Goal: Information Seeking & Learning: Check status

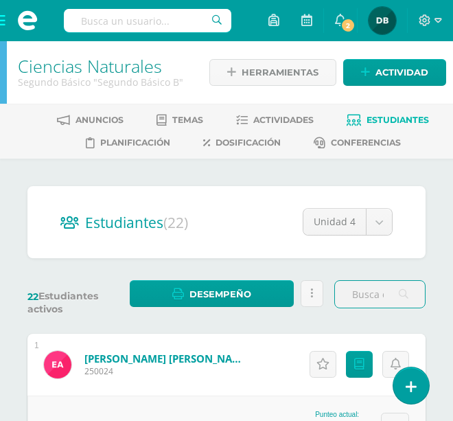
scroll to position [69, 0]
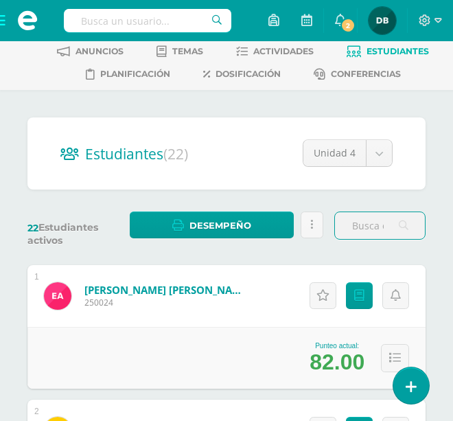
click at [7, 19] on span at bounding box center [27, 20] width 55 height 41
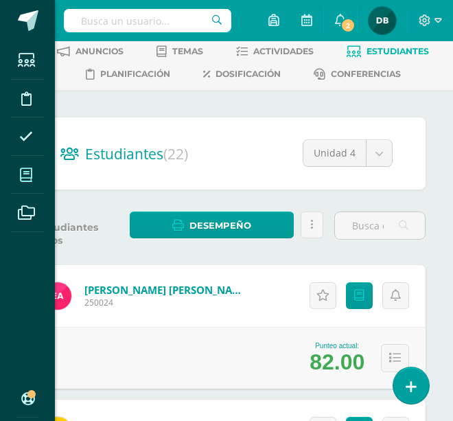
click at [24, 179] on icon at bounding box center [26, 175] width 12 height 14
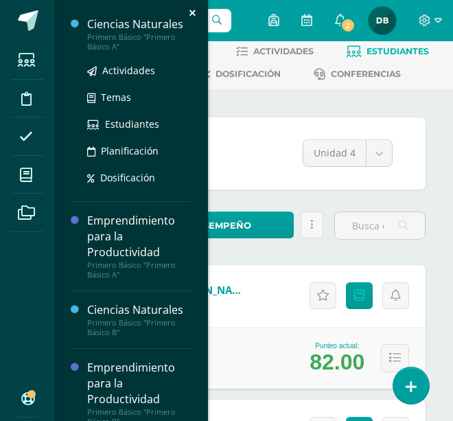
click at [115, 27] on div "Ciencias Naturales" at bounding box center [139, 24] width 104 height 16
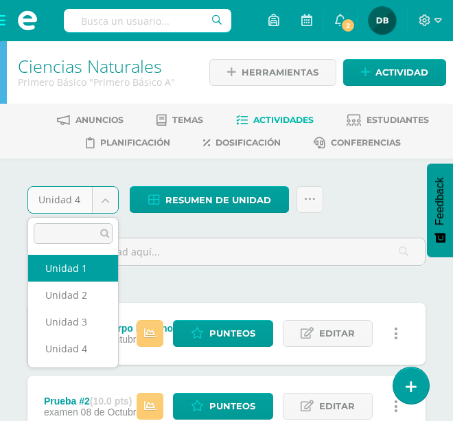
select select "Unidad 1"
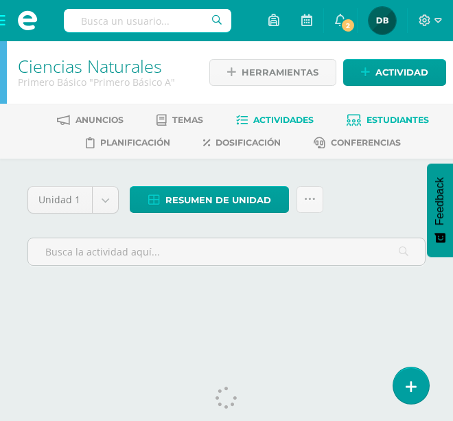
click at [390, 126] on link "Estudiantes" at bounding box center [388, 120] width 82 height 22
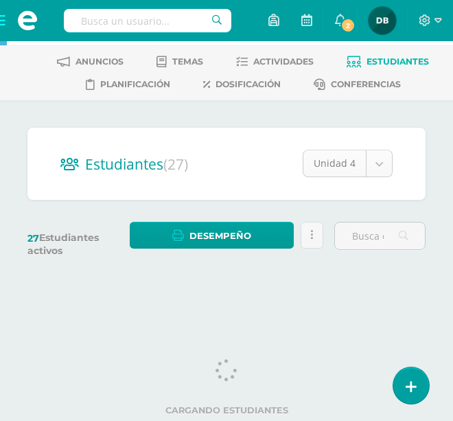
click at [387, 168] on body "Estudiantes Disciplina Asistencia Mis cursos Archivos Soporte Ayuda Reportar un…" at bounding box center [226, 122] width 453 height 361
select select "/dashboard/teacher/section/1960/students/?unit=91156"
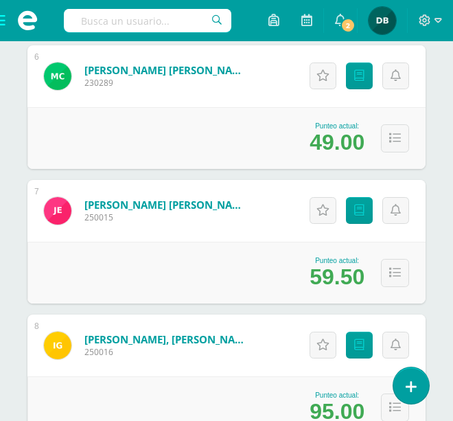
scroll to position [1008, 0]
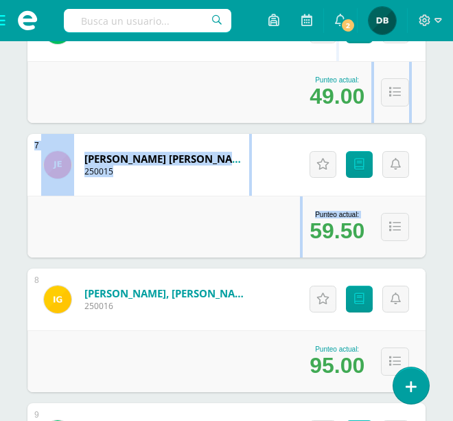
drag, startPoint x: 310, startPoint y: 229, endPoint x: 366, endPoint y: 83, distance: 155.9
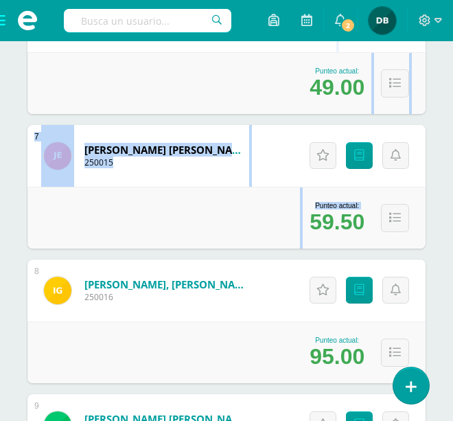
scroll to position [994, 0]
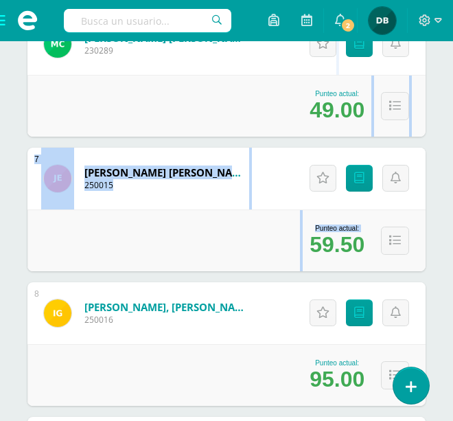
click at [299, 234] on div "Punteo actual: 59.50" at bounding box center [226, 240] width 398 height 62
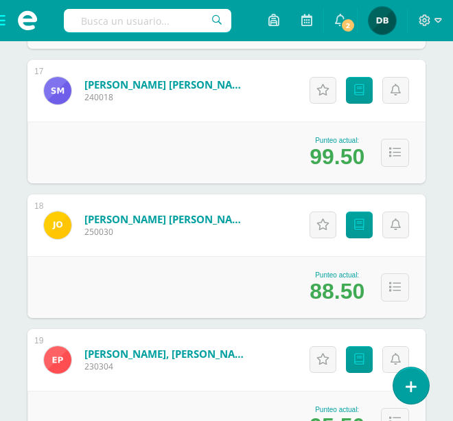
scroll to position [2383, 0]
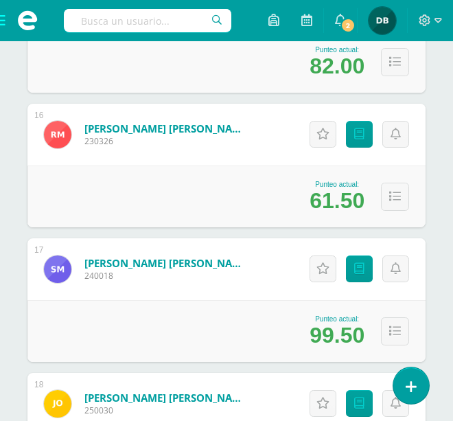
click at [188, 315] on div "Punteo actual: 99.50" at bounding box center [226, 331] width 398 height 62
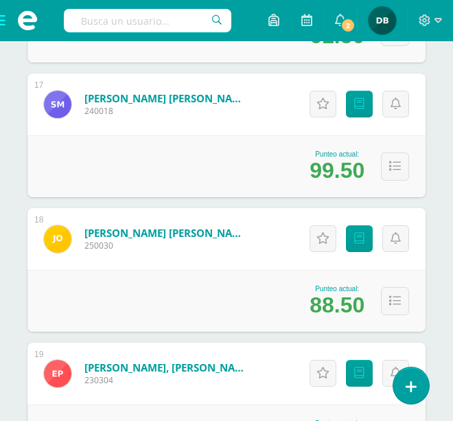
scroll to position [2438, 0]
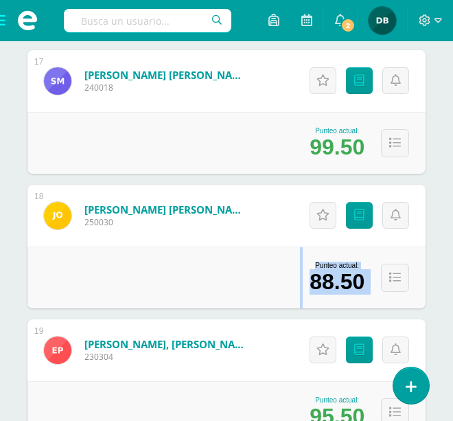
drag, startPoint x: 336, startPoint y: 298, endPoint x: 128, endPoint y: 264, distance: 210.9
click at [128, 264] on div "Punteo actual: 88.50" at bounding box center [226, 278] width 398 height 62
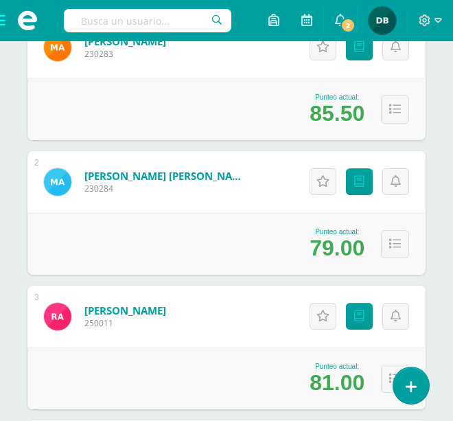
scroll to position [0, 0]
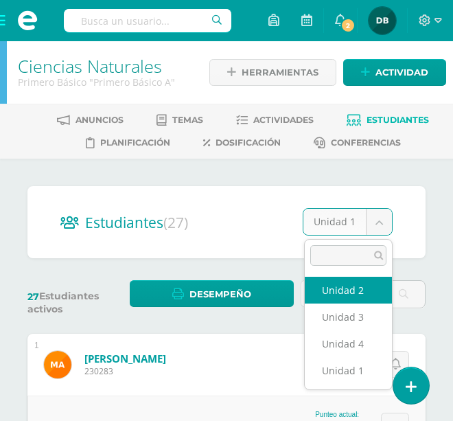
select select "/dashboard/teacher/section/1960/students/?unit=91159"
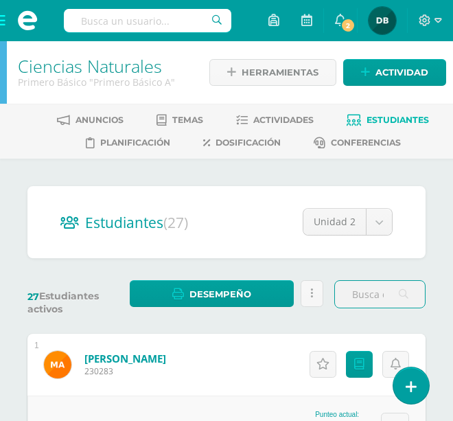
drag, startPoint x: 358, startPoint y: 291, endPoint x: 89, endPoint y: 317, distance: 269.8
click at [89, 317] on div "27 Estudiantes activos Desempeño Descargar como HTML Descargar como PDF Enviar …" at bounding box center [226, 300] width 409 height 41
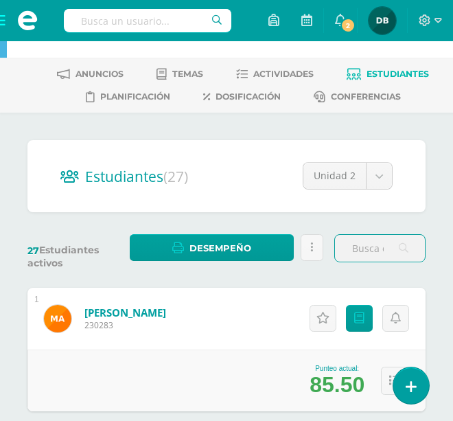
scroll to position [115, 0]
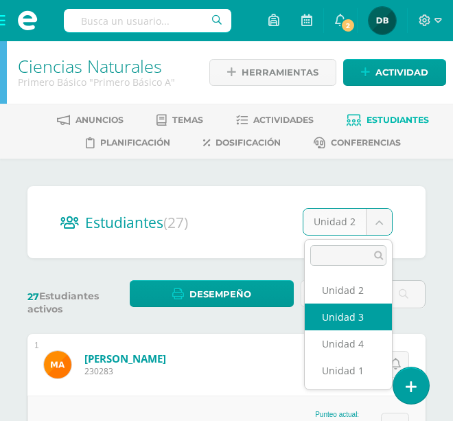
select select "/dashboard/teacher/section/1960/students/?unit=91160"
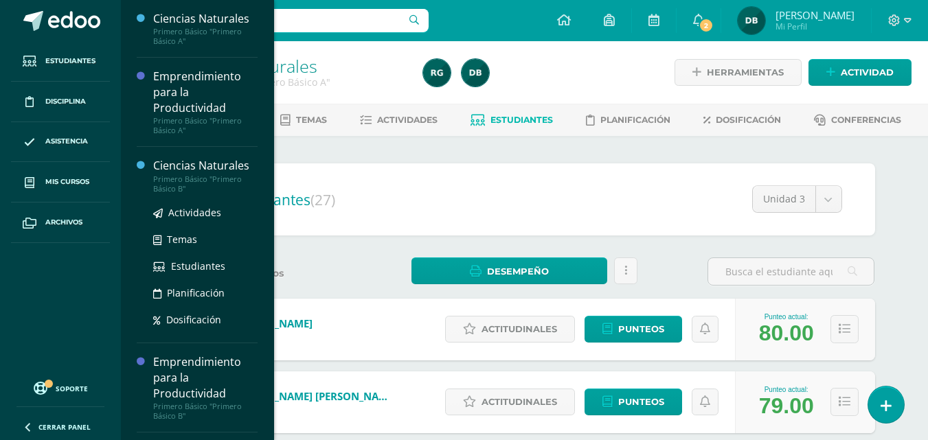
click at [198, 174] on div "Primero Básico "Primero Básico B"" at bounding box center [205, 183] width 104 height 19
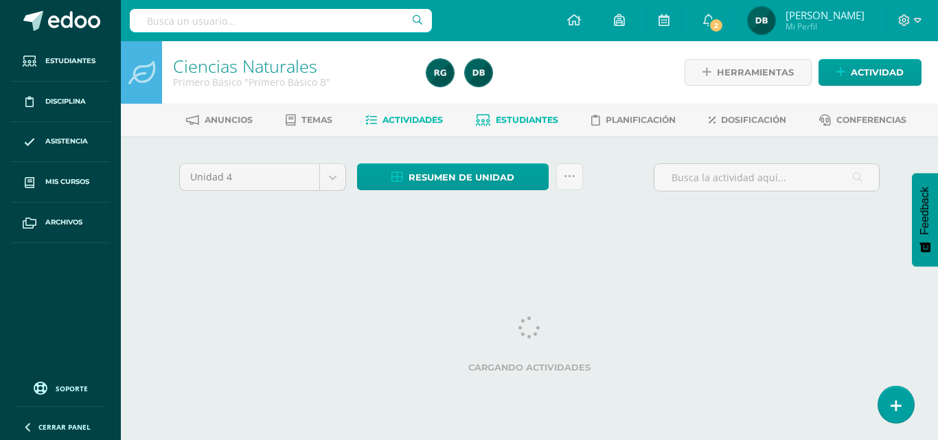
click at [517, 124] on span "Estudiantes" at bounding box center [527, 120] width 63 height 10
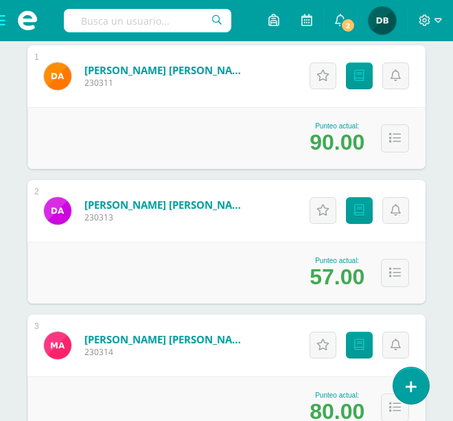
click at [260, 286] on div "2 [PERSON_NAME] [PERSON_NAME] 230313 Punteo actual: 57.00 Actitudinales Punteos…" at bounding box center [226, 242] width 398 height 124
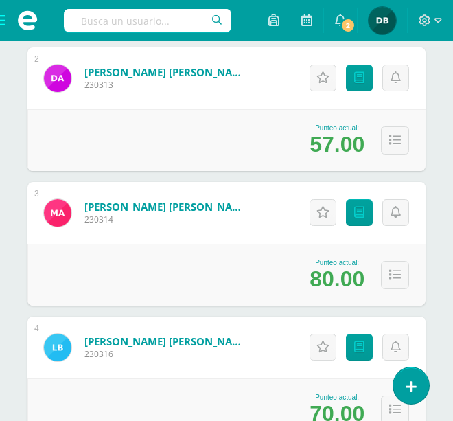
scroll to position [444, 0]
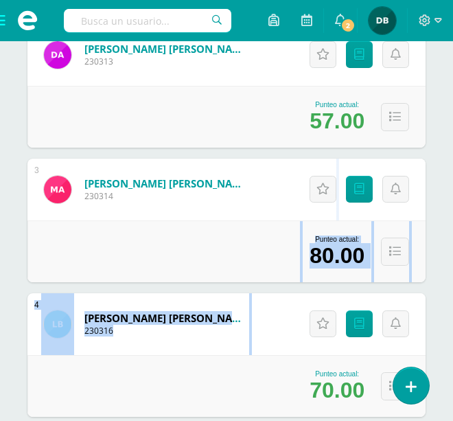
drag, startPoint x: 260, startPoint y: 286, endPoint x: 266, endPoint y: 275, distance: 11.7
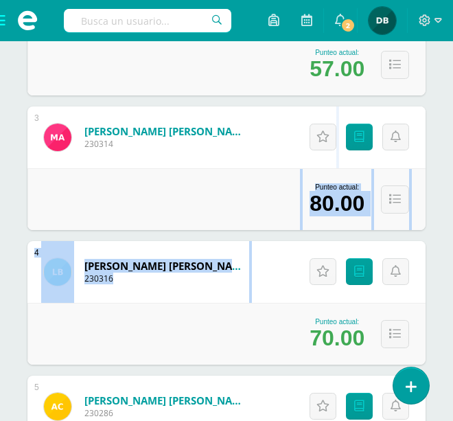
scroll to position [0, 0]
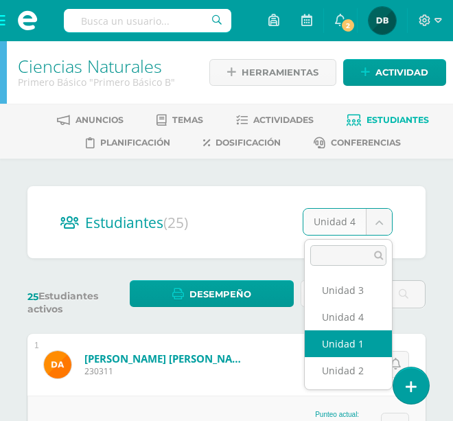
select select "/dashboard/teacher/section/1973/students/?unit=91247"
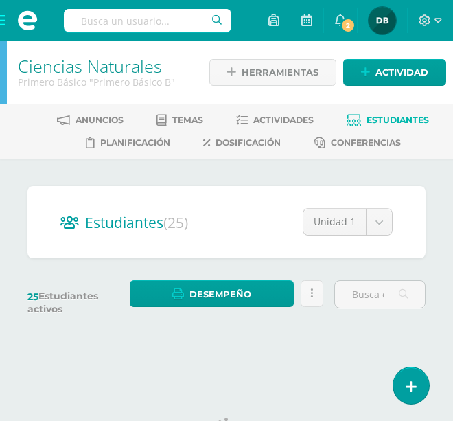
drag, startPoint x: 341, startPoint y: 325, endPoint x: 396, endPoint y: 161, distance: 172.5
click at [396, 161] on div "Estudiantes (25) Unidad 1 Unidad 3 Unidad 4 Unidad 1 Unidad 2 25 Estudiantes ac…" at bounding box center [226, 260] width 453 height 203
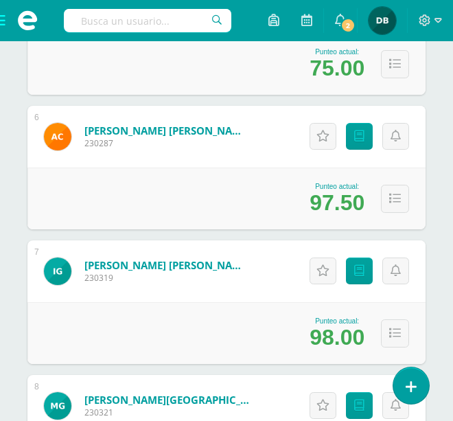
scroll to position [929, 0]
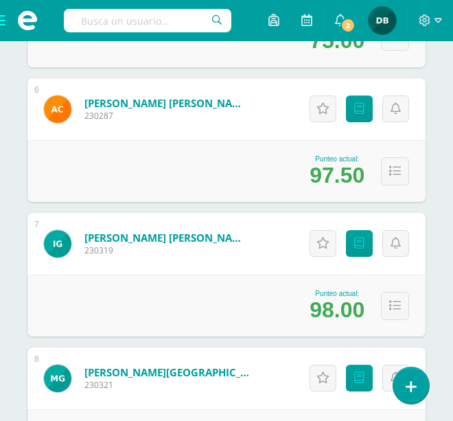
drag, startPoint x: 282, startPoint y: 304, endPoint x: 286, endPoint y: 295, distance: 10.2
click at [286, 295] on div "Punteo actual: 98.00" at bounding box center [226, 306] width 398 height 62
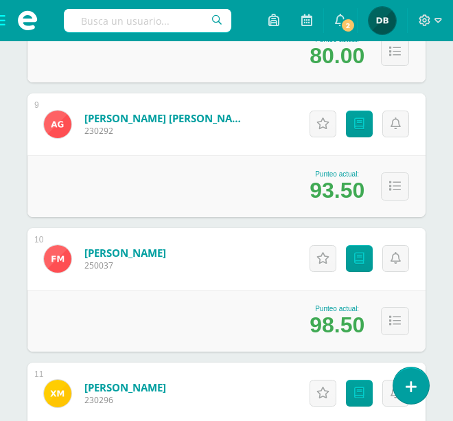
scroll to position [1341, 0]
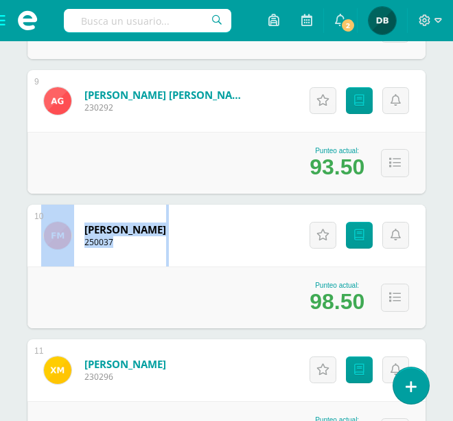
drag, startPoint x: 183, startPoint y: 325, endPoint x: -91, endPoint y: 263, distance: 280.9
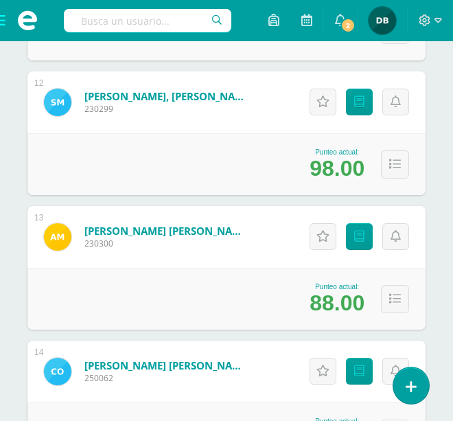
scroll to position [1872, 0]
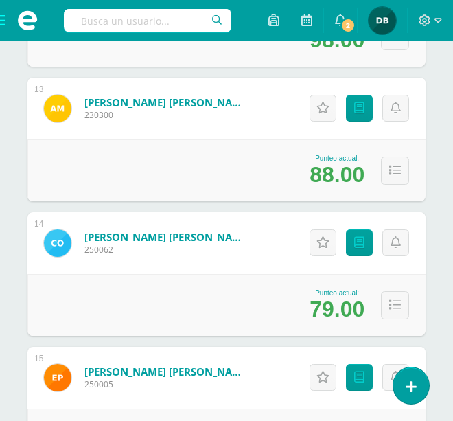
drag, startPoint x: 266, startPoint y: 332, endPoint x: 284, endPoint y: 290, distance: 45.5
click at [284, 290] on div "Punteo actual: 79.00" at bounding box center [226, 305] width 398 height 62
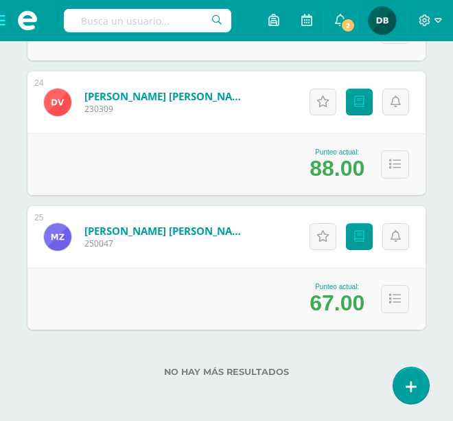
scroll to position [0, 0]
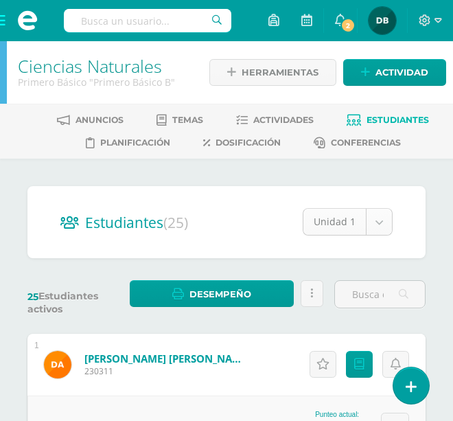
select select "/dashboard/teacher/section/1973/students/?unit=91250"
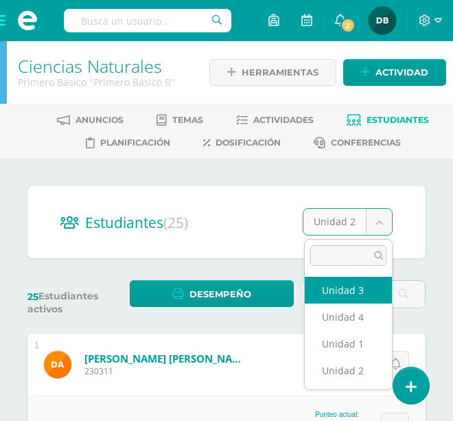
select select "/dashboard/teacher/section/1973/students/?unit=91251"
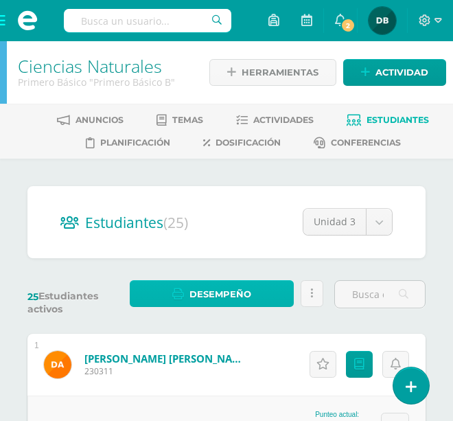
click at [282, 305] on link "Desempeño" at bounding box center [212, 293] width 164 height 27
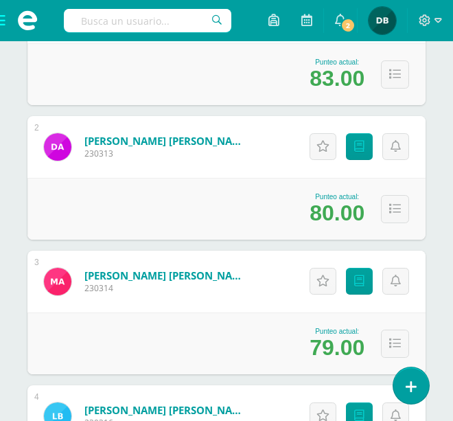
scroll to position [376, 0]
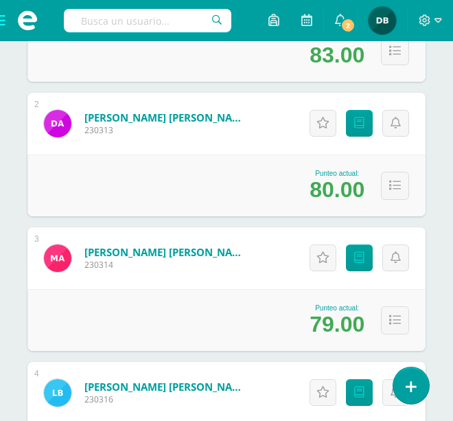
drag, startPoint x: 282, startPoint y: 305, endPoint x: 327, endPoint y: 211, distance: 104.2
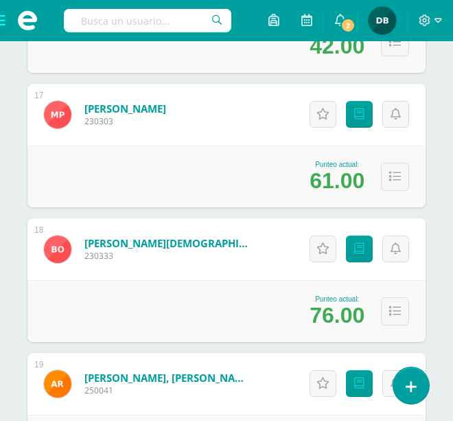
scroll to position [2495, 0]
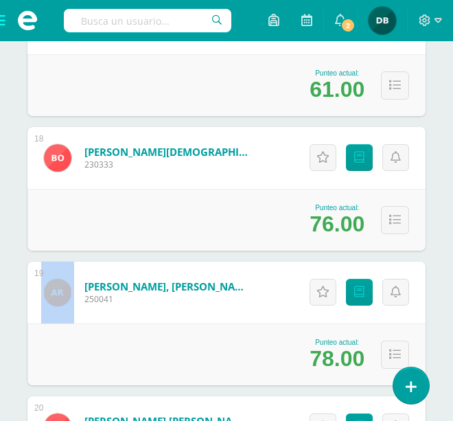
drag, startPoint x: 230, startPoint y: 278, endPoint x: 249, endPoint y: 244, distance: 39.0
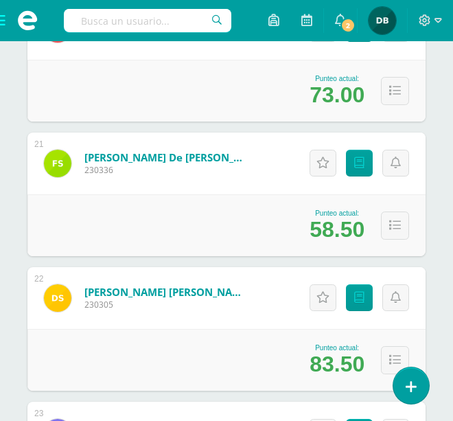
scroll to position [2940, 0]
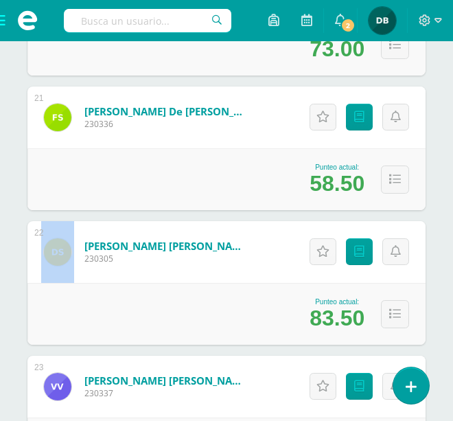
drag, startPoint x: 197, startPoint y: 227, endPoint x: -148, endPoint y: 242, distance: 345.1
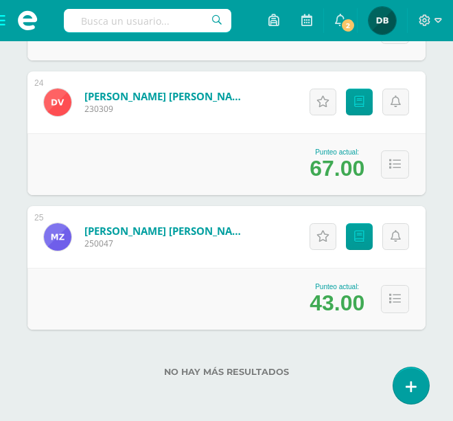
scroll to position [0, 0]
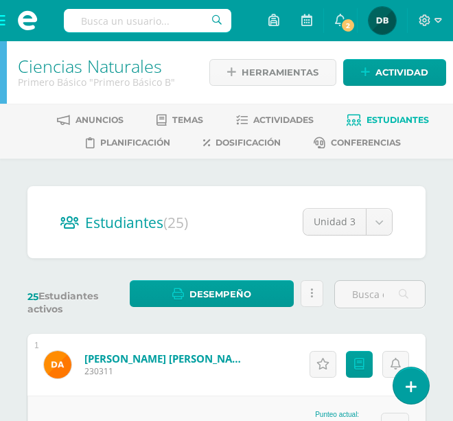
click at [3, 16] on span at bounding box center [27, 20] width 55 height 41
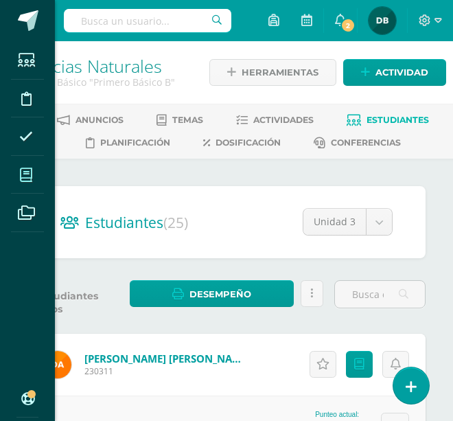
click at [34, 177] on span at bounding box center [26, 174] width 31 height 31
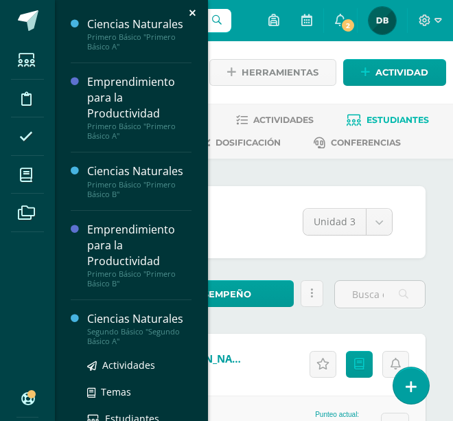
click at [109, 327] on div "Segundo Básico "Segundo Básico A"" at bounding box center [139, 336] width 104 height 19
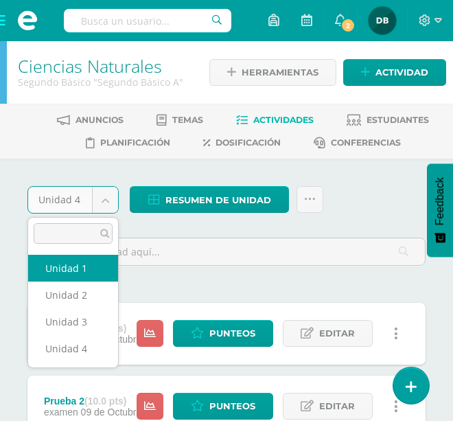
select select "Unidad 1"
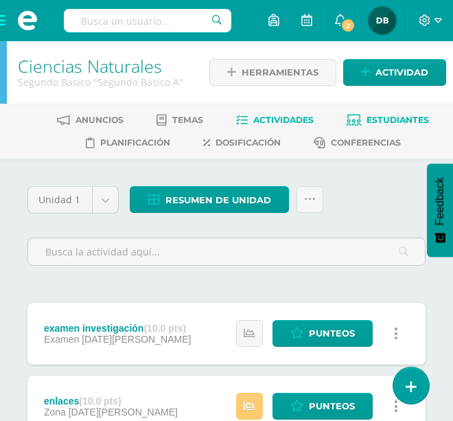
click at [391, 115] on span "Estudiantes" at bounding box center [398, 120] width 63 height 10
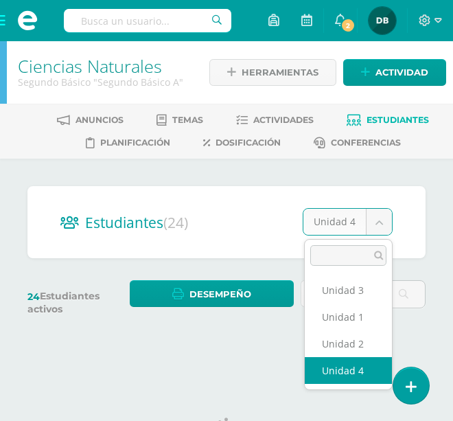
click at [379, 227] on body "Estudiantes Disciplina Asistencia Mis cursos Archivos Soporte Ayuda Reportar un…" at bounding box center [226, 180] width 453 height 361
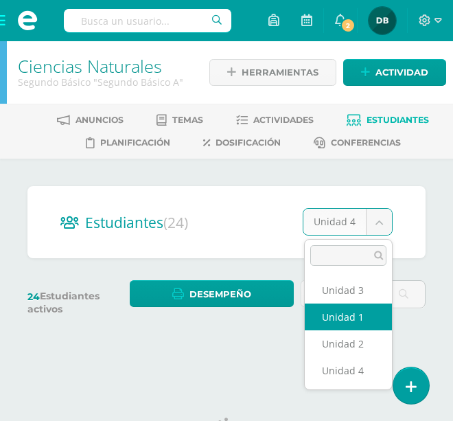
select select "/dashboard/teacher/section/1988/students/?unit=91352"
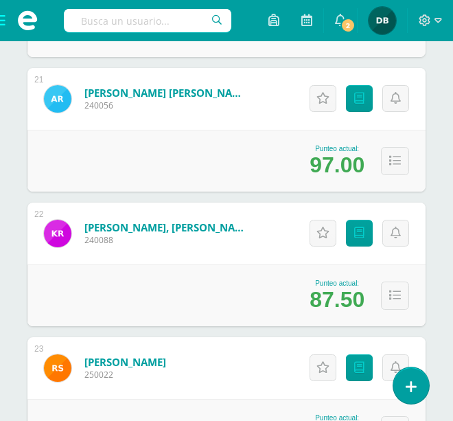
scroll to position [3072, 0]
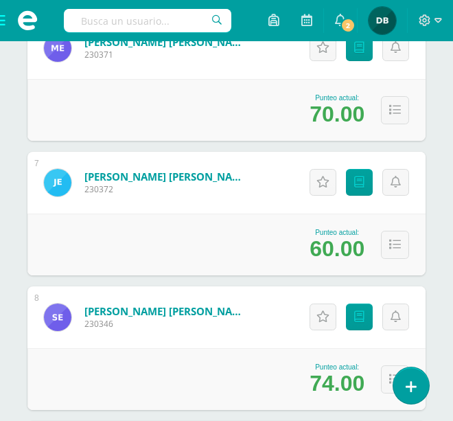
scroll to position [0, 0]
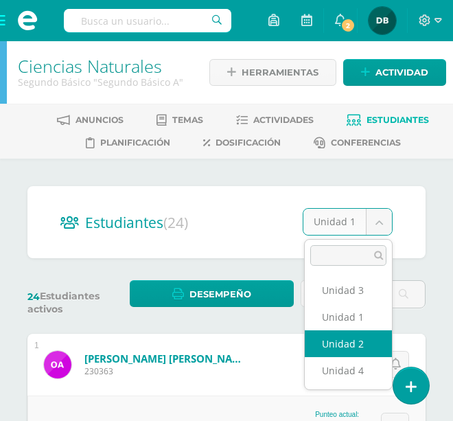
select select "/dashboard/teacher/section/1988/students/?unit=91355"
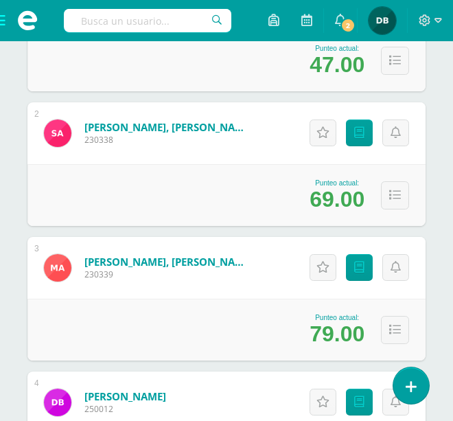
scroll to position [389, 0]
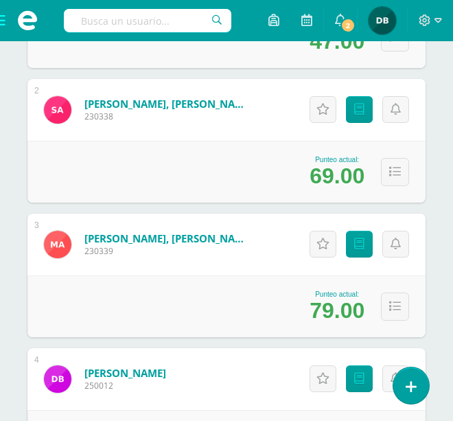
drag, startPoint x: 204, startPoint y: 297, endPoint x: 226, endPoint y: 240, distance: 61.1
click at [226, 240] on div "3 [PERSON_NAME], [PERSON_NAME] 230339 Punteo actual: 79.00 Actitudinales Punteo…" at bounding box center [226, 276] width 398 height 124
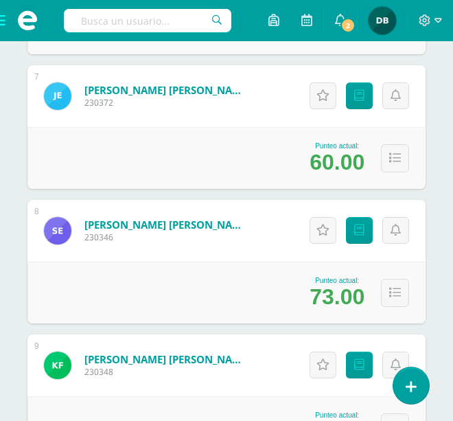
scroll to position [1223, 0]
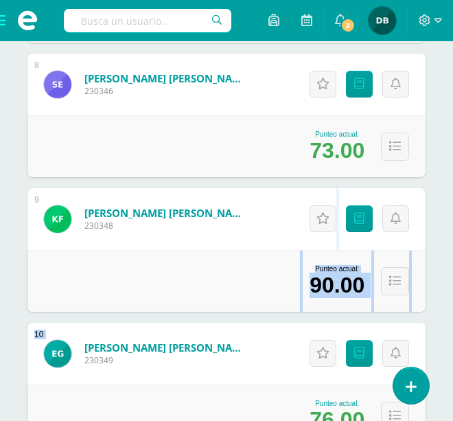
drag, startPoint x: 141, startPoint y: 319, endPoint x: 160, endPoint y: 276, distance: 47.1
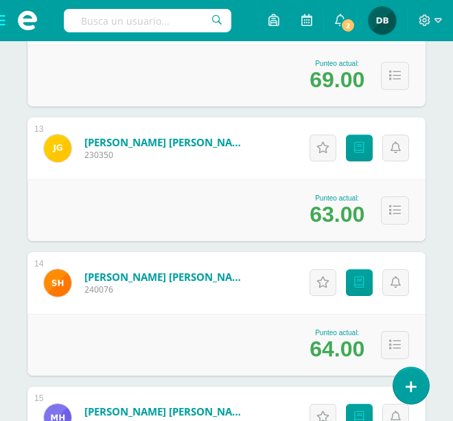
scroll to position [1978, 0]
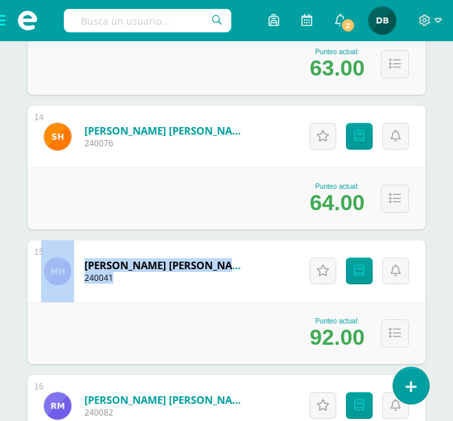
drag, startPoint x: 168, startPoint y: 251, endPoint x: 172, endPoint y: 240, distance: 11.7
click at [172, 240] on div "Hernández Chiquin, María José 240041" at bounding box center [146, 271] width 238 height 62
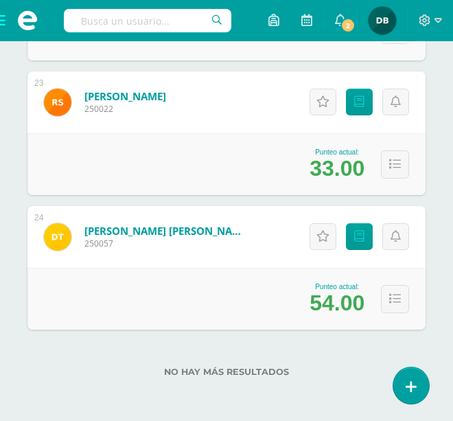
scroll to position [0, 0]
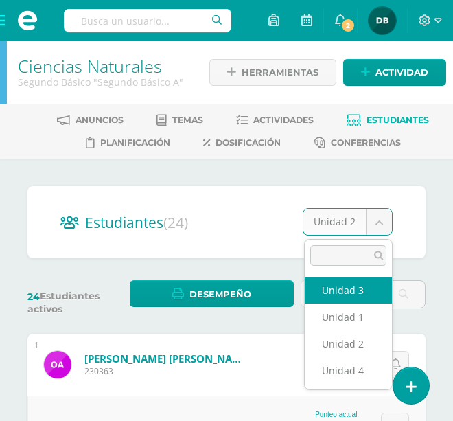
select select "/dashboard/teacher/section/1988/students/?unit=91356"
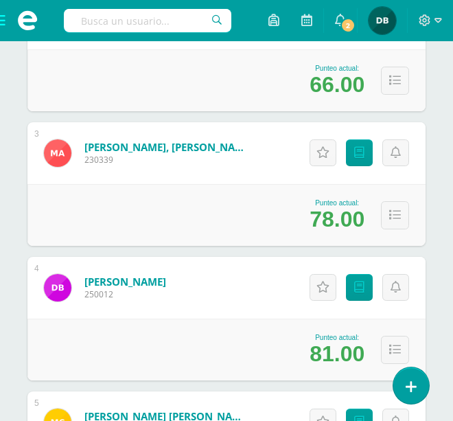
scroll to position [503, 0]
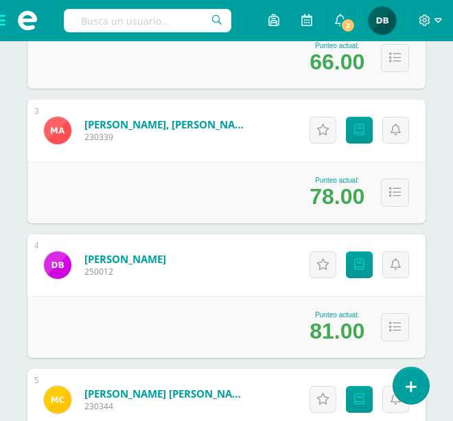
drag, startPoint x: 129, startPoint y: 210, endPoint x: 135, endPoint y: 195, distance: 16.1
click at [135, 195] on div "Punteo actual: 78.00" at bounding box center [226, 192] width 398 height 62
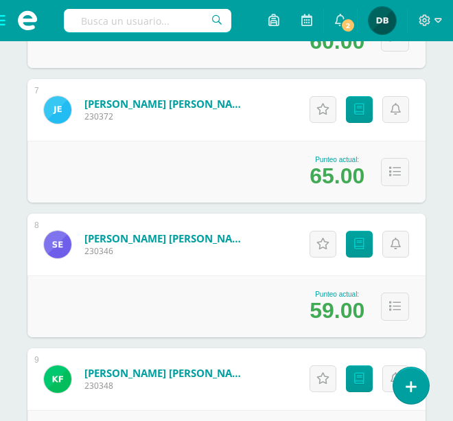
drag, startPoint x: 234, startPoint y: 276, endPoint x: 266, endPoint y: 196, distance: 86.0
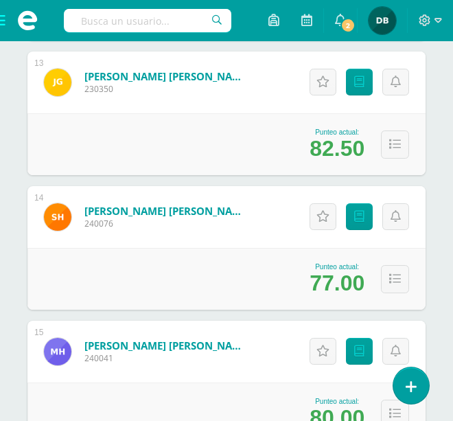
scroll to position [1920, 0]
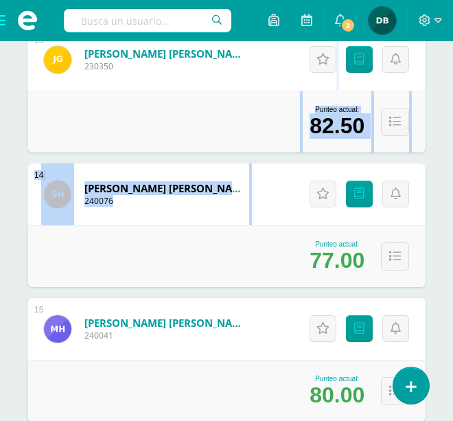
drag, startPoint x: 167, startPoint y: 269, endPoint x: 205, endPoint y: 109, distance: 164.4
click at [204, 109] on div "1 Aguilar González, Oscar Eduardo 230363 Punteo actual: 75.00 Actitudinales Pun…" at bounding box center [226, 23] width 398 height 3220
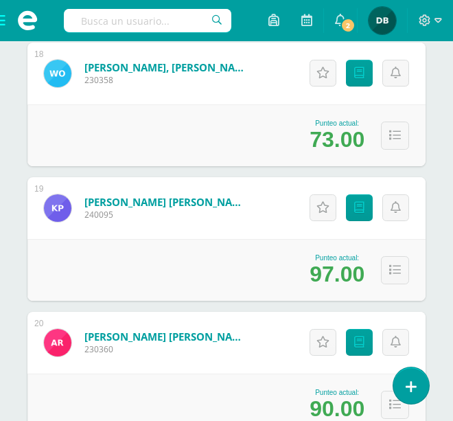
scroll to position [2672, 0]
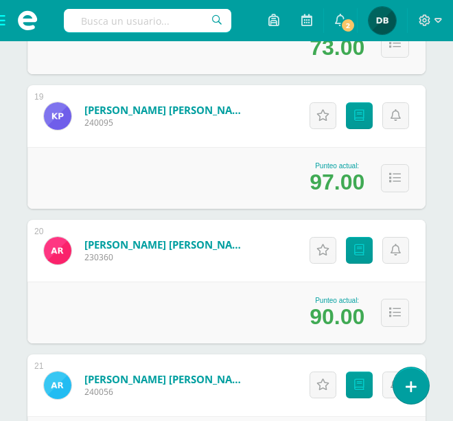
drag, startPoint x: 294, startPoint y: 276, endPoint x: 313, endPoint y: 223, distance: 56.3
click at [313, 223] on div "Actitudinales Punteos" at bounding box center [357, 251] width 137 height 62
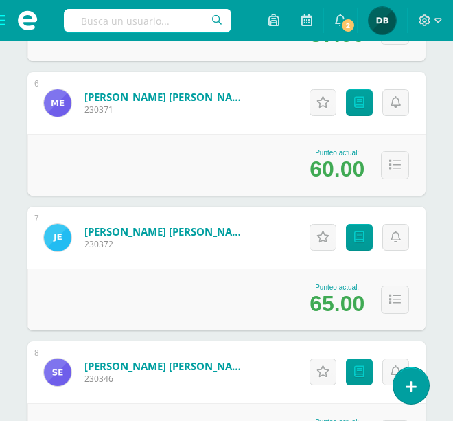
scroll to position [0, 0]
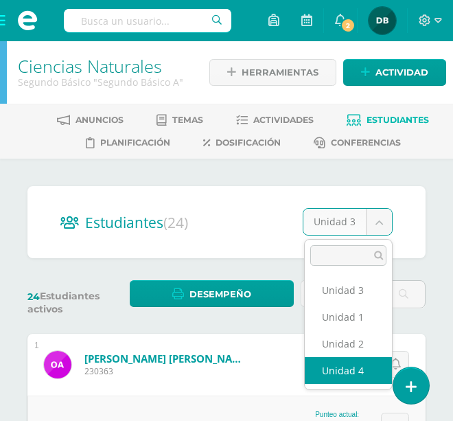
select select "/dashboard/teacher/section/1988/students/?unit=91357"
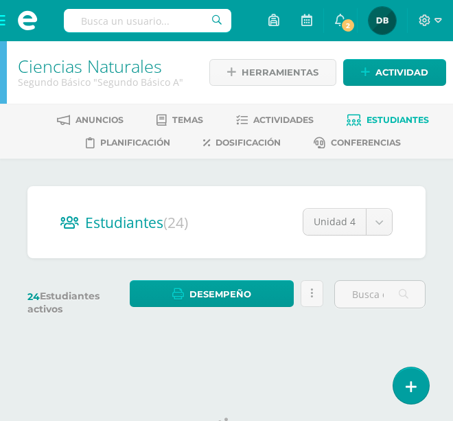
drag, startPoint x: 249, startPoint y: 327, endPoint x: 276, endPoint y: 209, distance: 120.6
click at [276, 209] on div "Estudiantes (24) Unidad 4 Unidad 3 Unidad 1 Unidad 2 Unidad 4 24 Estudiantes ac…" at bounding box center [226, 260] width 409 height 148
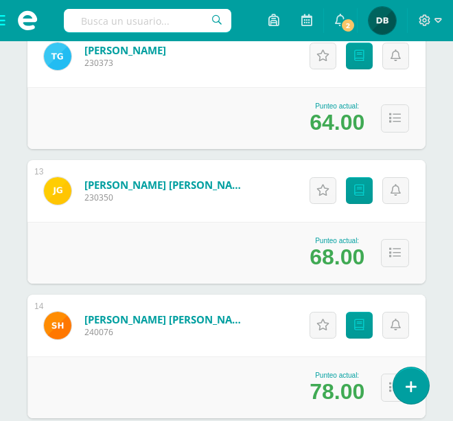
scroll to position [2050, 0]
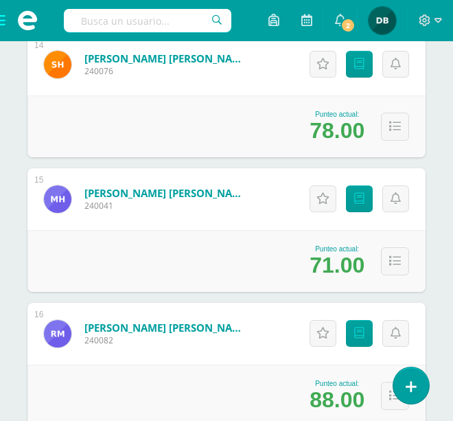
click at [29, 27] on span at bounding box center [27, 20] width 21 height 21
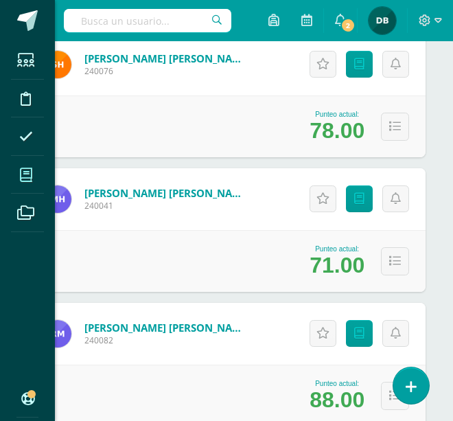
click at [32, 183] on span at bounding box center [26, 174] width 31 height 31
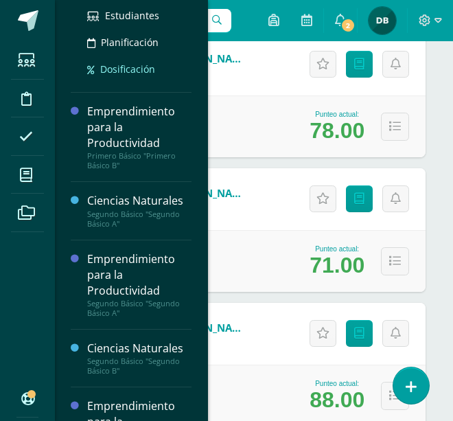
scroll to position [280, 0]
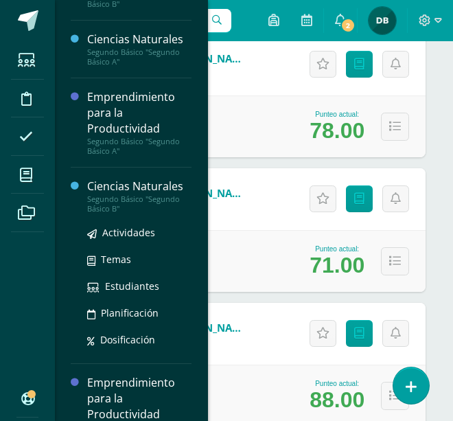
click at [103, 191] on div "Ciencias Naturales" at bounding box center [139, 187] width 104 height 16
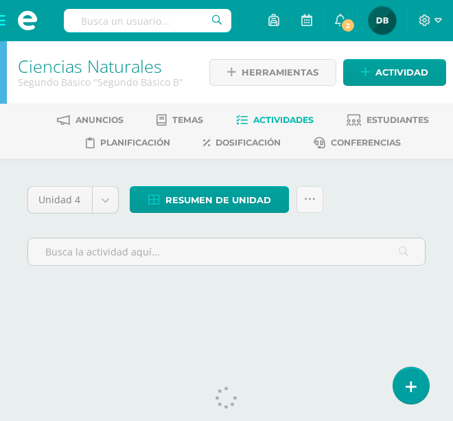
drag, startPoint x: 0, startPoint y: 0, endPoint x: -26, endPoint y: 241, distance: 242.5
click at [0, 241] on html "Estudiantes Disciplina Asistencia Mis cursos Archivos Soporte Ayuda Reportar un…" at bounding box center [226, 165] width 453 height 330
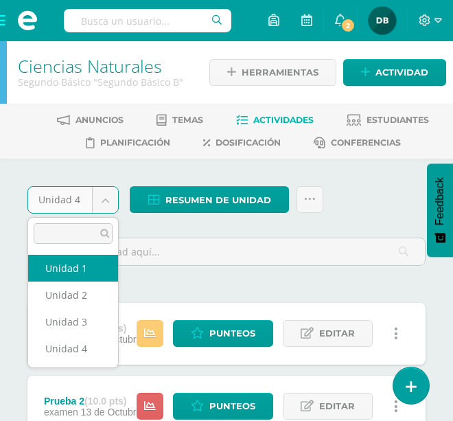
select select "Unidad 1"
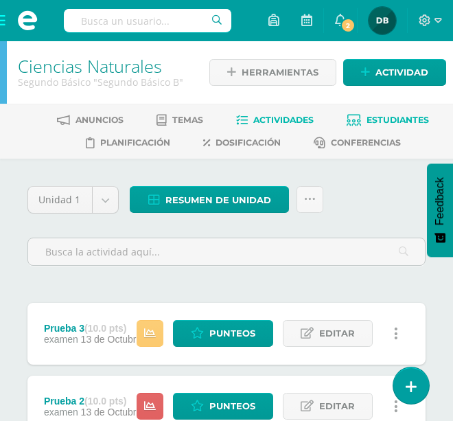
click at [392, 121] on span "Estudiantes" at bounding box center [398, 120] width 63 height 10
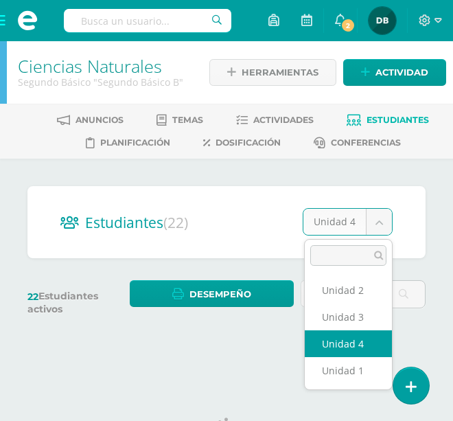
click at [387, 214] on body "Estudiantes Disciplina Asistencia Mis cursos Archivos Soporte Ayuda Reportar un…" at bounding box center [226, 180] width 453 height 361
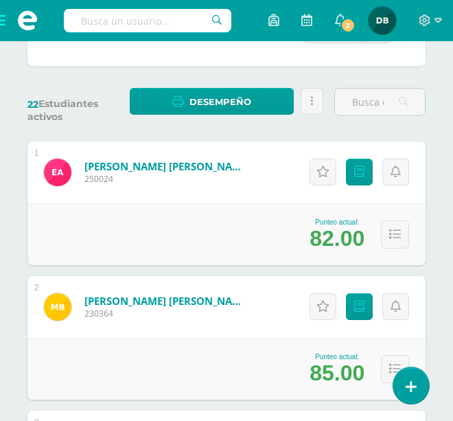
scroll to position [215, 0]
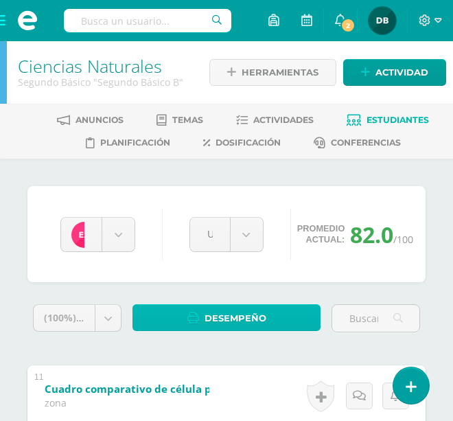
click at [251, 317] on span "Desempeño" at bounding box center [236, 318] width 62 height 25
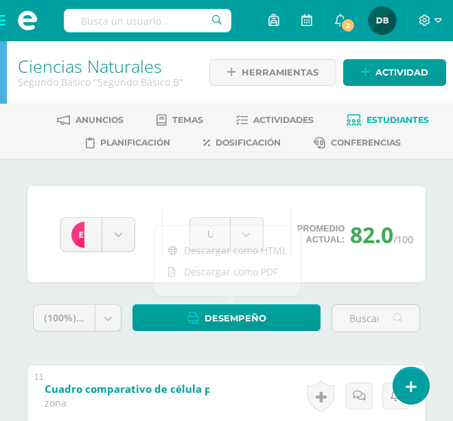
click at [403, 126] on link "Estudiantes" at bounding box center [388, 120] width 82 height 22
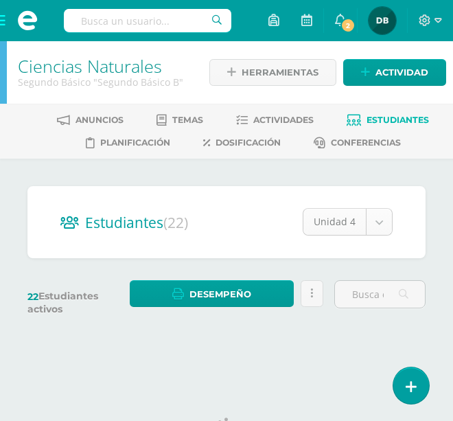
click at [384, 226] on body "Estudiantes Disciplina Asistencia Mis cursos Archivos Soporte Ayuda Reportar un…" at bounding box center [226, 180] width 453 height 361
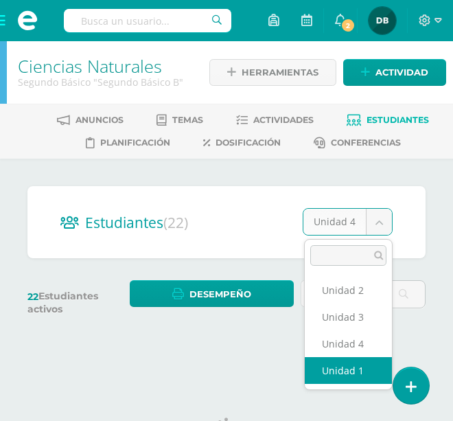
select select "/dashboard/teacher/section/2003/students/?unit=91457"
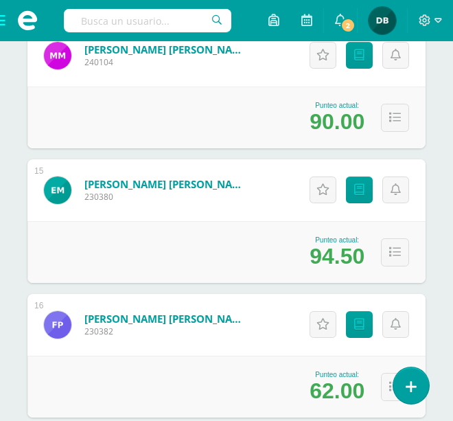
scroll to position [2133, 0]
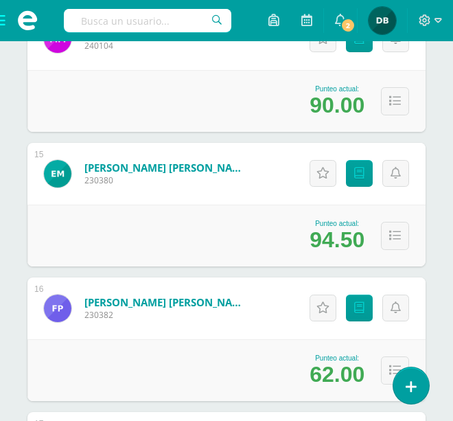
scroll to position [0, 0]
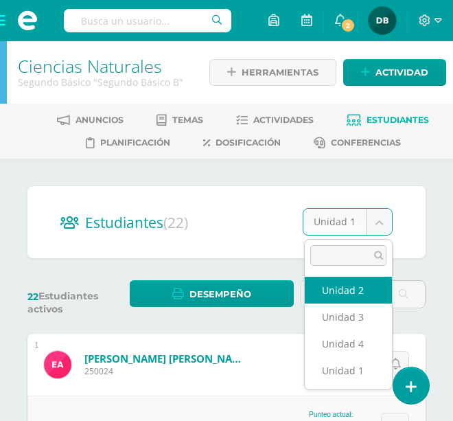
select select "/dashboard/teacher/section/2003/students/?unit=91460"
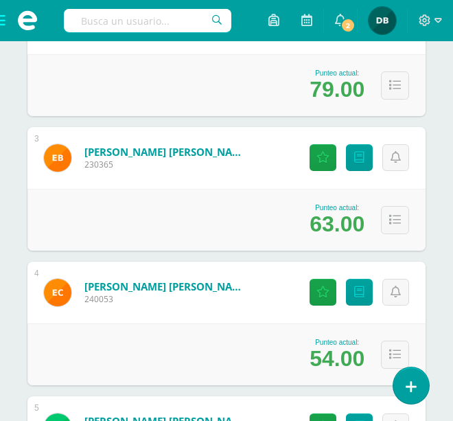
scroll to position [503, 0]
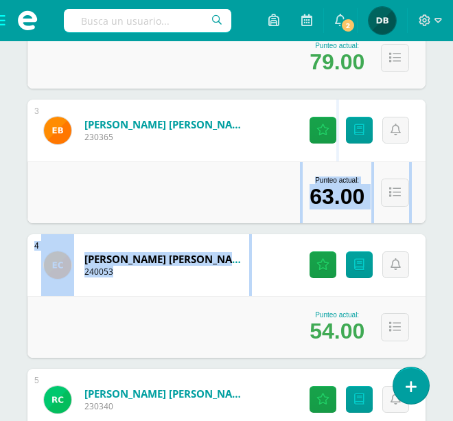
drag, startPoint x: 234, startPoint y: 349, endPoint x: 277, endPoint y: 198, distance: 156.5
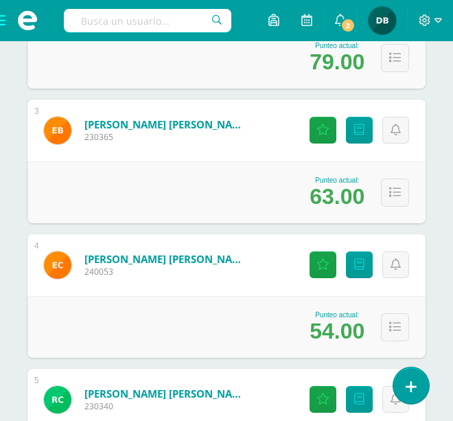
drag, startPoint x: 286, startPoint y: 286, endPoint x: 325, endPoint y: 185, distance: 108.0
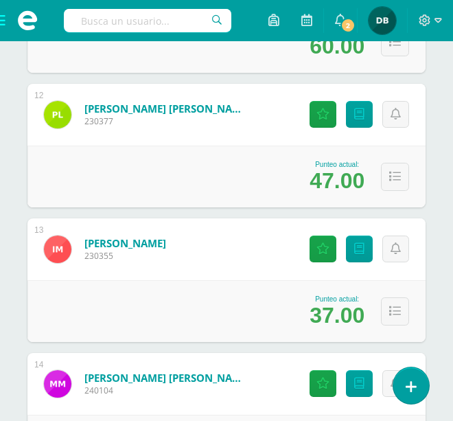
scroll to position [1754, 0]
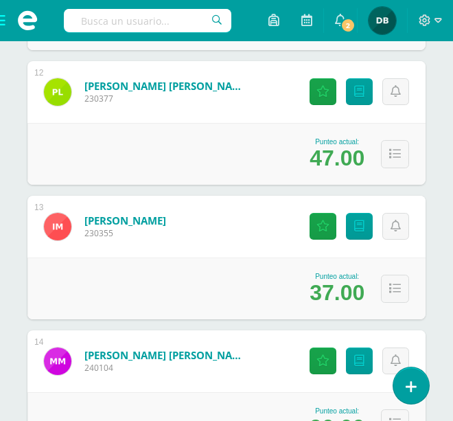
drag, startPoint x: 323, startPoint y: 274, endPoint x: 353, endPoint y: 171, distance: 107.4
click at [353, 171] on div "1 Avila Estrada, Edna sarai 250024 Punteo actual: 74.00 Actitudinales Punteos A…" at bounding box center [226, 55] width 398 height 2951
click at [440, 214] on div "Estudiantes (22) Unidad 2 Unidad 2 Unidad 3 Unidad 4 Unidad 1 22 Estudiantes ac…" at bounding box center [226, 13] width 453 height 3217
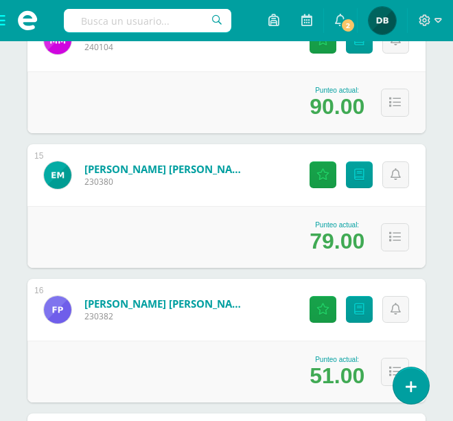
scroll to position [2143, 0]
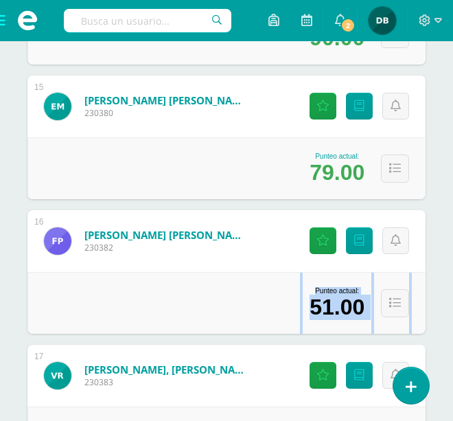
drag, startPoint x: 287, startPoint y: 306, endPoint x: 302, endPoint y: 269, distance: 40.0
click at [302, 269] on div "16 Perdomo Lémus, Fredy Giovanni 230382 Punteo actual: 51.00 Actitudinales Punt…" at bounding box center [226, 272] width 398 height 124
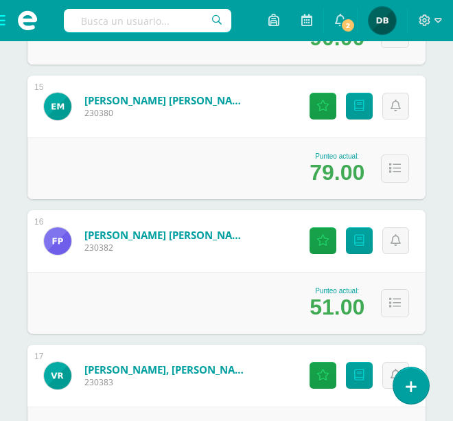
drag, startPoint x: 428, startPoint y: 228, endPoint x: 288, endPoint y: 277, distance: 147.9
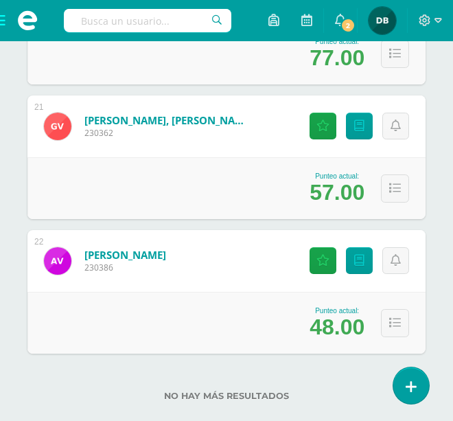
scroll to position [2955, 0]
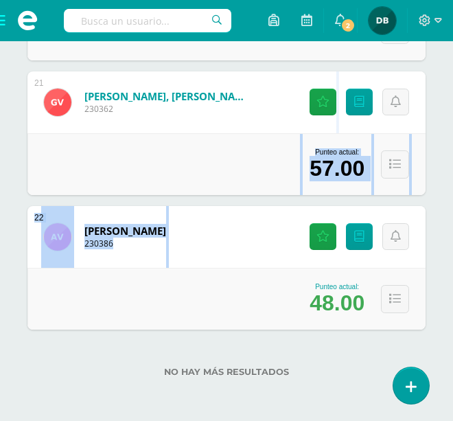
drag, startPoint x: 288, startPoint y: 277, endPoint x: 343, endPoint y: 136, distance: 151.8
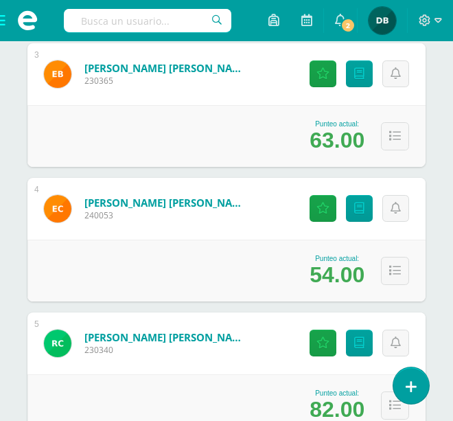
scroll to position [0, 0]
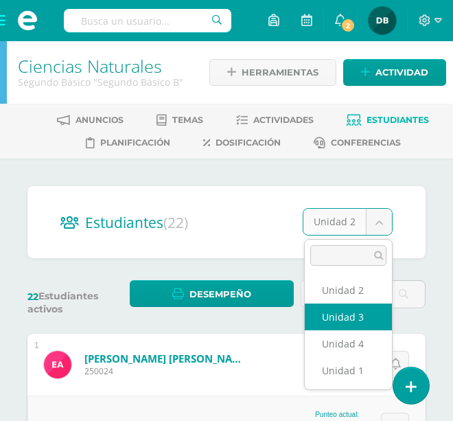
select select "/dashboard/teacher/section/2003/students/?unit=91461"
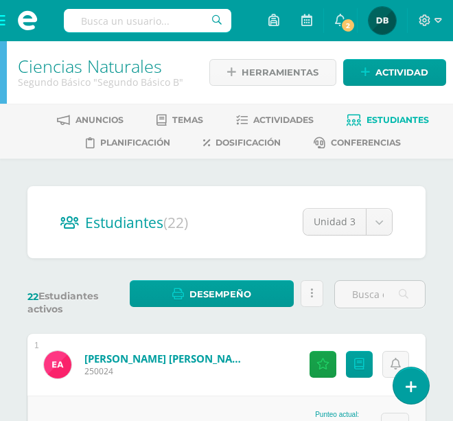
click at [33, 30] on span at bounding box center [27, 20] width 21 height 21
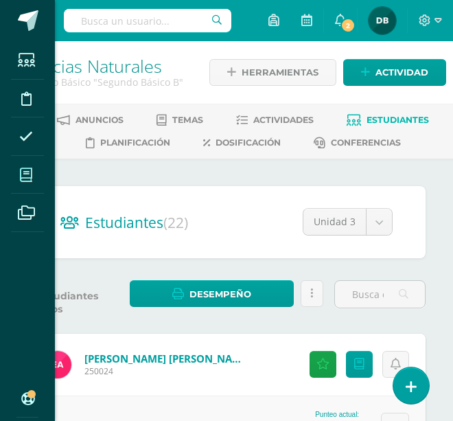
click at [29, 173] on icon at bounding box center [26, 175] width 12 height 14
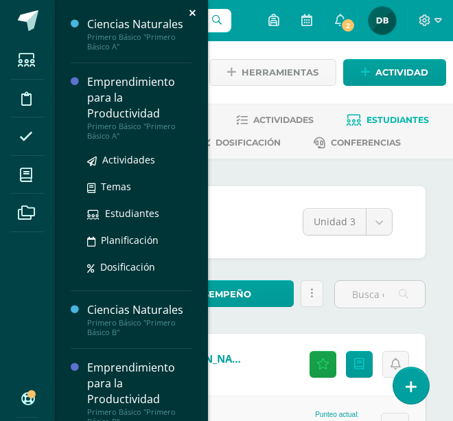
click at [159, 92] on div "Emprendimiento para la Productividad" at bounding box center [139, 97] width 104 height 47
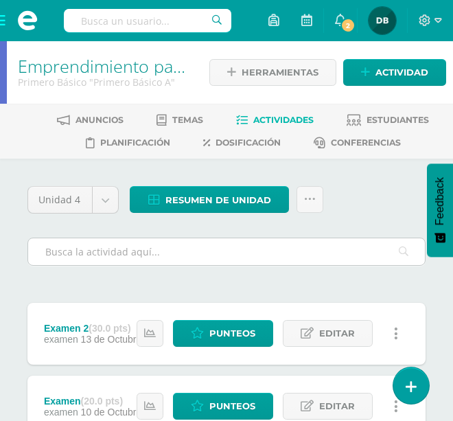
scroll to position [23, 0]
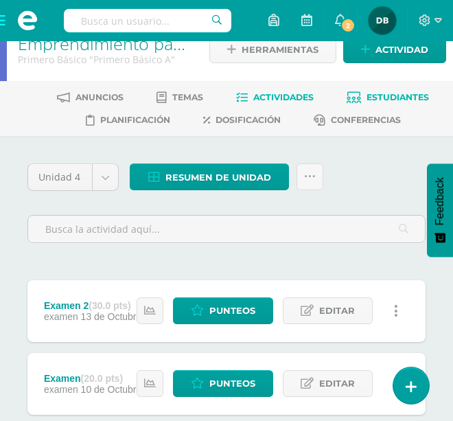
click at [415, 93] on span "Estudiantes" at bounding box center [398, 97] width 63 height 10
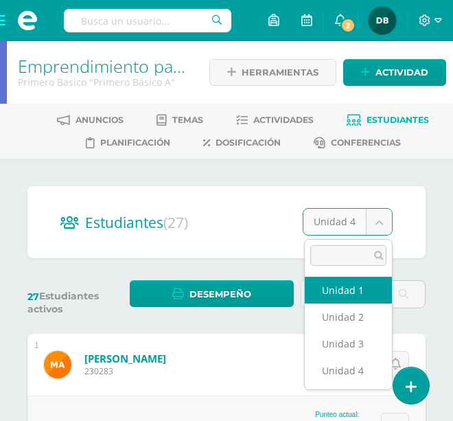
select select "/dashboard/teacher/section/1969/students/?unit=91219"
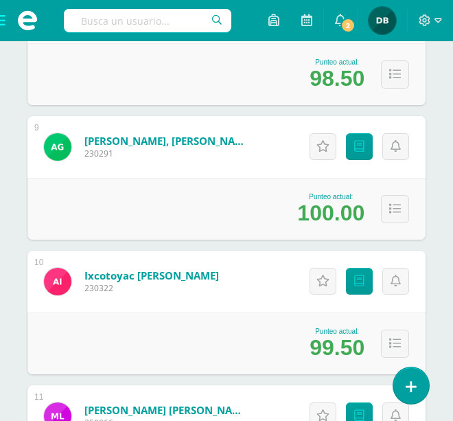
scroll to position [1317, 0]
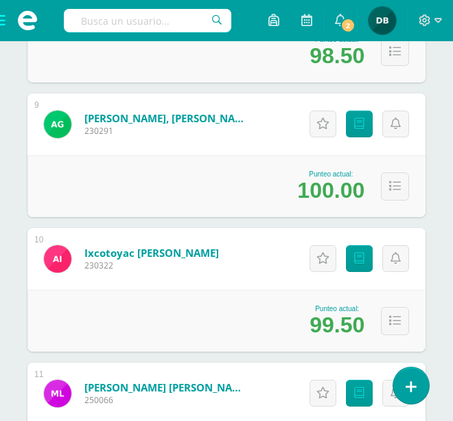
click at [294, 260] on div "Actitudinales Punteos" at bounding box center [357, 259] width 137 height 62
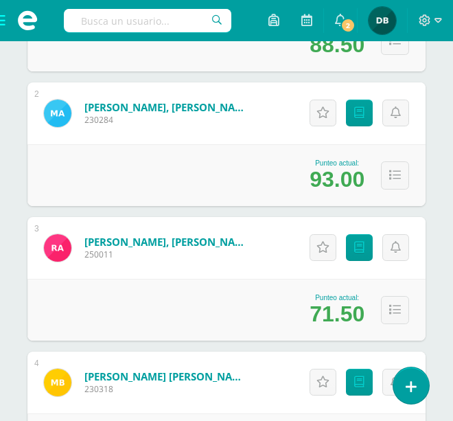
scroll to position [0, 0]
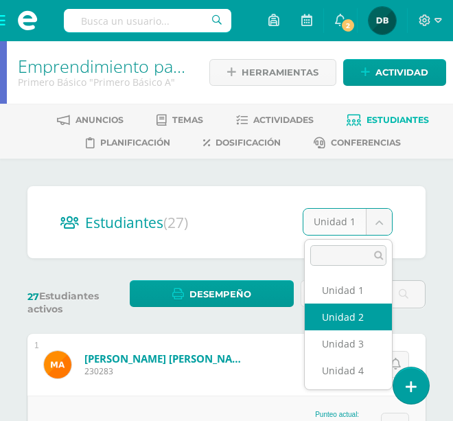
select select "/dashboard/teacher/section/1969/students/?unit=91222"
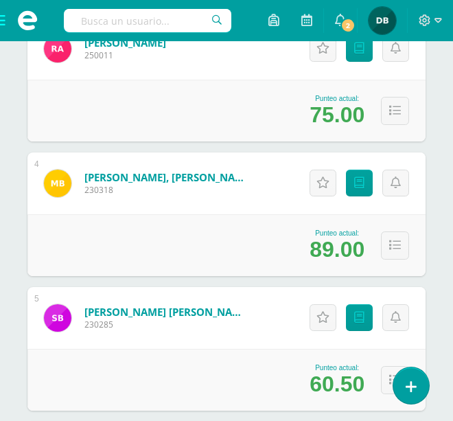
scroll to position [608, 0]
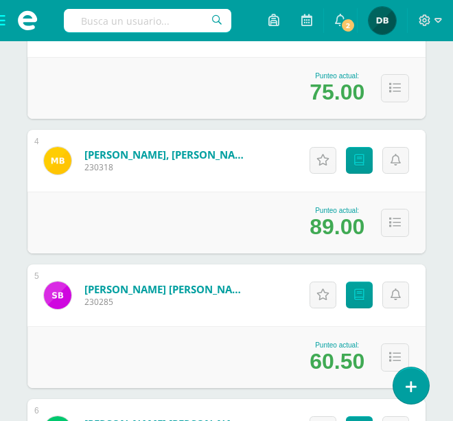
click at [152, 202] on div "Punteo actual: 89.00" at bounding box center [226, 223] width 398 height 62
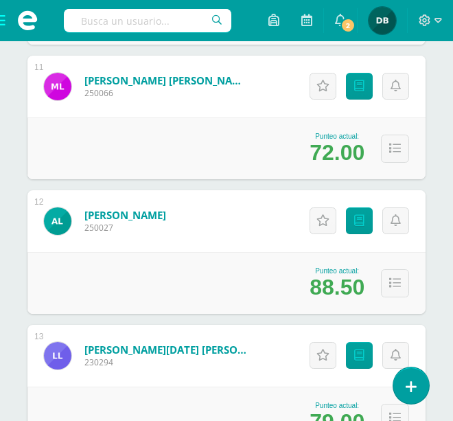
scroll to position [1647, 0]
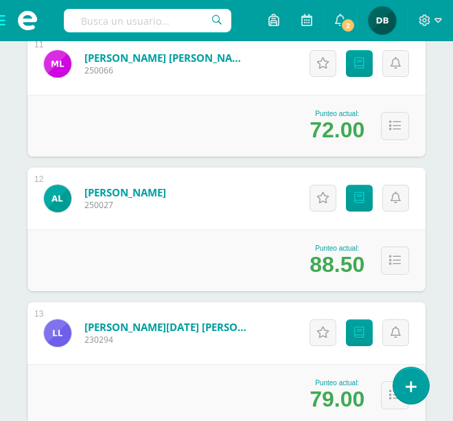
click at [259, 319] on div "13 López Reyes, Lucia Alejandra 230294 Punteo actual: 79.00 Actitudinales Punte…" at bounding box center [226, 364] width 398 height 124
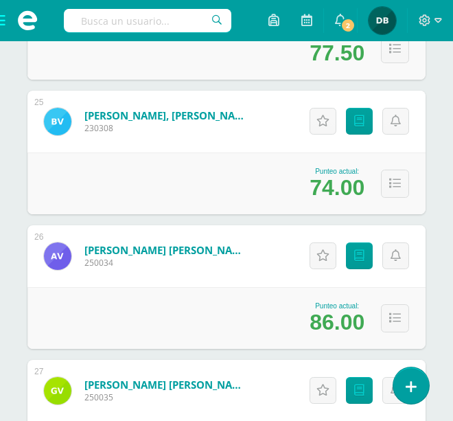
scroll to position [3497, 0]
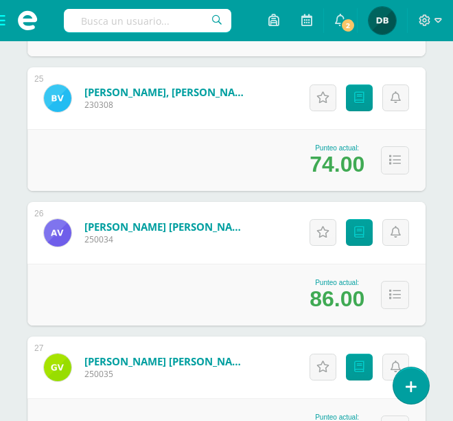
drag, startPoint x: 283, startPoint y: 256, endPoint x: 304, endPoint y: 163, distance: 94.5
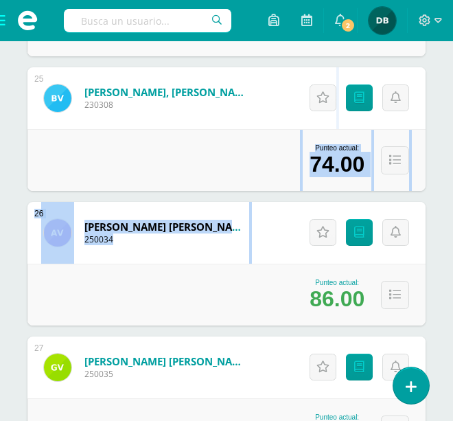
drag, startPoint x: 391, startPoint y: 231, endPoint x: 431, endPoint y: 173, distance: 70.1
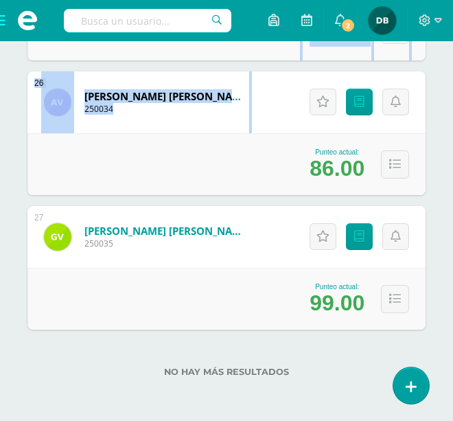
scroll to position [0, 0]
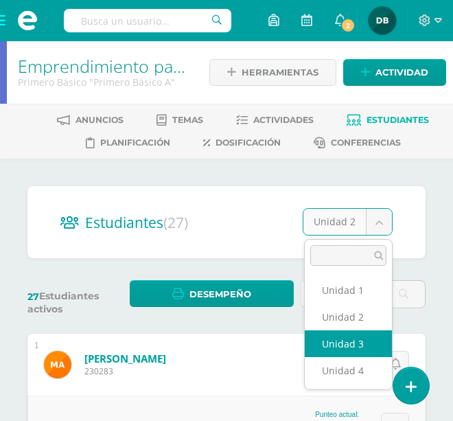
select select "/dashboard/teacher/section/1969/students/?unit=91223"
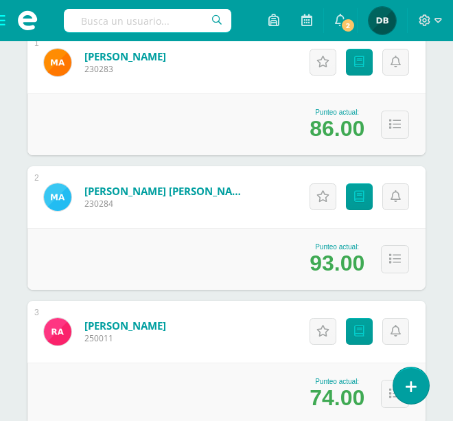
scroll to position [325, 0]
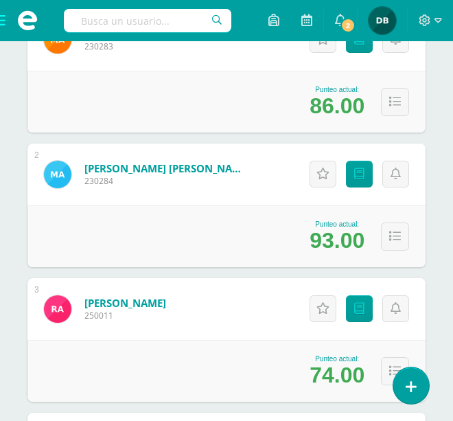
drag, startPoint x: 168, startPoint y: 337, endPoint x: 52, endPoint y: 324, distance: 116.8
click at [178, 300] on div "[PERSON_NAME] Santiago 250011" at bounding box center [104, 309] width 155 height 62
click at [207, 265] on div "Punteo actual: 93.00" at bounding box center [226, 236] width 398 height 62
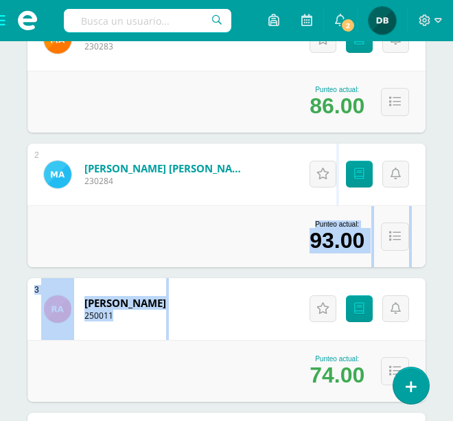
drag, startPoint x: 299, startPoint y: 273, endPoint x: 317, endPoint y: 216, distance: 60.6
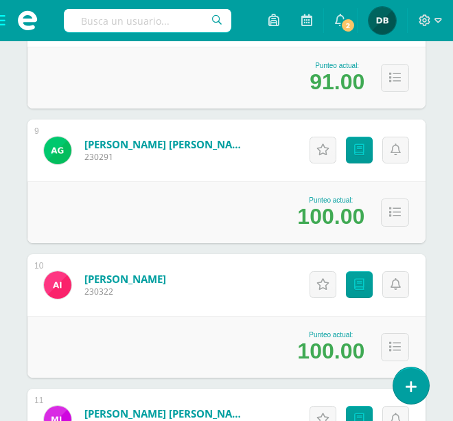
scroll to position [0, 0]
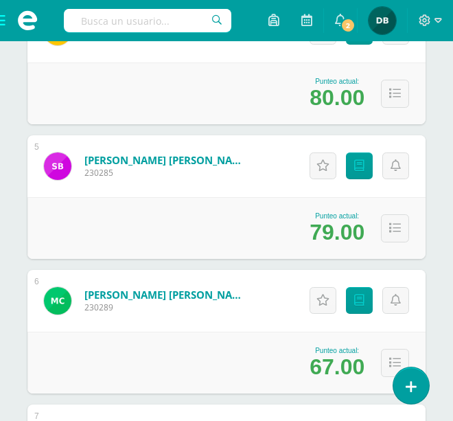
click at [223, 286] on div "Castro Gómez, Matías Javier 230289" at bounding box center [146, 301] width 238 height 62
drag, startPoint x: 223, startPoint y: 286, endPoint x: 217, endPoint y: 374, distance: 88.1
click at [217, 374] on div "6 Castro Gómez, Matías Javier 230289 Punteo actual: 67.00 Actitudinales Punteos…" at bounding box center [226, 332] width 398 height 124
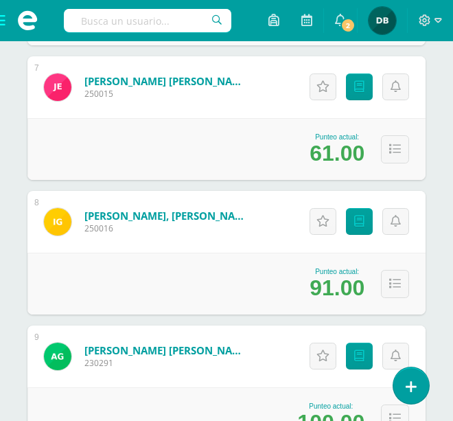
scroll to position [1278, 0]
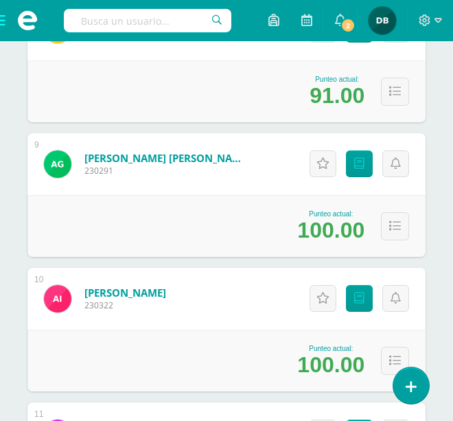
click at [183, 306] on div "Ixcotoyac Ixcotoyac, Angelica Rosmery 230322" at bounding box center [104, 299] width 155 height 62
click at [183, 279] on div "Ixcotoyac Ixcotoyac, Angelica Rosmery 230322" at bounding box center [104, 299] width 155 height 62
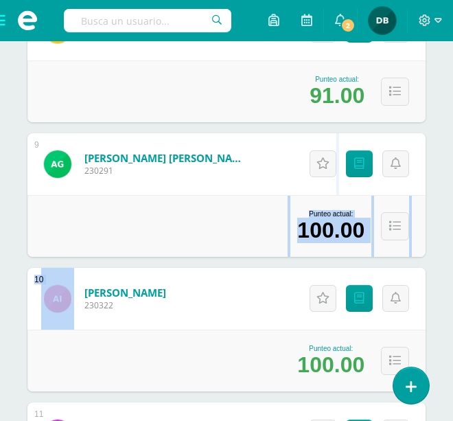
drag, startPoint x: 238, startPoint y: 276, endPoint x: 253, endPoint y: 227, distance: 50.9
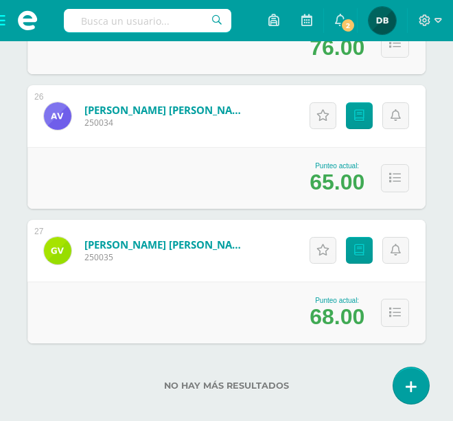
scroll to position [3628, 0]
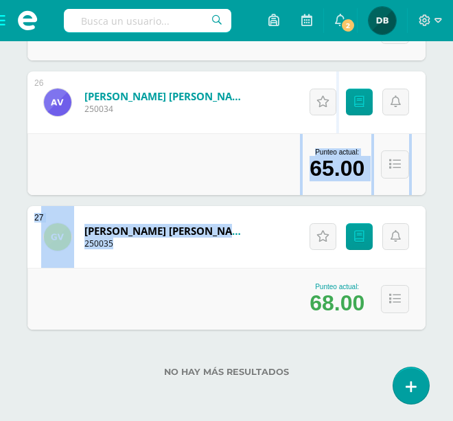
drag, startPoint x: 242, startPoint y: 163, endPoint x: 187, endPoint y: 442, distance: 283.5
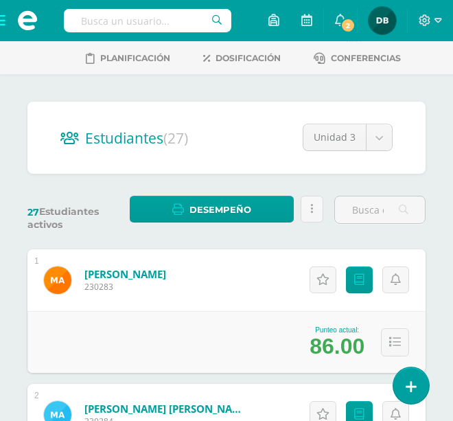
scroll to position [0, 0]
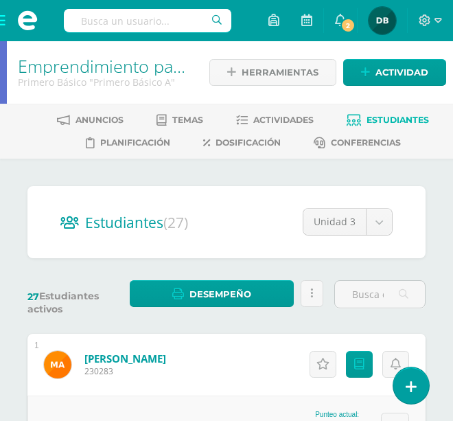
click at [29, 20] on span at bounding box center [27, 20] width 21 height 21
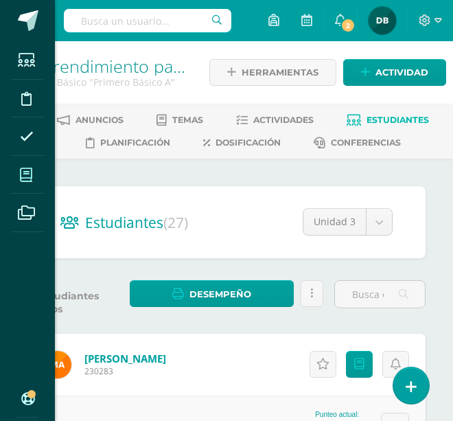
click at [27, 172] on icon at bounding box center [26, 175] width 12 height 14
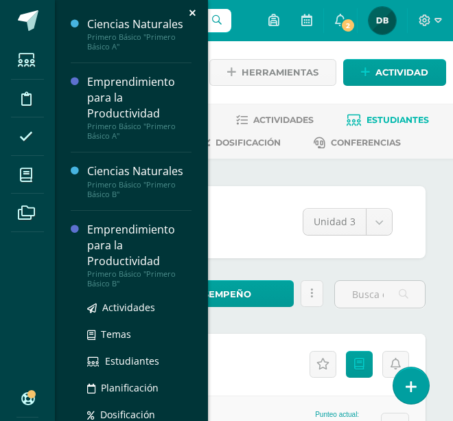
click at [112, 247] on div "Emprendimiento para la Productividad" at bounding box center [139, 245] width 104 height 47
click at [110, 256] on div "Emprendimiento para la Productividad" at bounding box center [139, 245] width 104 height 47
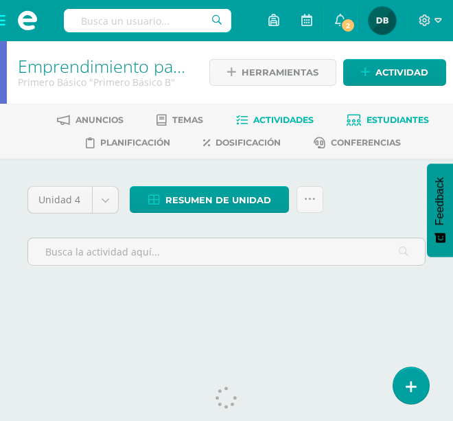
click at [406, 111] on link "Estudiantes" at bounding box center [388, 120] width 82 height 22
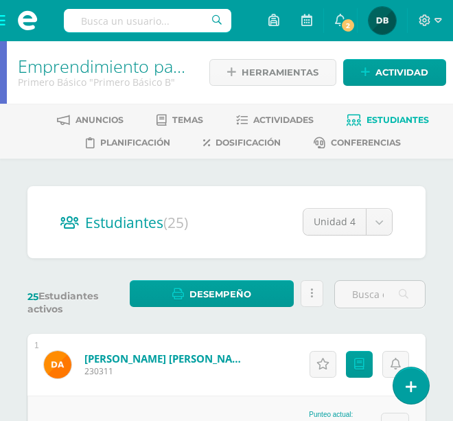
drag, startPoint x: 203, startPoint y: 239, endPoint x: 227, endPoint y: 175, distance: 68.3
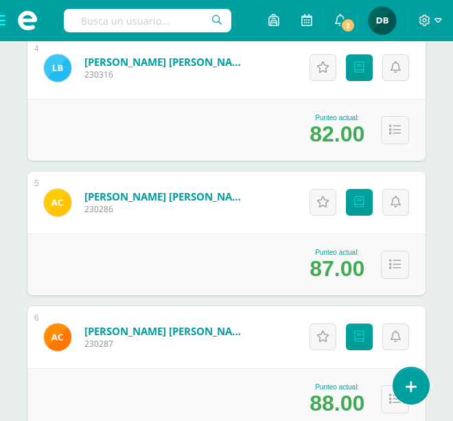
click at [422, 262] on div "1 [PERSON_NAME] [PERSON_NAME] 230311 Punteo actual: 100.00 Actitudinales Punteo…" at bounding box center [226, 300] width 398 height 1335
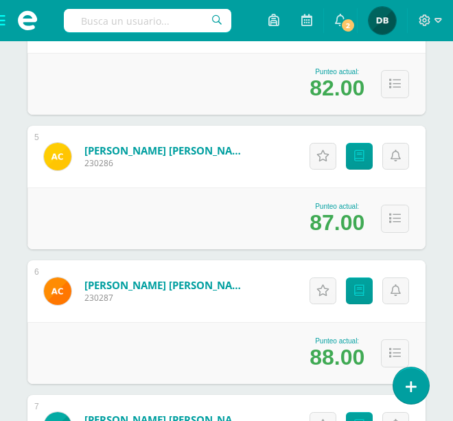
click at [422, 262] on div "Actitudinales Punteos" at bounding box center [357, 291] width 137 height 62
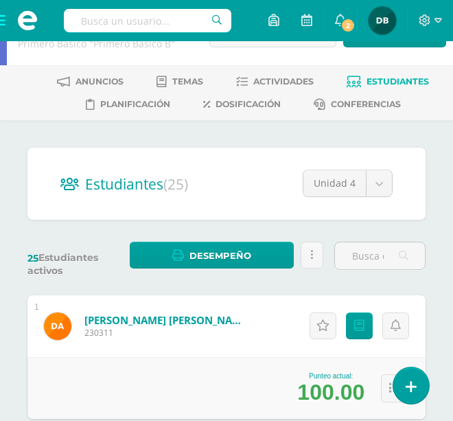
scroll to position [32, 0]
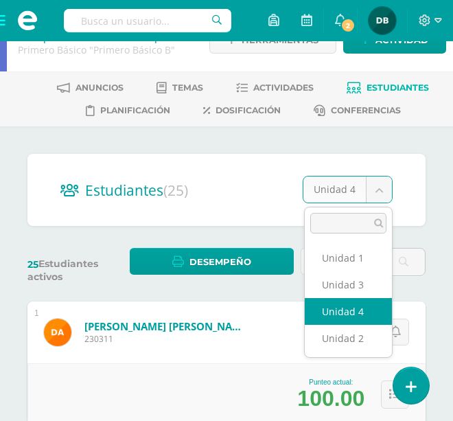
click at [348, 256] on input "text" at bounding box center [380, 262] width 90 height 27
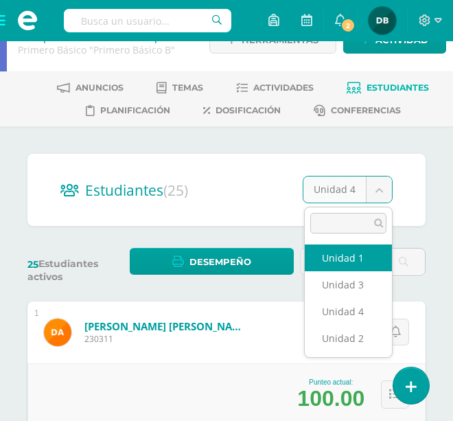
select select "/dashboard/teacher/section/1982/students/?unit=91310"
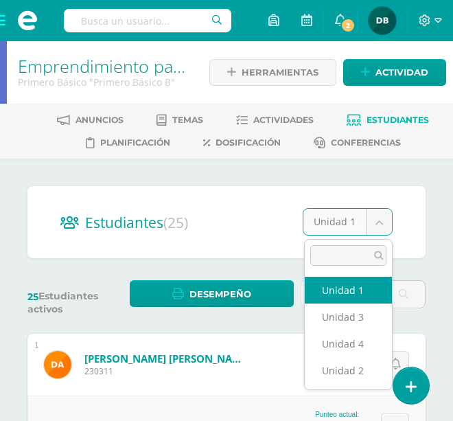
drag, startPoint x: 364, startPoint y: 229, endPoint x: 397, endPoint y: 150, distance: 86.2
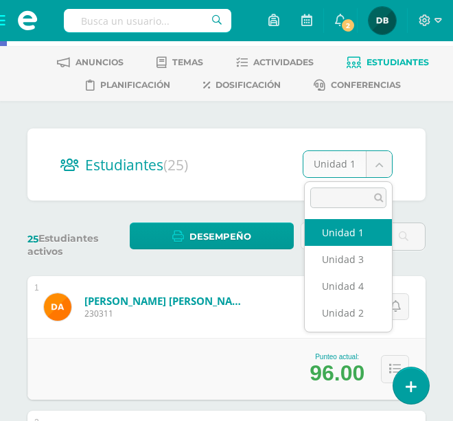
scroll to position [73, 0]
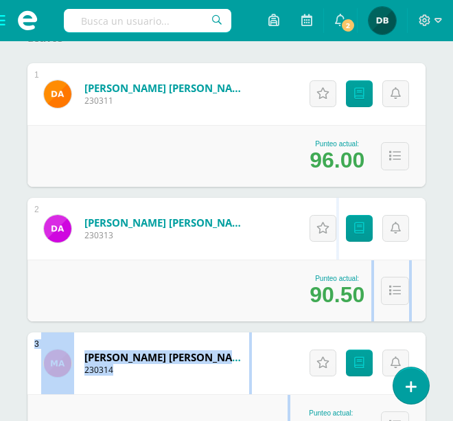
drag, startPoint x: 354, startPoint y: 330, endPoint x: 367, endPoint y: 291, distance: 41.9
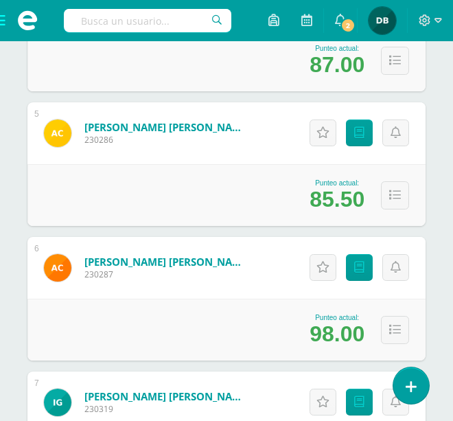
scroll to position [776, 0]
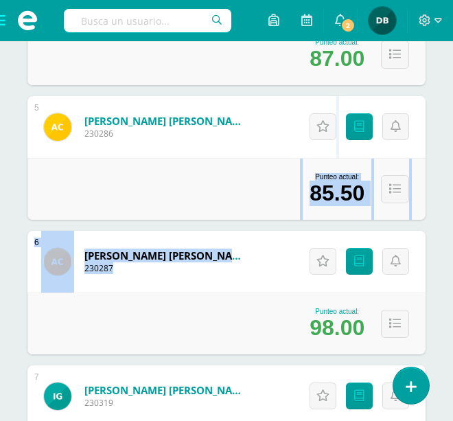
drag, startPoint x: 229, startPoint y: 265, endPoint x: 264, endPoint y: 163, distance: 108.4
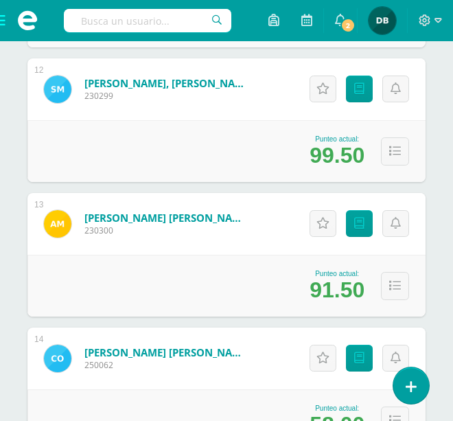
scroll to position [1779, 0]
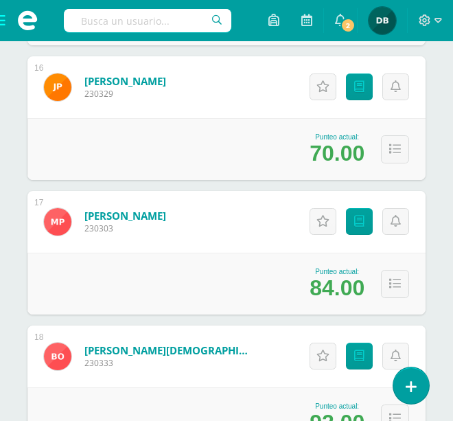
scroll to position [0, 0]
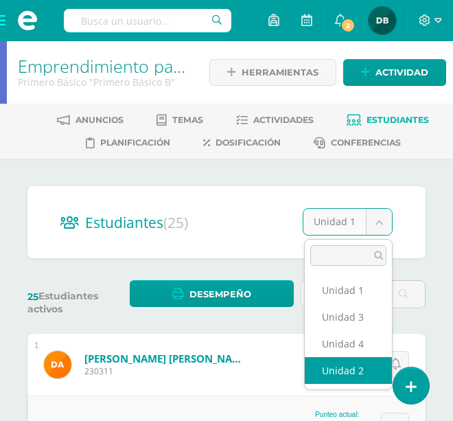
select select "/dashboard/teacher/section/1982/students/?unit=91313"
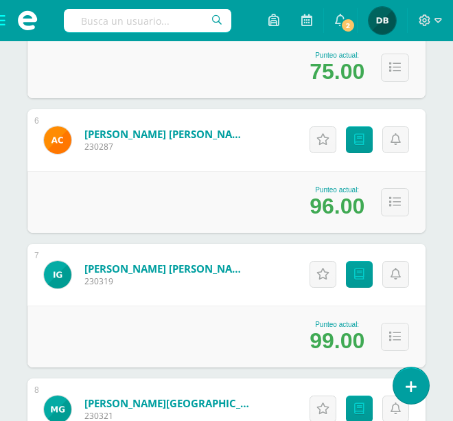
scroll to position [998, 0]
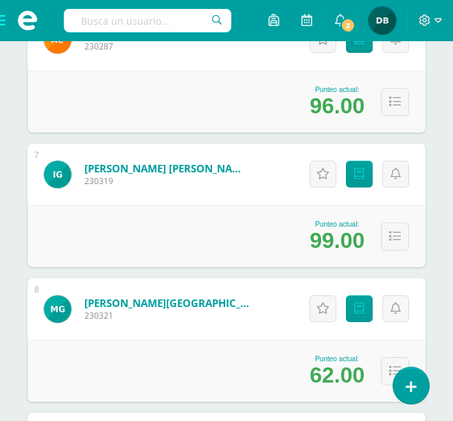
click at [281, 221] on div "Punteo actual: 99.00" at bounding box center [226, 236] width 398 height 62
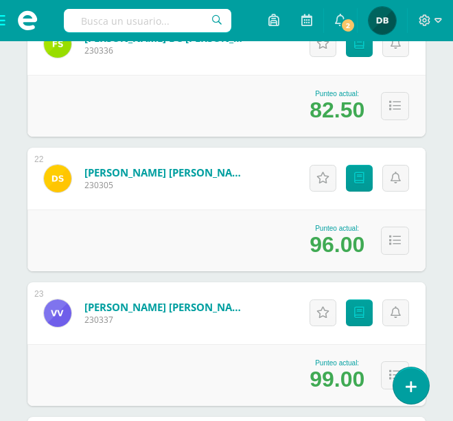
scroll to position [3082, 0]
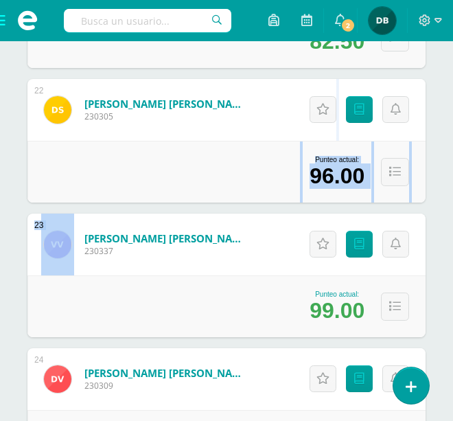
drag, startPoint x: 206, startPoint y: 216, endPoint x: 233, endPoint y: 141, distance: 79.5
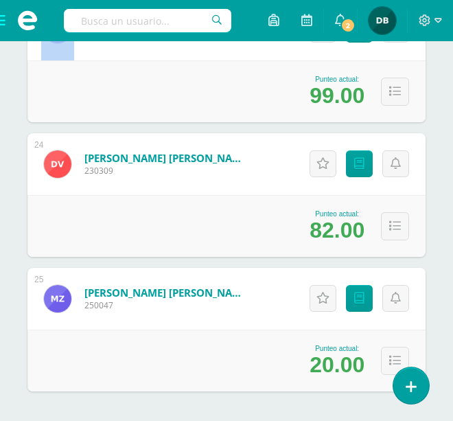
scroll to position [3359, 0]
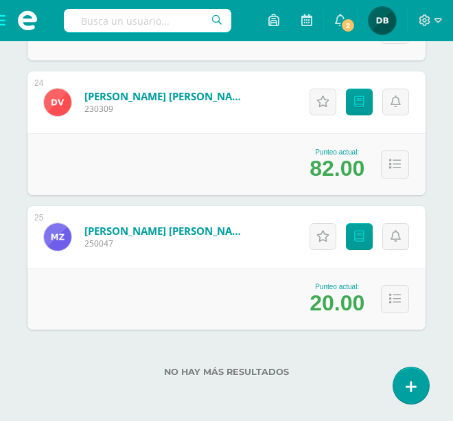
click at [356, 223] on div "Actitudinales Punteos" at bounding box center [357, 237] width 137 height 62
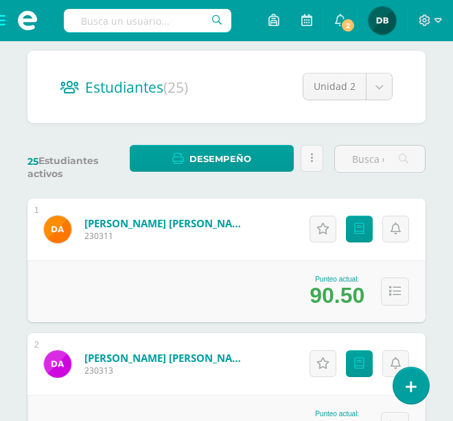
scroll to position [0, 0]
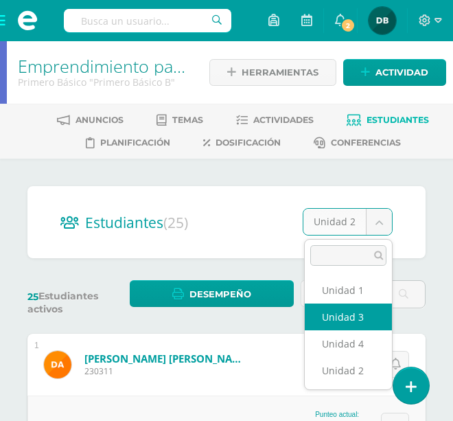
select select "/dashboard/teacher/section/1982/students/?unit=91314"
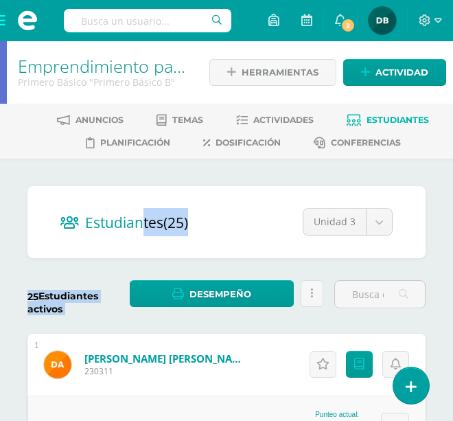
drag, startPoint x: 138, startPoint y: 262, endPoint x: 145, endPoint y: 234, distance: 29.0
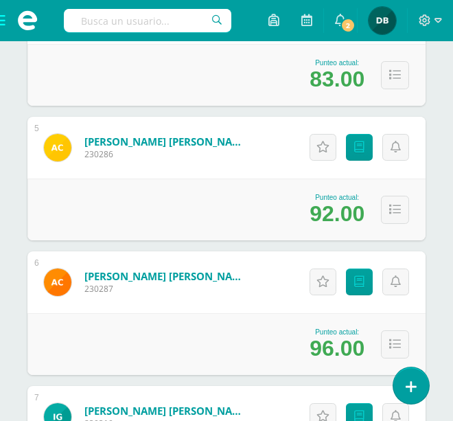
drag, startPoint x: 313, startPoint y: 238, endPoint x: 330, endPoint y: 187, distance: 53.9
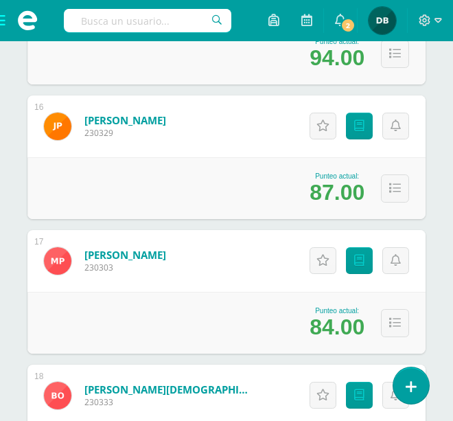
click at [330, 187] on div "87.00" at bounding box center [337, 192] width 55 height 25
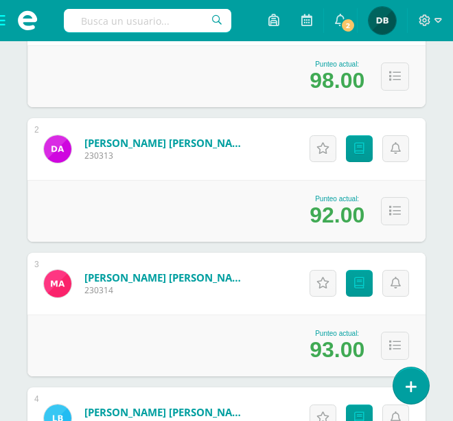
scroll to position [185, 0]
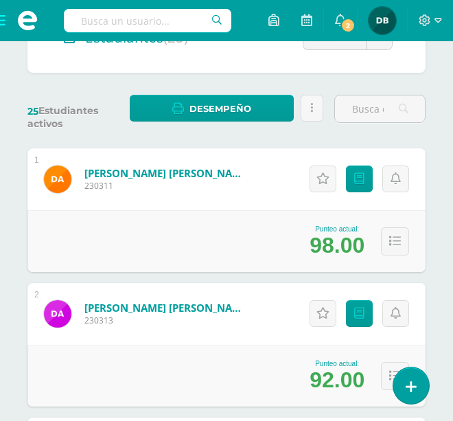
drag, startPoint x: 330, startPoint y: 190, endPoint x: 317, endPoint y: 356, distance: 167.5
click at [317, 352] on div "Punteo actual: 92.00" at bounding box center [226, 376] width 398 height 62
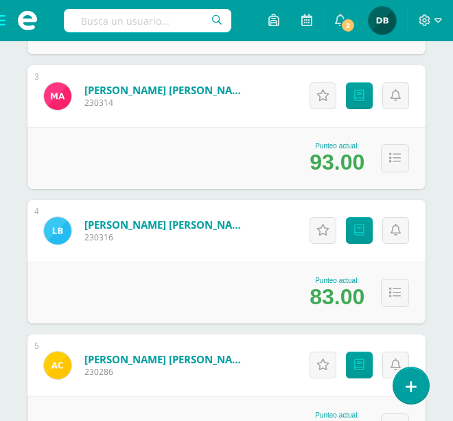
scroll to position [0, 0]
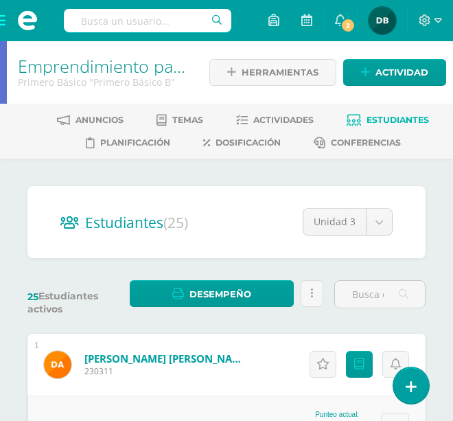
click at [23, 23] on span at bounding box center [27, 20] width 21 height 21
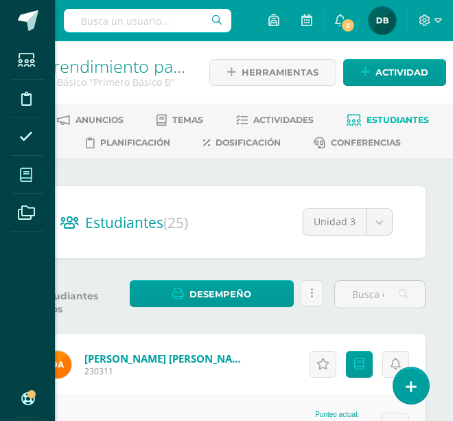
click at [28, 177] on icon at bounding box center [26, 175] width 12 height 14
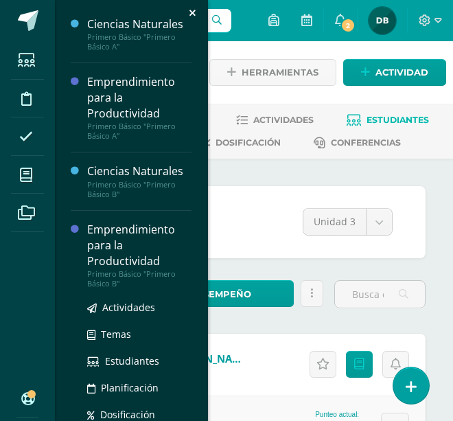
click at [126, 232] on div "Emprendimiento para la Productividad" at bounding box center [139, 245] width 104 height 47
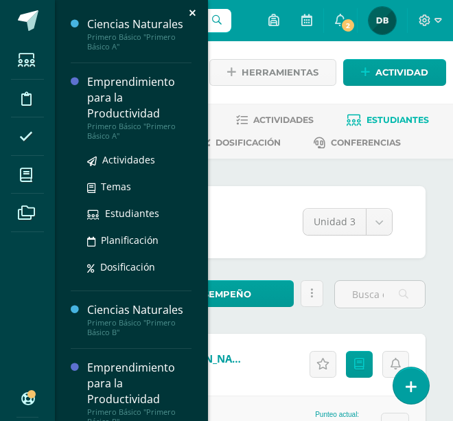
drag, startPoint x: 155, startPoint y: 199, endPoint x: 182, endPoint y: 128, distance: 75.9
click at [182, 128] on div "Ciencias Naturales Primero Básico "Primero Básico A" Actividades Temas Estudian…" at bounding box center [131, 216] width 154 height 432
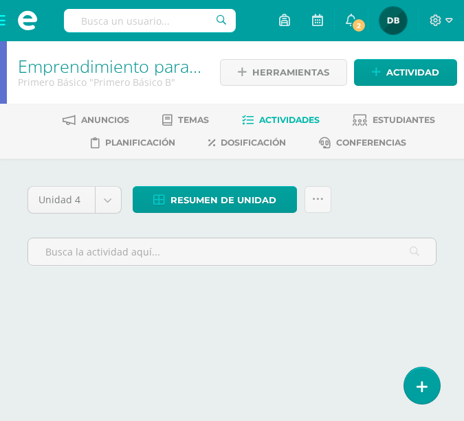
click at [207, 182] on div "Unidad 4 Unidad 1 Unidad 2 Unidad 3 Unidad 4 Resumen de unidad Descargar como H…" at bounding box center [232, 245] width 464 height 172
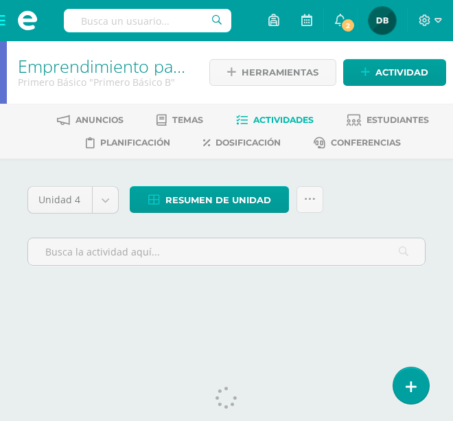
click at [8, 19] on span at bounding box center [27, 20] width 55 height 41
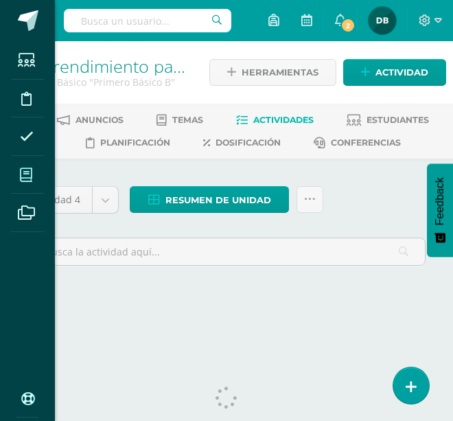
click at [32, 176] on icon at bounding box center [26, 175] width 12 height 14
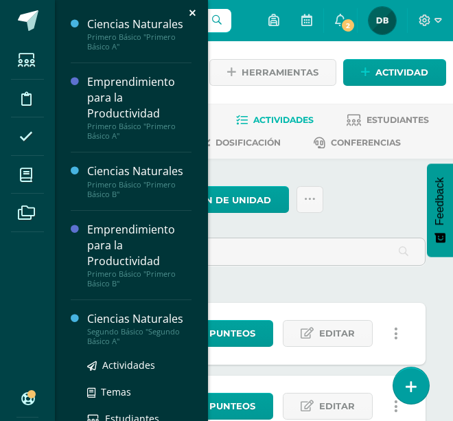
scroll to position [137, 0]
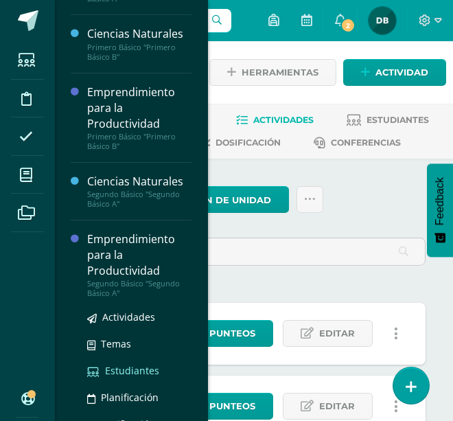
click at [129, 370] on span "Estudiantes" at bounding box center [132, 370] width 54 height 13
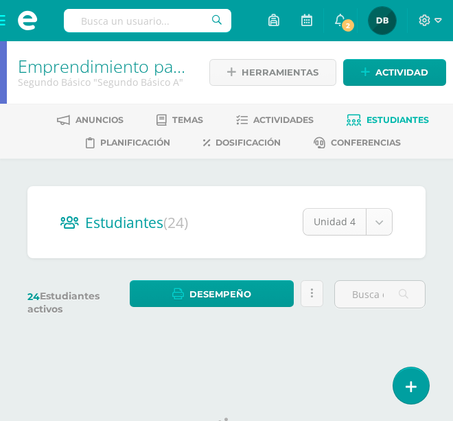
click at [380, 214] on body "Estudiantes Disciplina Asistencia Mis cursos Archivos Soporte Ayuda Reportar un…" at bounding box center [226, 180] width 453 height 361
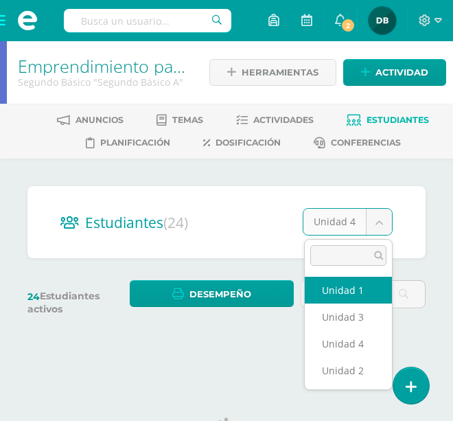
select select "/dashboard/teacher/section/1997/students/?unit=91415"
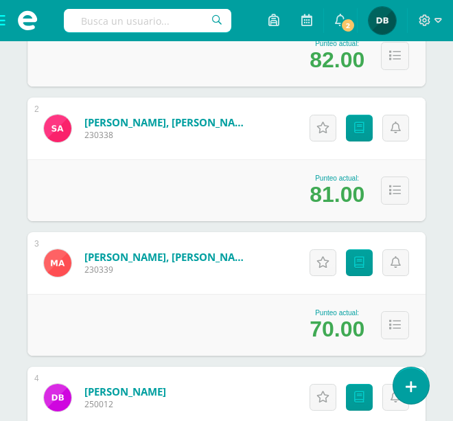
scroll to position [440, 0]
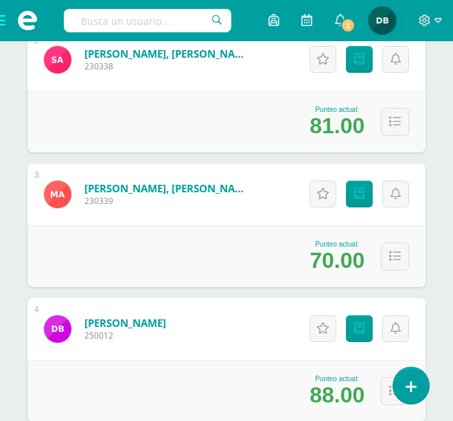
drag, startPoint x: 220, startPoint y: 323, endPoint x: 225, endPoint y: 311, distance: 12.9
click at [225, 311] on div "4 Baten Ayala, Daniela 250012 Punteo actual: 88.00 Actitudinales Punteos Asigna…" at bounding box center [226, 360] width 398 height 124
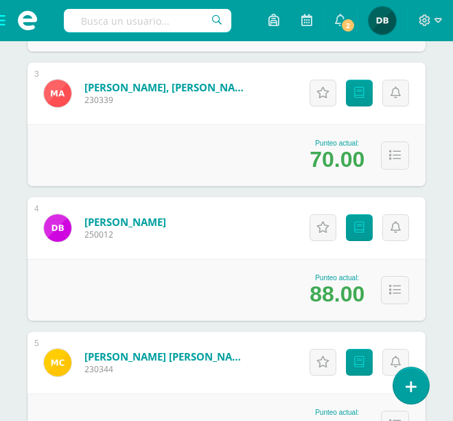
scroll to position [563, 0]
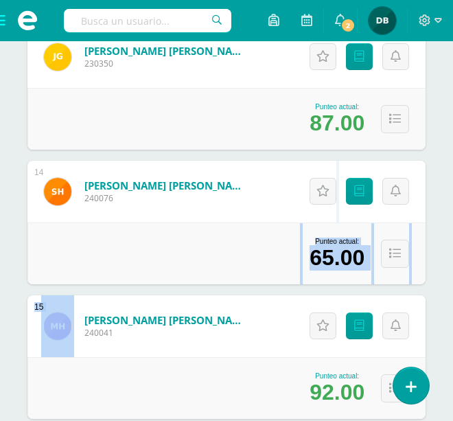
drag, startPoint x: 225, startPoint y: 311, endPoint x: 240, endPoint y: 280, distance: 34.7
click at [240, 280] on div "1 Aguilar González, Oscar Eduardo 230363 Punteo actual: 82.00 Actitudinales Pun…" at bounding box center [226, 21] width 398 height 3220
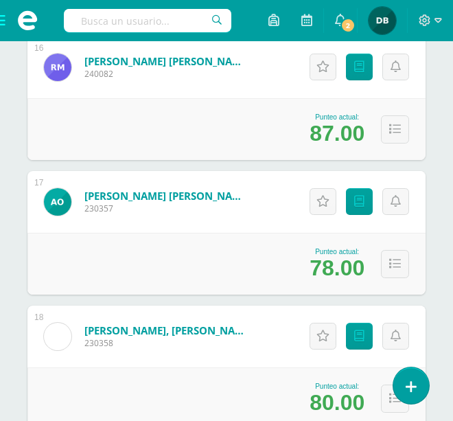
scroll to position [2413, 0]
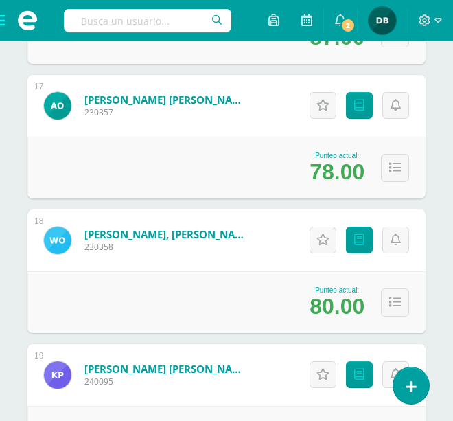
click at [248, 264] on div "Ordoñez Paz, Williams Alejandro 230358" at bounding box center [146, 240] width 238 height 62
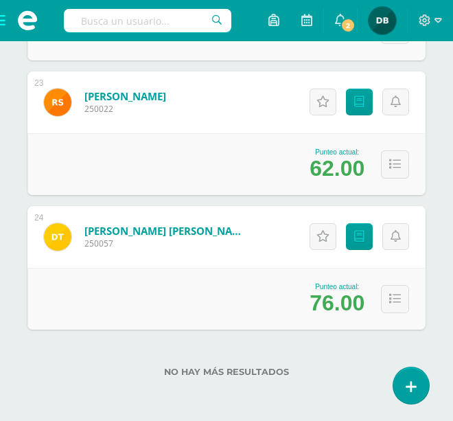
scroll to position [0, 0]
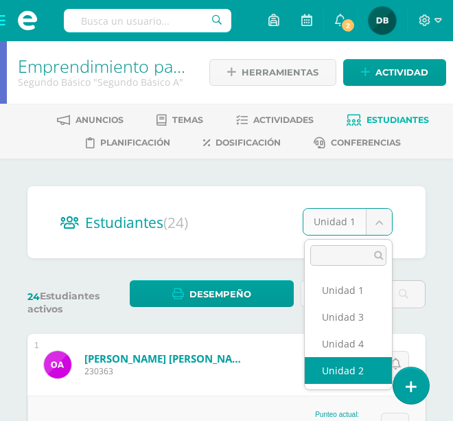
select select "/dashboard/teacher/section/1997/students/?unit=91418"
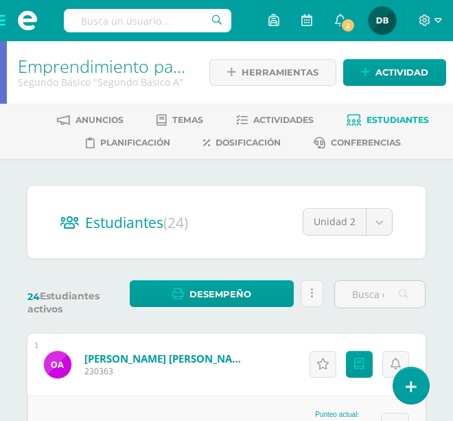
scroll to position [58, 0]
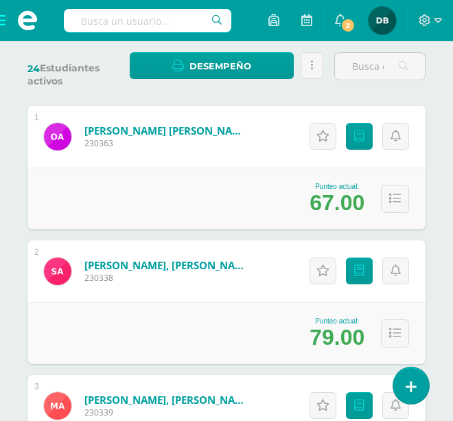
click at [174, 312] on div "Punteo actual: 79.00" at bounding box center [226, 333] width 398 height 62
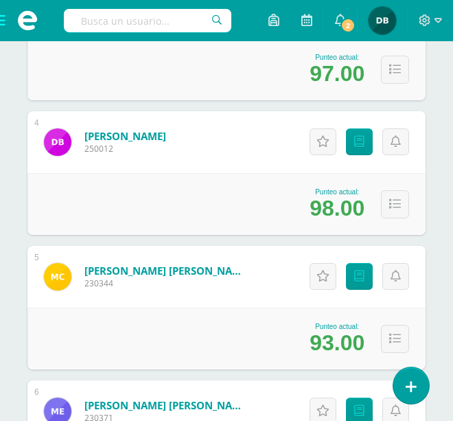
scroll to position [654, 0]
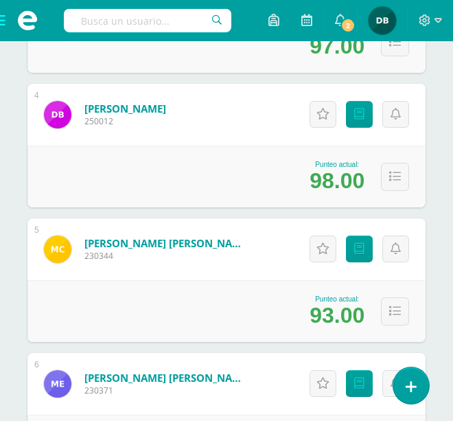
click at [174, 295] on div "Punteo actual: 93.00" at bounding box center [226, 311] width 398 height 62
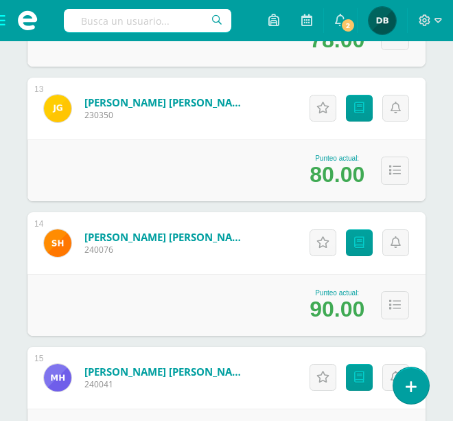
scroll to position [1977, 0]
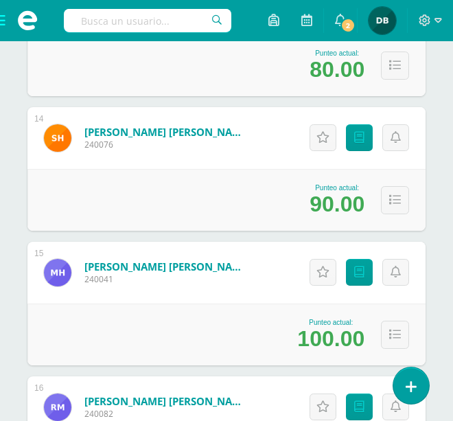
click at [209, 324] on div "Punteo actual: 100.00" at bounding box center [226, 335] width 398 height 62
drag, startPoint x: 209, startPoint y: 322, endPoint x: 209, endPoint y: 315, distance: 6.9
click at [209, 318] on div "Punteo actual: 100.00" at bounding box center [226, 335] width 398 height 62
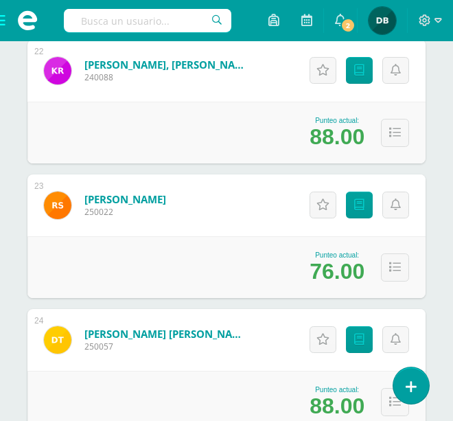
scroll to position [3146, 0]
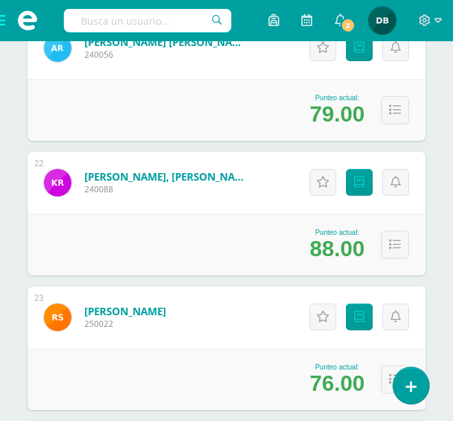
drag, startPoint x: 319, startPoint y: 200, endPoint x: 313, endPoint y: 264, distance: 64.9
click at [313, 264] on div "22 Rosa Ramírez, Karla Alejandra 240088 Punteo actual: 88.00 Actitudinales Punt…" at bounding box center [226, 214] width 398 height 124
click at [313, 264] on div "Punteo actual: 88.00" at bounding box center [226, 245] width 398 height 62
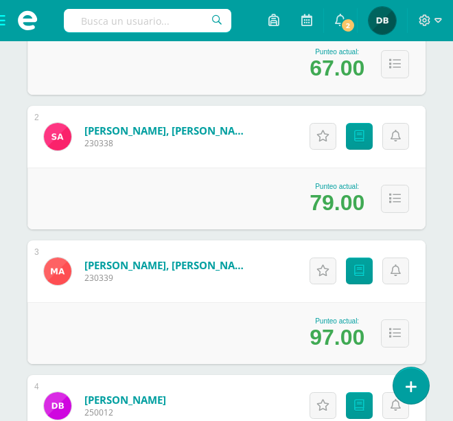
scroll to position [0, 0]
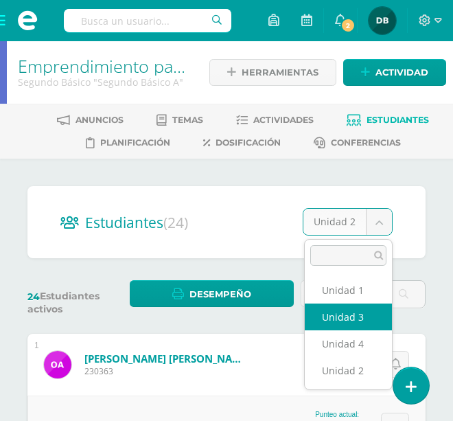
select select "/dashboard/teacher/section/1997/students/?unit=91419"
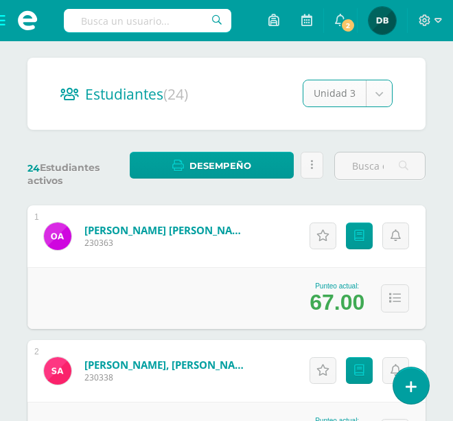
scroll to position [174, 0]
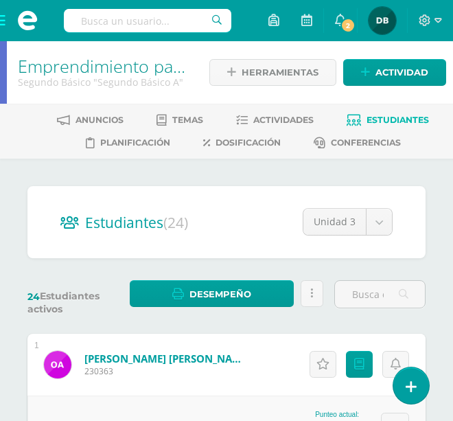
click at [23, 19] on span at bounding box center [27, 20] width 21 height 21
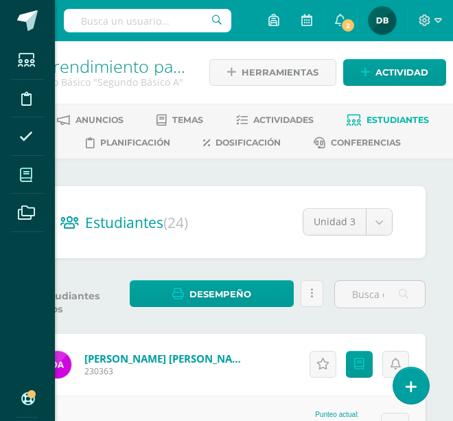
click at [33, 177] on span at bounding box center [26, 174] width 31 height 31
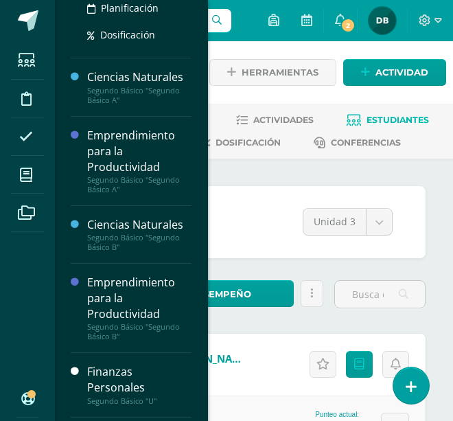
scroll to position [403, 0]
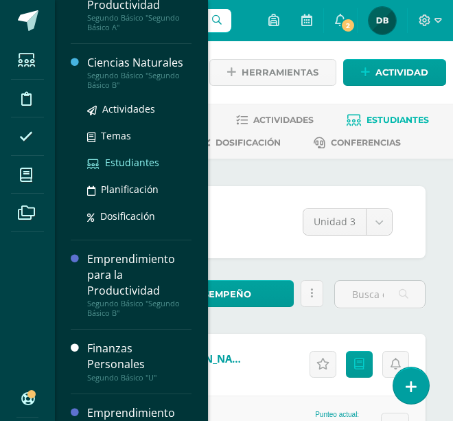
click at [122, 166] on span "Estudiantes" at bounding box center [132, 162] width 54 height 13
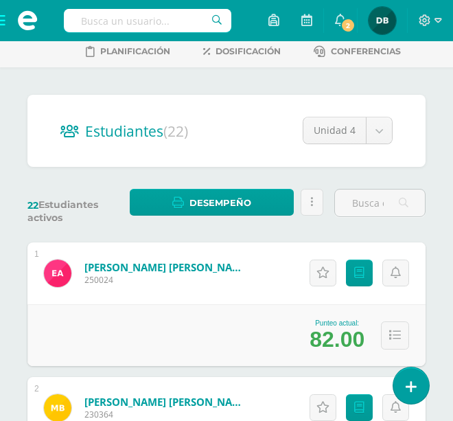
scroll to position [46, 0]
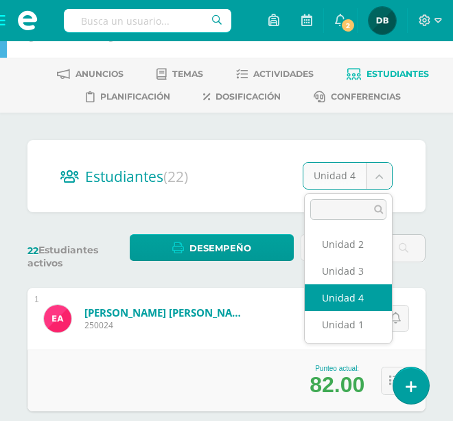
click at [342, 321] on div "Actitudinales Punteos" at bounding box center [357, 319] width 137 height 62
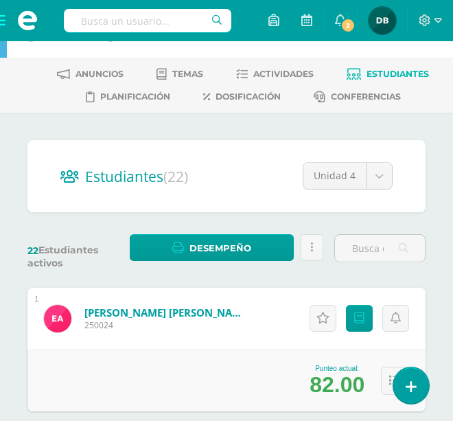
click at [342, 321] on div "Actitudinales Punteos" at bounding box center [357, 319] width 137 height 62
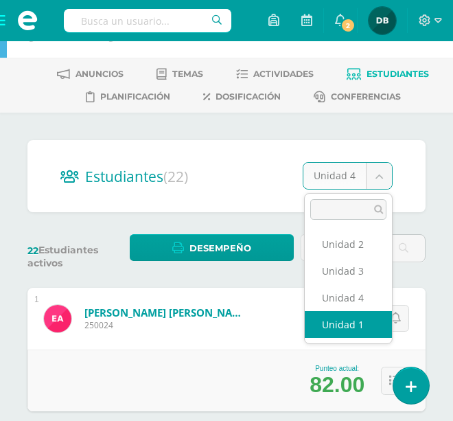
select select "/dashboard/teacher/section/2003/students/?unit=91457"
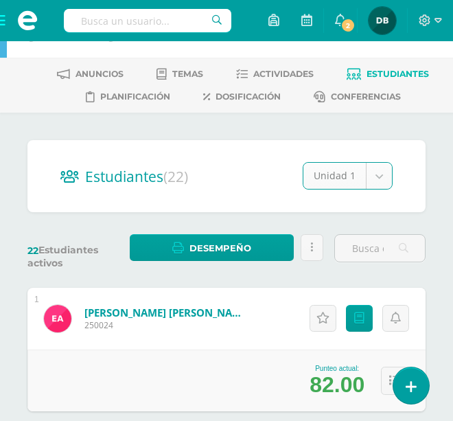
scroll to position [151, 0]
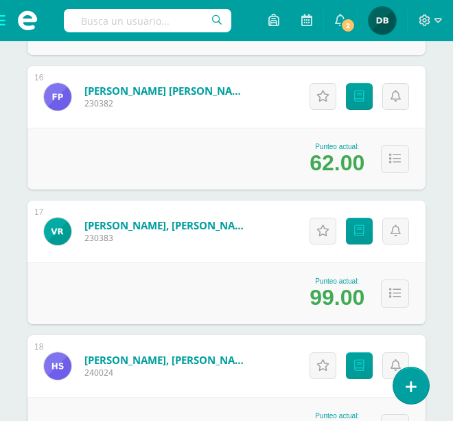
scroll to position [2401, 0]
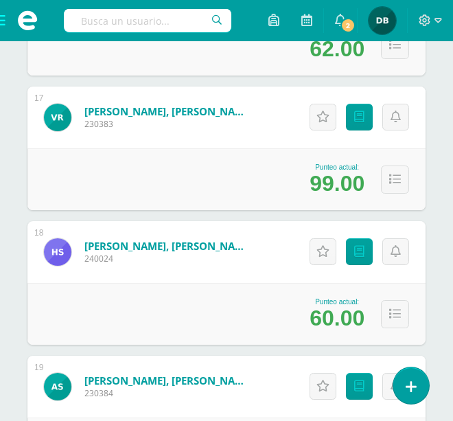
drag, startPoint x: 230, startPoint y: 285, endPoint x: 238, endPoint y: 187, distance: 98.6
click at [238, 272] on div "18 [PERSON_NAME], [PERSON_NAME] 240024 Punteo actual: 60.00 Actitudinales Punte…" at bounding box center [226, 283] width 398 height 124
click at [238, 187] on div "Punteo actual: 99.00" at bounding box center [226, 179] width 398 height 62
drag, startPoint x: 238, startPoint y: 187, endPoint x: 324, endPoint y: 13, distance: 193.8
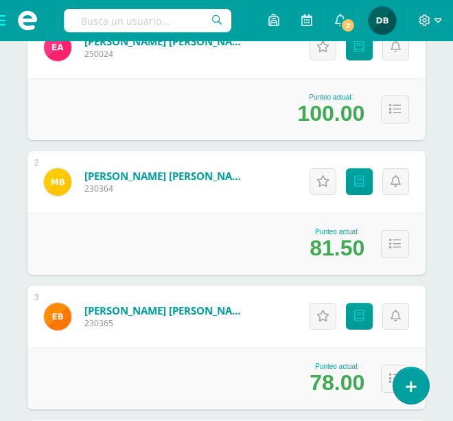
scroll to position [0, 0]
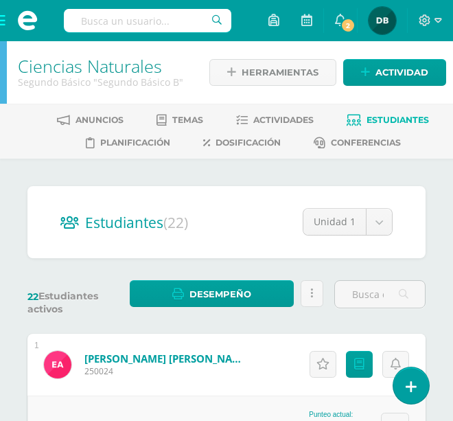
click at [267, 231] on h2 "Estudiantes (22)" at bounding box center [226, 222] width 332 height 28
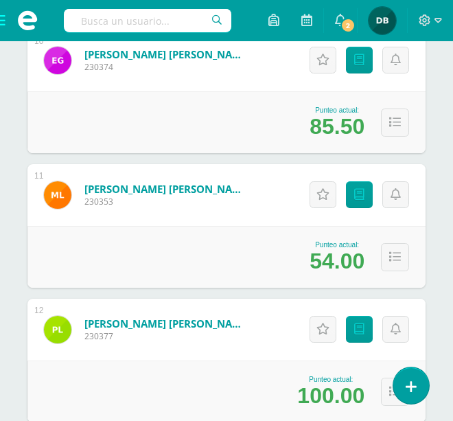
scroll to position [1717, 0]
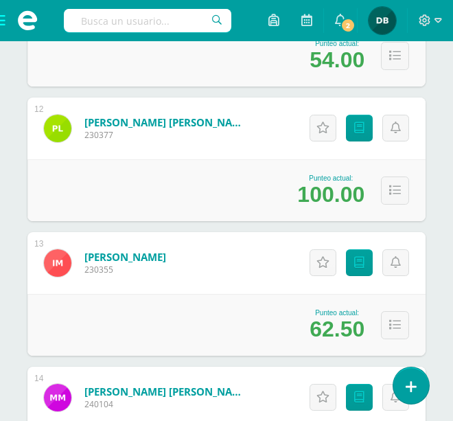
drag, startPoint x: 141, startPoint y: 348, endPoint x: 152, endPoint y: 321, distance: 29.0
click at [152, 321] on div "Punteo actual: 62.50" at bounding box center [226, 325] width 398 height 62
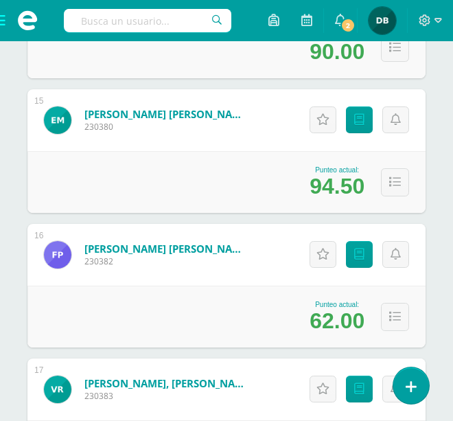
scroll to position [2157, 0]
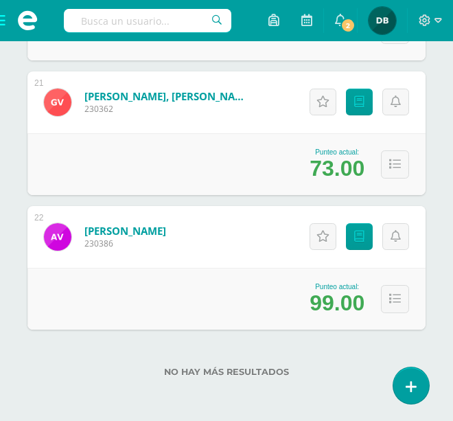
scroll to position [0, 0]
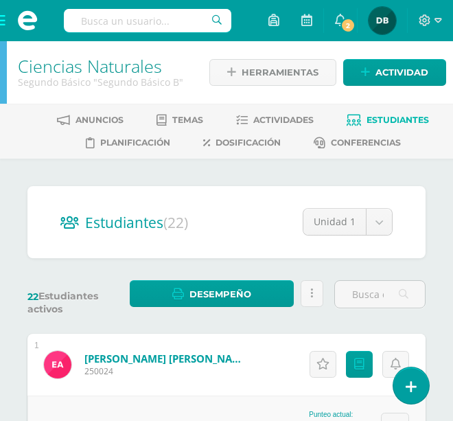
click at [386, 237] on div "Unidad 1 Unidad 2 Unidad 3 Unidad 4 Unidad 1" at bounding box center [348, 227] width 90 height 38
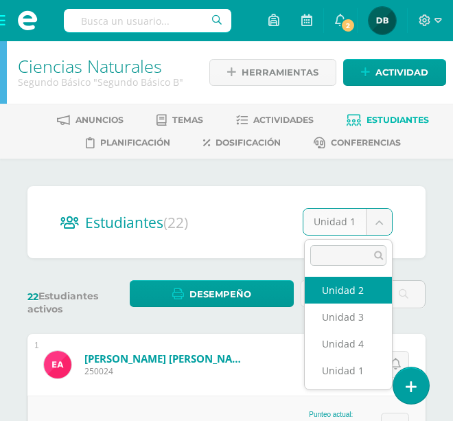
select select "/dashboard/teacher/section/2003/students/?unit=91460"
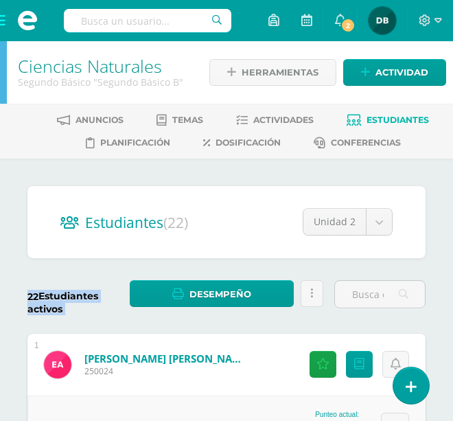
drag, startPoint x: 282, startPoint y: 279, endPoint x: 316, endPoint y: 168, distance: 115.8
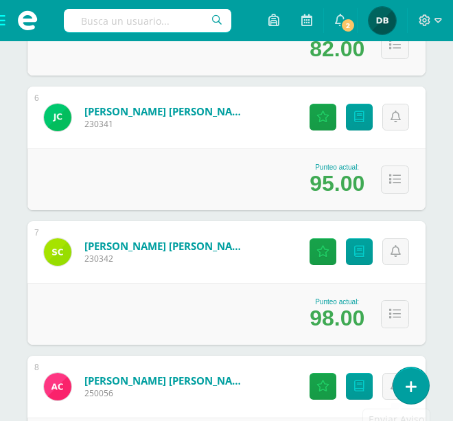
scroll to position [962, 0]
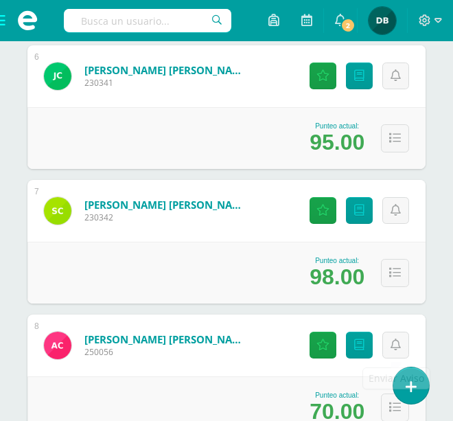
drag, startPoint x: 400, startPoint y: 345, endPoint x: 411, endPoint y: 294, distance: 51.9
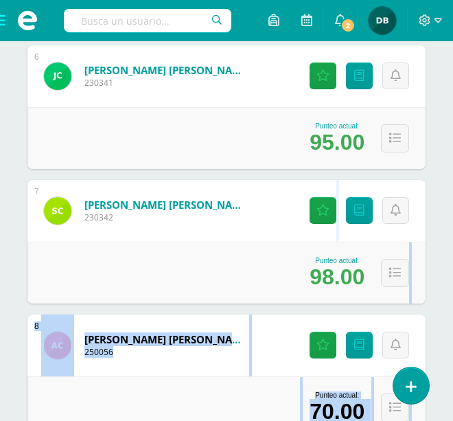
drag, startPoint x: 411, startPoint y: 294, endPoint x: 433, endPoint y: 318, distance: 33.0
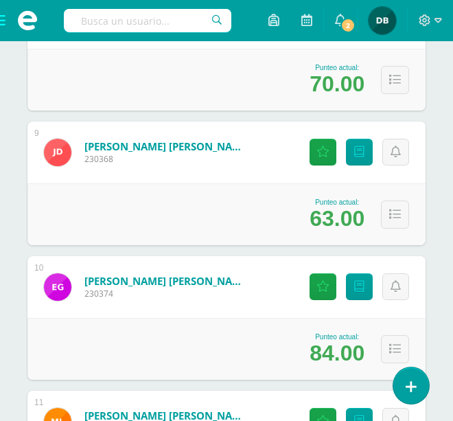
scroll to position [1307, 0]
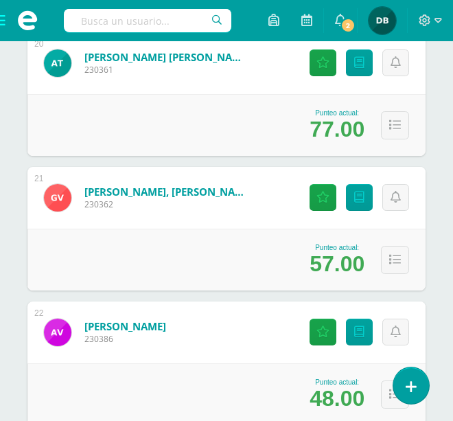
drag, startPoint x: 365, startPoint y: 238, endPoint x: 366, endPoint y: 231, distance: 6.9
click at [366, 231] on div "Punteo actual: 57.00" at bounding box center [226, 260] width 398 height 62
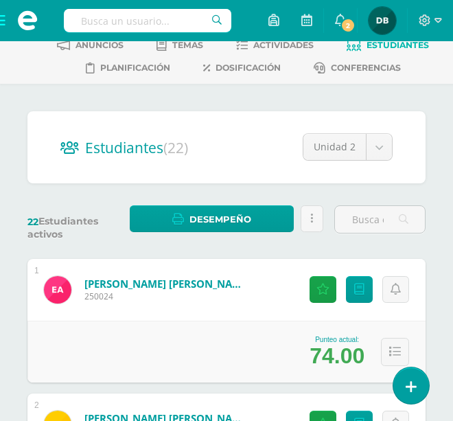
scroll to position [0, 0]
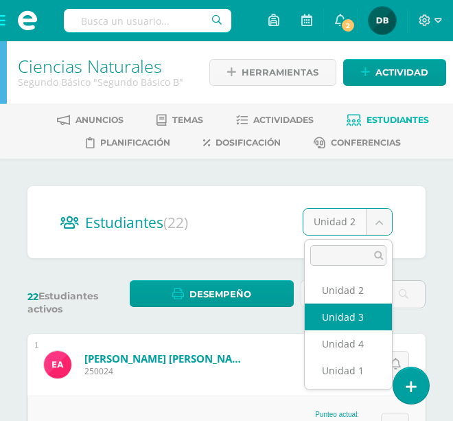
select select "/dashboard/teacher/section/2003/students/?unit=91461"
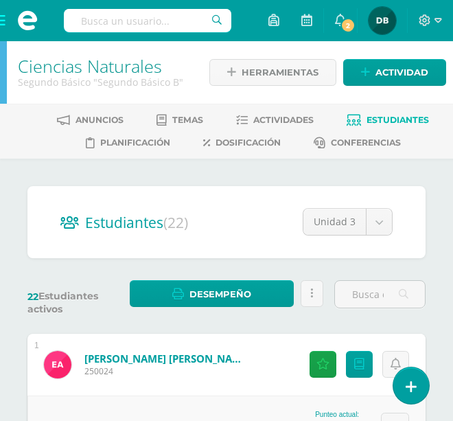
click at [25, 20] on span at bounding box center [27, 20] width 21 height 21
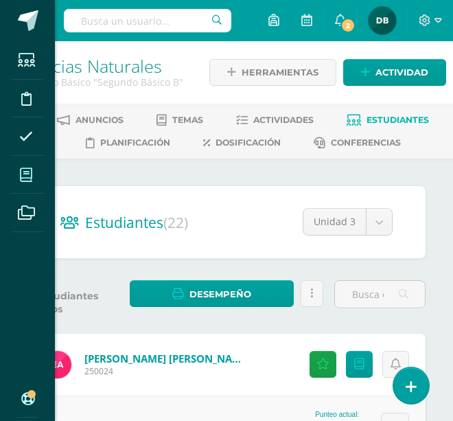
click at [29, 172] on icon at bounding box center [26, 175] width 12 height 14
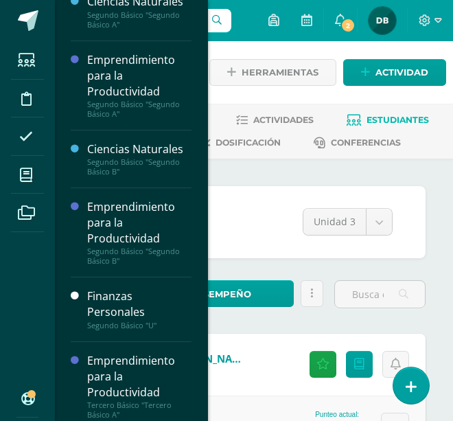
scroll to position [455, 0]
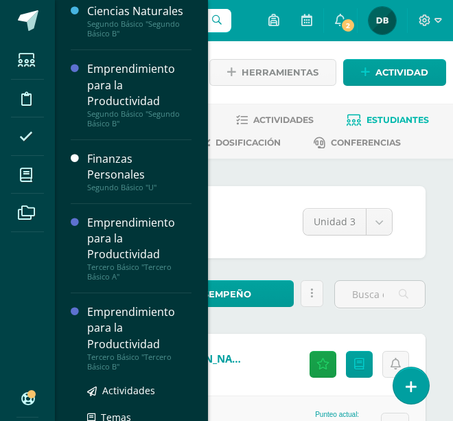
click at [124, 315] on div "Emprendimiento para la Productividad" at bounding box center [139, 327] width 104 height 47
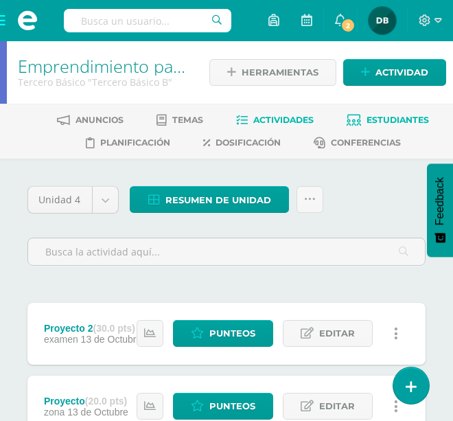
click at [416, 127] on link "Estudiantes" at bounding box center [388, 120] width 82 height 22
click at [382, 116] on span "Estudiantes" at bounding box center [398, 120] width 63 height 10
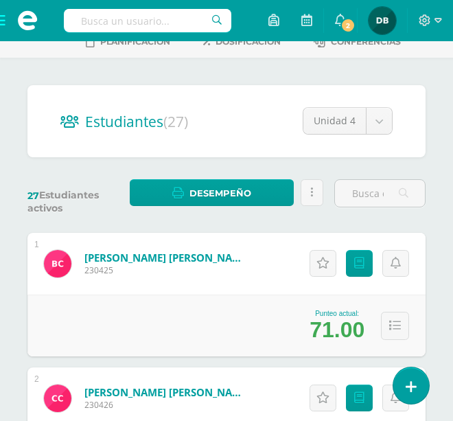
scroll to position [146, 0]
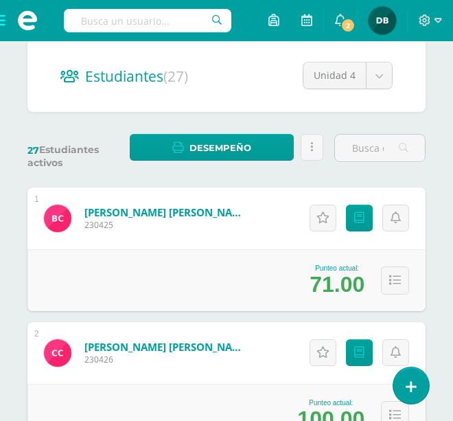
drag, startPoint x: 0, startPoint y: 0, endPoint x: 385, endPoint y: 81, distance: 393.8
click at [379, 91] on div "Unidad 4 Unidad 2 Unidad 3 Unidad 1 Unidad 4" at bounding box center [348, 81] width 90 height 38
click at [379, 90] on div "Unidad 4 Unidad 2 Unidad 3 Unidad 1 Unidad 4" at bounding box center [348, 81] width 90 height 38
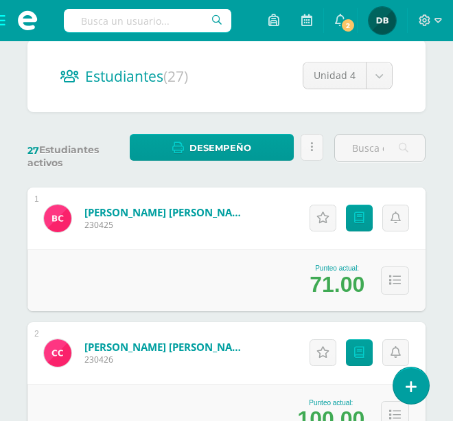
drag, startPoint x: 314, startPoint y: 245, endPoint x: 328, endPoint y: 188, distance: 59.3
click at [328, 188] on div "Actitudinales Punteos" at bounding box center [357, 219] width 137 height 62
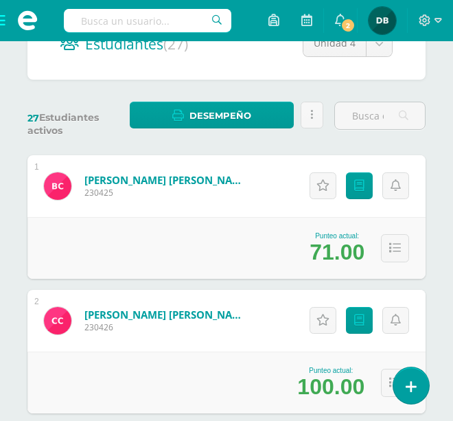
scroll to position [275, 0]
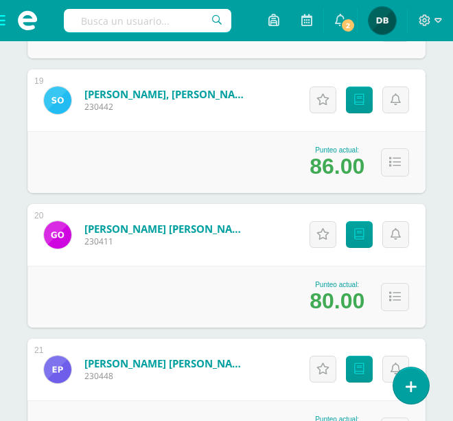
scroll to position [2734, 0]
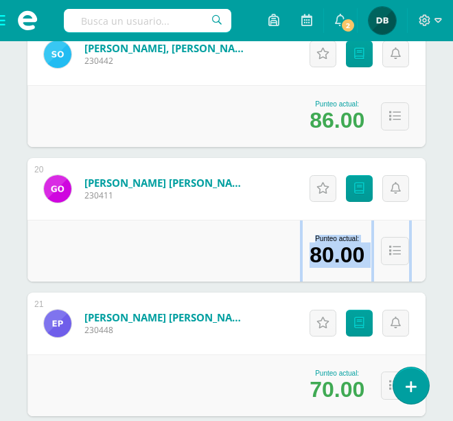
drag, startPoint x: 413, startPoint y: 271, endPoint x: 465, endPoint y: 159, distance: 123.5
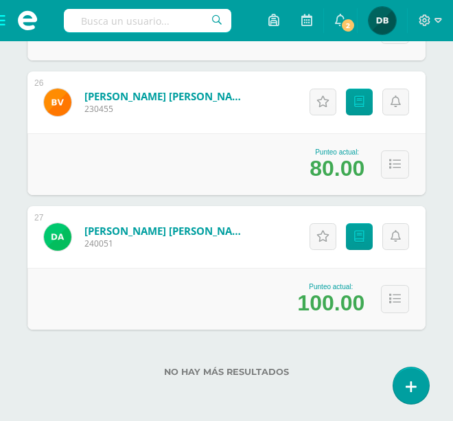
scroll to position [0, 0]
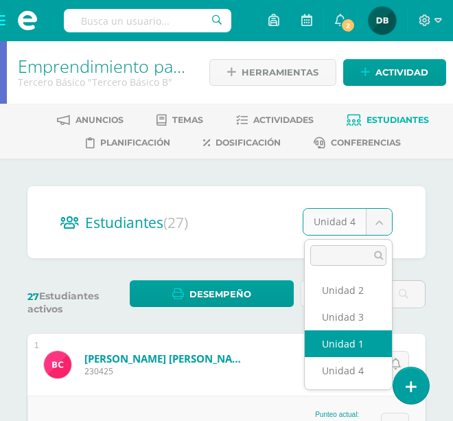
select select "/dashboard/teacher/section/2041/students/?unit=91723"
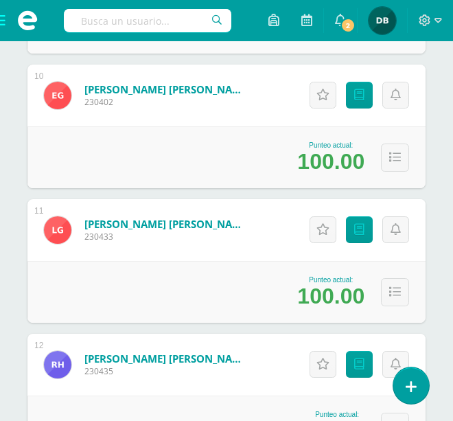
scroll to position [1504, 0]
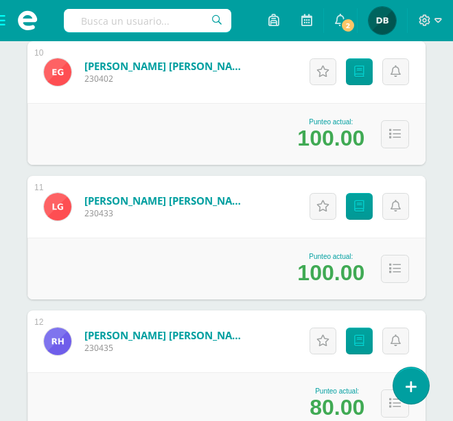
drag, startPoint x: 306, startPoint y: 264, endPoint x: 387, endPoint y: 116, distance: 169.1
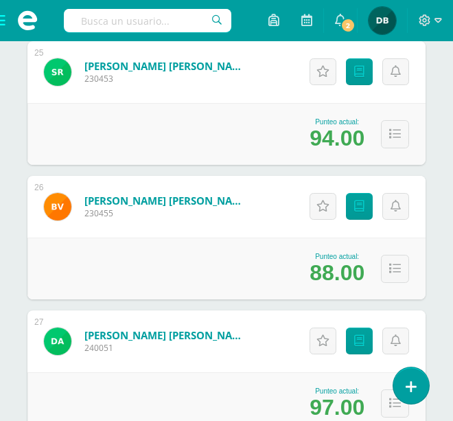
scroll to position [3628, 0]
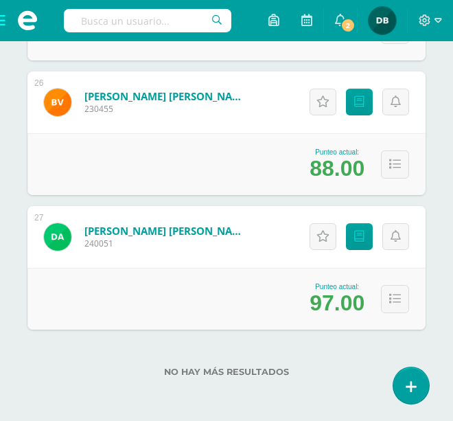
click at [258, 268] on div "Punteo actual: 97.00" at bounding box center [226, 299] width 398 height 62
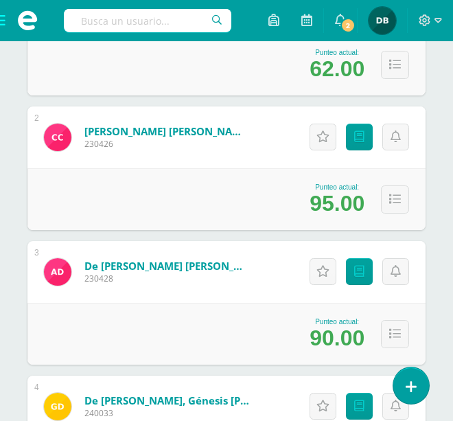
scroll to position [407, 0]
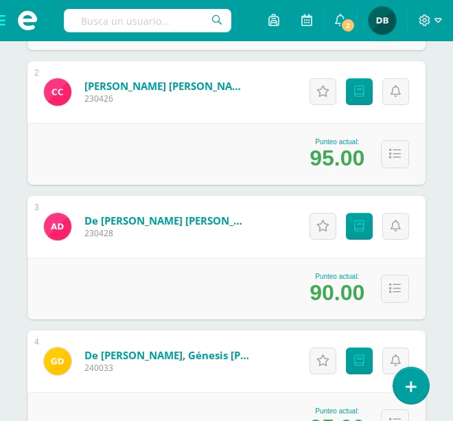
drag, startPoint x: 266, startPoint y: 280, endPoint x: 293, endPoint y: 205, distance: 78.9
click at [293, 205] on div "3 [PERSON_NAME] [PERSON_NAME] 230428 Punteo actual: 90.00 Actitudinales Punteos…" at bounding box center [226, 258] width 398 height 124
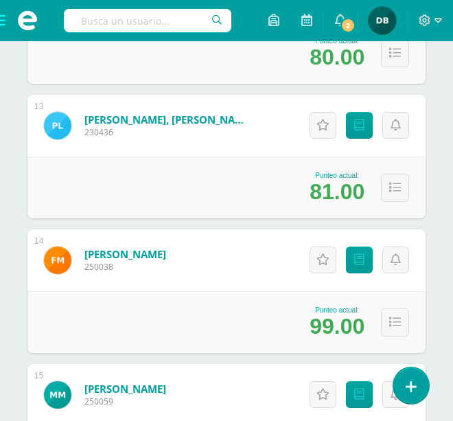
click at [293, 205] on div "Punteo actual: 81.00" at bounding box center [226, 188] width 398 height 62
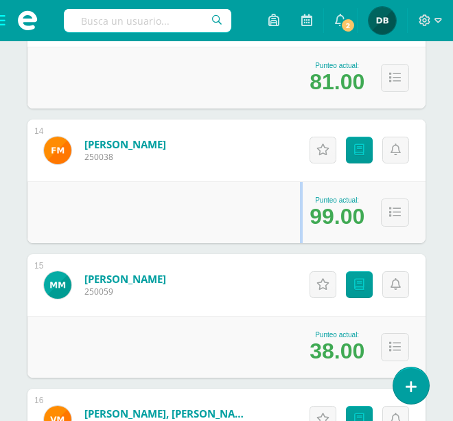
drag, startPoint x: 293, startPoint y: 205, endPoint x: 297, endPoint y: 193, distance: 13.3
click at [297, 193] on div "Punteo actual: 99.00" at bounding box center [226, 212] width 398 height 62
click at [163, 268] on div "Marroquin Mayen, Matthew Roxael 250059" at bounding box center [104, 285] width 155 height 62
click at [262, 193] on div "Punteo actual: 99.00" at bounding box center [226, 212] width 398 height 62
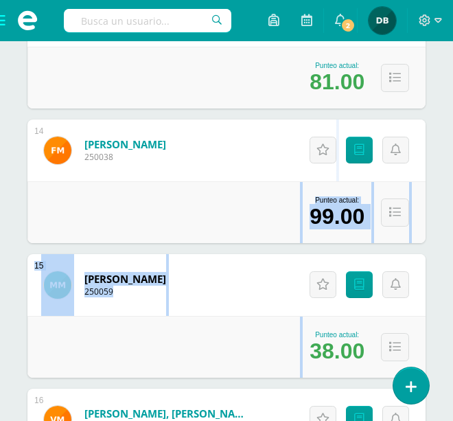
drag, startPoint x: 262, startPoint y: 193, endPoint x: 238, endPoint y: 395, distance: 203.4
click at [238, 395] on div "1 Carrera Vega, Bryan Javier 230425 Punteo actual: 62.00 Actitudinales Punteos …" at bounding box center [226, 181] width 398 height 3624
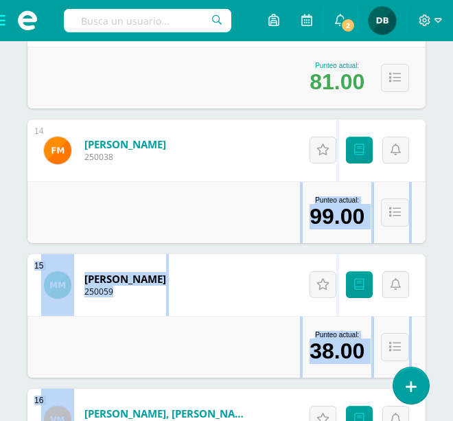
click at [267, 187] on div "Punteo actual: 99.00" at bounding box center [226, 212] width 398 height 62
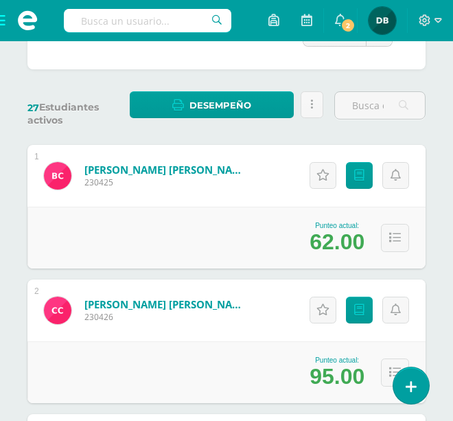
scroll to position [0, 0]
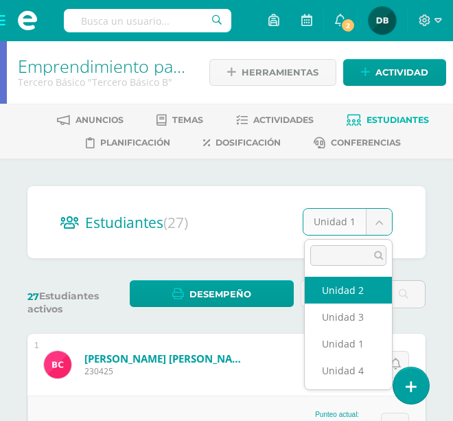
select select "/dashboard/teacher/section/2041/students/?unit=91726"
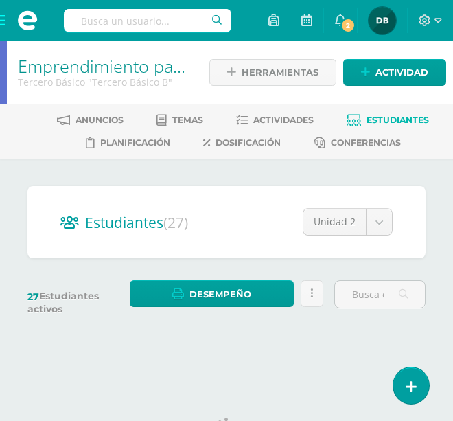
drag, startPoint x: 140, startPoint y: 326, endPoint x: 431, endPoint y: 271, distance: 296.4
click at [215, 178] on div "Estudiantes (27) Unidad 2 Unidad 2 Unidad 3 Unidad 1 Unidad 4 27 Estudiantes ac…" at bounding box center [226, 260] width 453 height 203
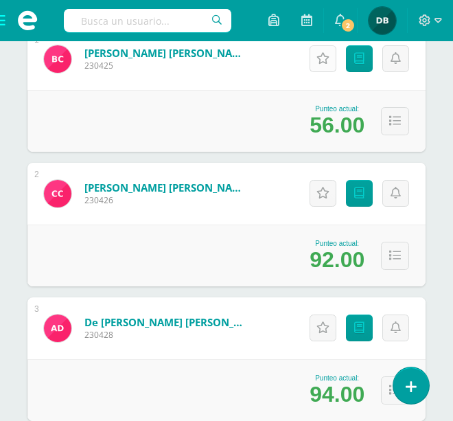
click at [327, 298] on div "Actitudinales Punteos" at bounding box center [357, 328] width 137 height 62
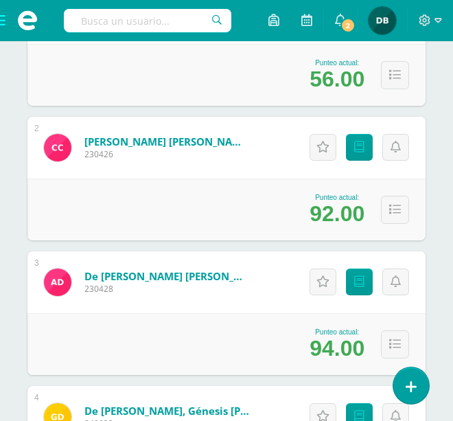
scroll to position [374, 0]
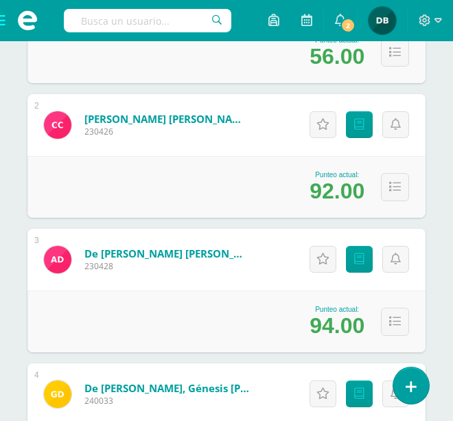
click at [327, 298] on div "Punteo actual: 94.00" at bounding box center [226, 322] width 398 height 62
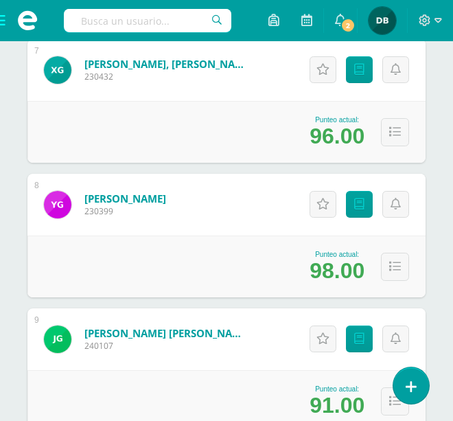
scroll to position [0, 0]
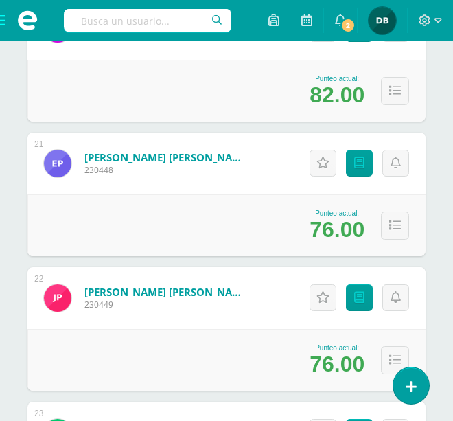
scroll to position [2962, 0]
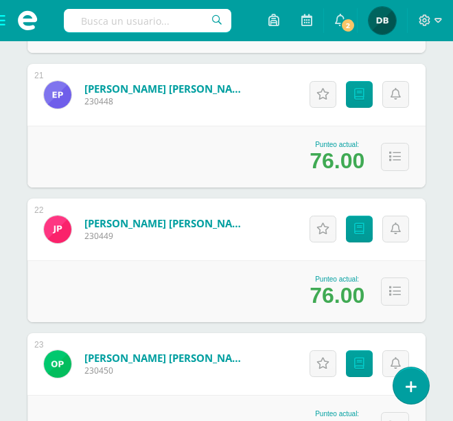
drag, startPoint x: 273, startPoint y: 242, endPoint x: 315, endPoint y: 161, distance: 91.2
click at [327, 209] on div "Actitudinales Punteos" at bounding box center [357, 229] width 137 height 62
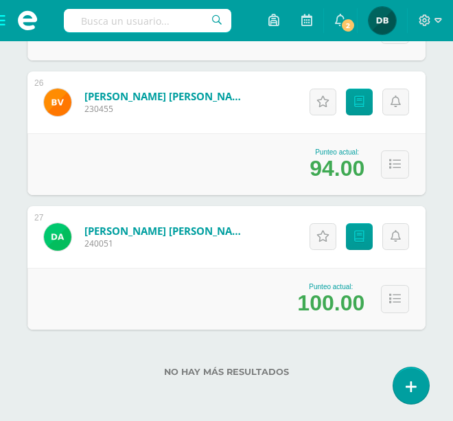
scroll to position [0, 0]
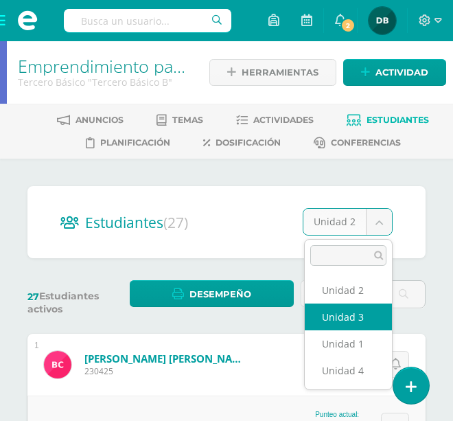
select select "/dashboard/teacher/section/2041/students/?unit=91727"
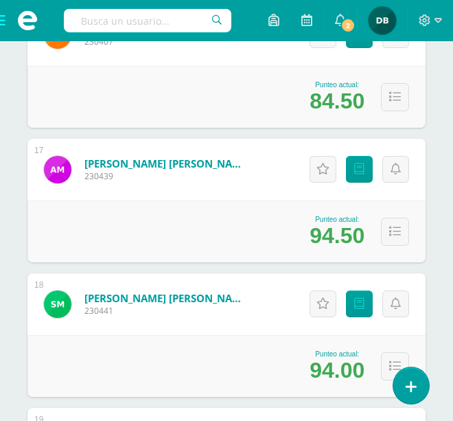
scroll to position [2372, 0]
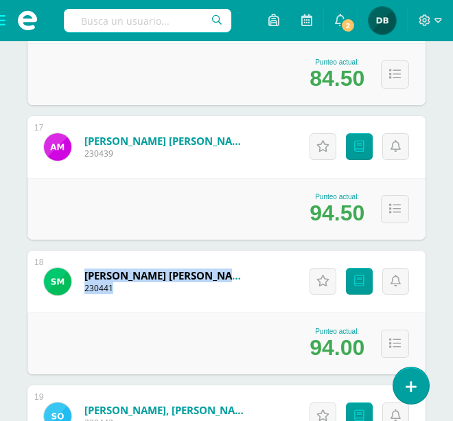
drag, startPoint x: 144, startPoint y: 291, endPoint x: 152, endPoint y: 265, distance: 27.4
click at [152, 265] on div "[PERSON_NAME] [PERSON_NAME] 230441" at bounding box center [146, 282] width 238 height 62
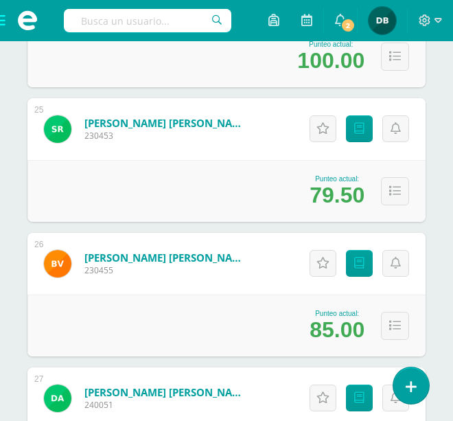
scroll to position [3628, 0]
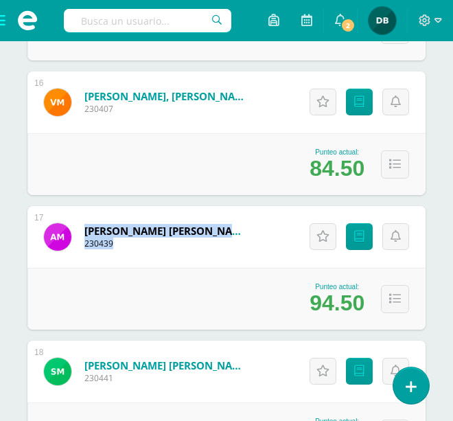
drag, startPoint x: 238, startPoint y: 207, endPoint x: 226, endPoint y: 269, distance: 63.6
click at [226, 269] on div "17 [PERSON_NAME] [PERSON_NAME] 230439 Punteo actual: 94.50 Actitudinales Punteo…" at bounding box center [226, 268] width 398 height 124
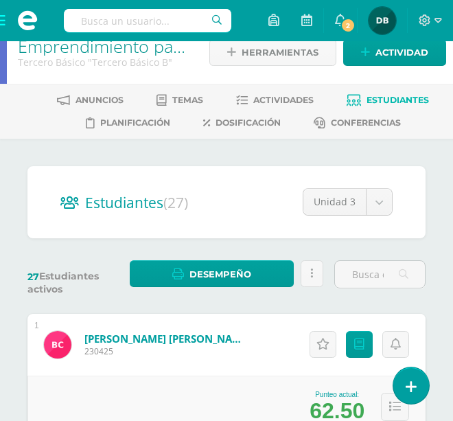
scroll to position [0, 0]
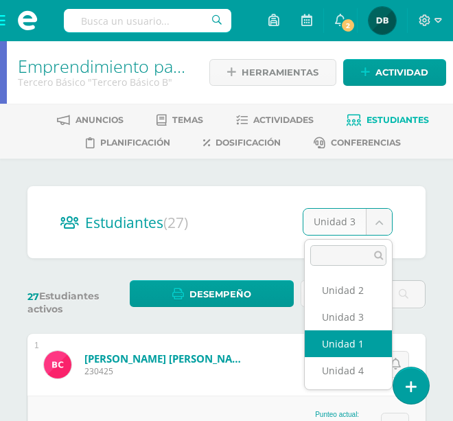
select select "/dashboard/teacher/section/2041/students/?unit=91723"
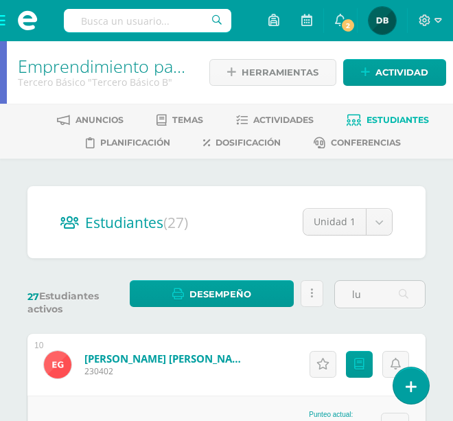
type input "lu"
click at [5, 27] on span at bounding box center [27, 20] width 55 height 41
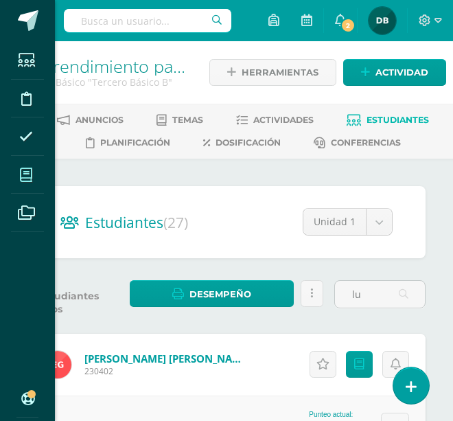
click at [36, 177] on span at bounding box center [26, 174] width 31 height 31
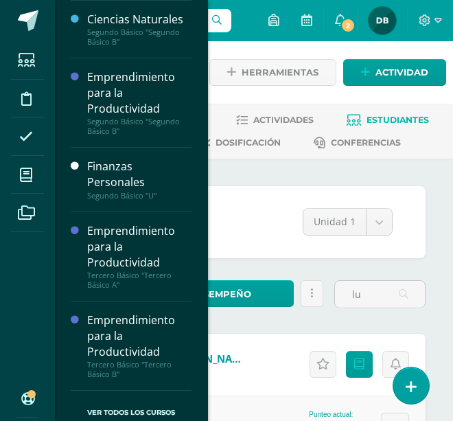
scroll to position [593, 0]
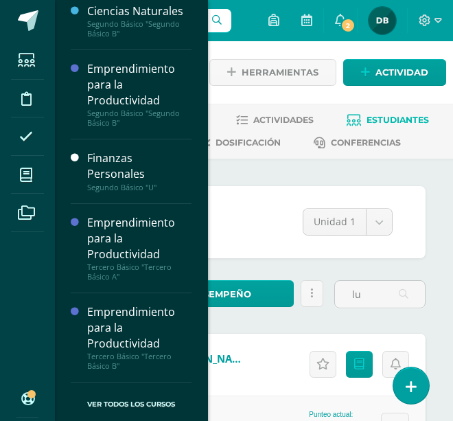
click at [73, 237] on div at bounding box center [79, 248] width 16 height 67
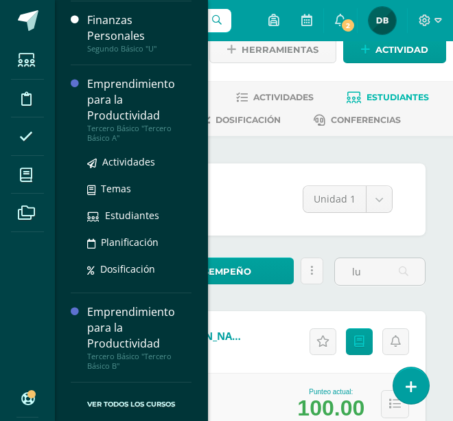
click at [98, 100] on div "Emprendimiento para la Productividad" at bounding box center [139, 99] width 104 height 47
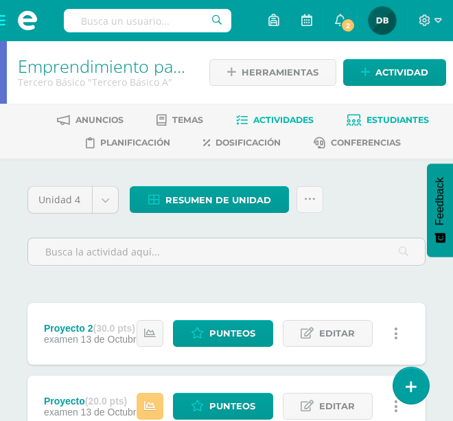
click at [378, 119] on span "Estudiantes" at bounding box center [398, 120] width 63 height 10
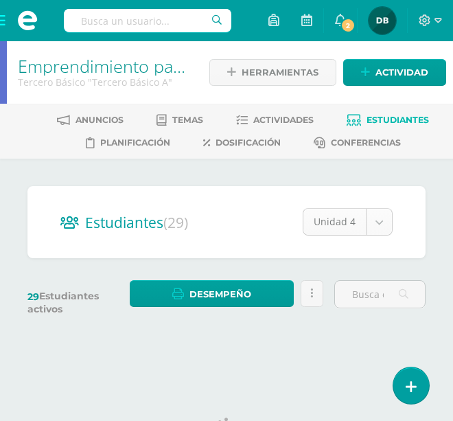
click at [376, 226] on body "Estudiantes Disciplina Asistencia Mis cursos Archivos Soporte Ayuda Reportar un…" at bounding box center [226, 180] width 453 height 361
select select "/dashboard/teacher/section/2026/students/?unit=91618"
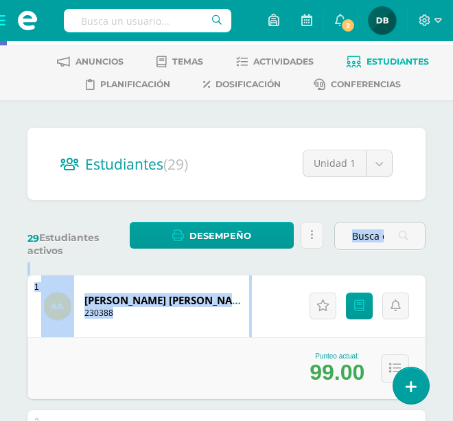
drag, startPoint x: 242, startPoint y: 328, endPoint x: 295, endPoint y: 217, distance: 122.6
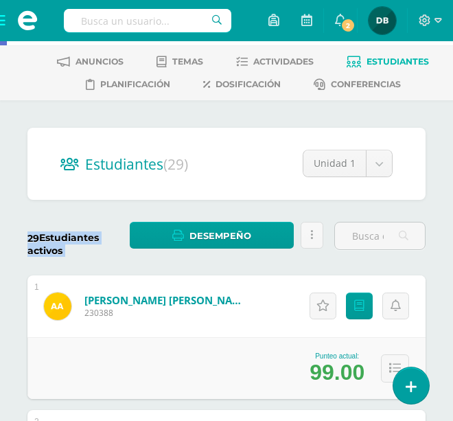
drag, startPoint x: 431, startPoint y: 234, endPoint x: 457, endPoint y: 133, distance: 104.1
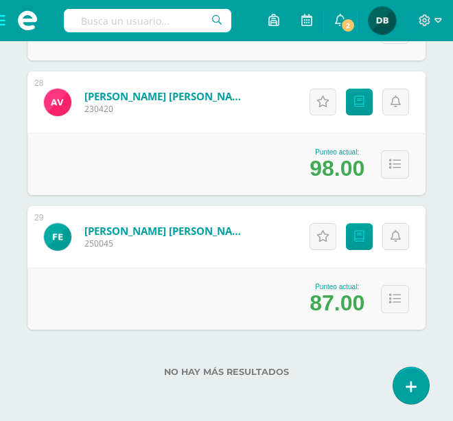
scroll to position [0, 0]
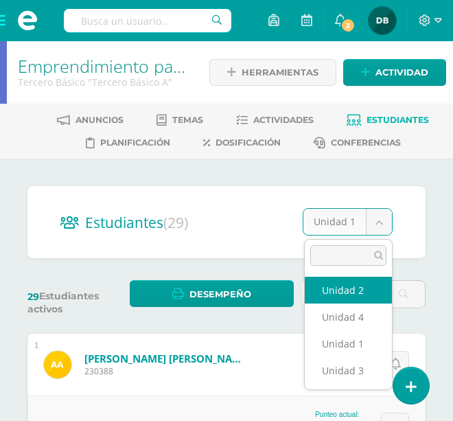
select select "/dashboard/teacher/section/2026/students/?unit=91621"
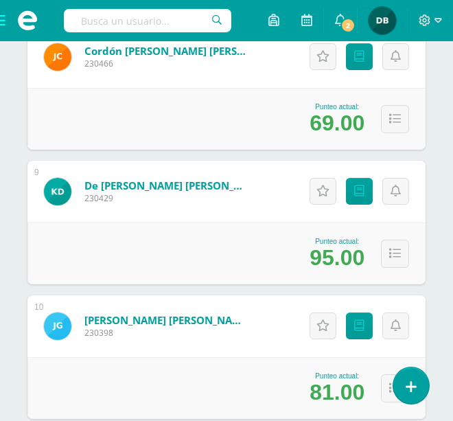
scroll to position [1328, 0]
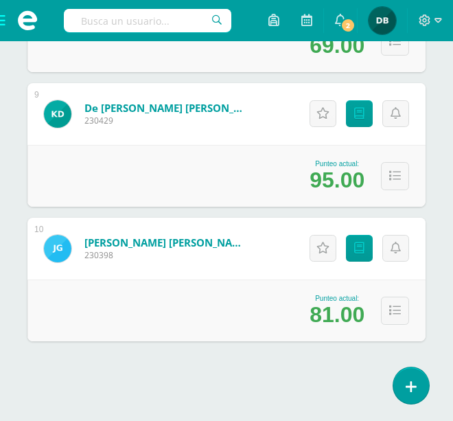
drag, startPoint x: 232, startPoint y: 340, endPoint x: 265, endPoint y: 285, distance: 64.1
click at [265, 285] on div "Punteo actual: 81.00" at bounding box center [226, 311] width 398 height 62
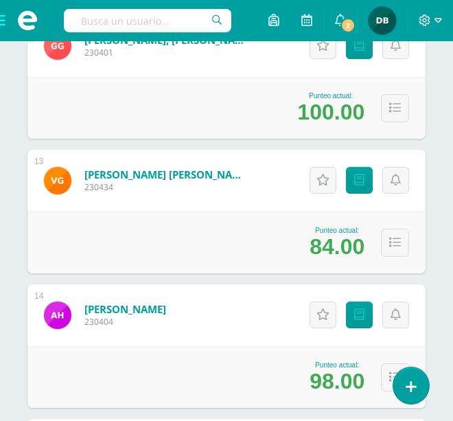
scroll to position [1822, 0]
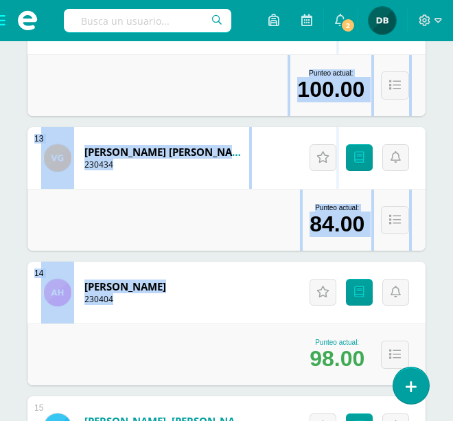
drag, startPoint x: 198, startPoint y: 159, endPoint x: 256, endPoint y: 73, distance: 103.8
click at [438, 234] on div "Estudiantes (29) Unidad 2 Unidad 2 Unidad 4 Unidad 1 Unidad 3 29 Estudiantes ac…" at bounding box center [226, 416] width 453 height 4160
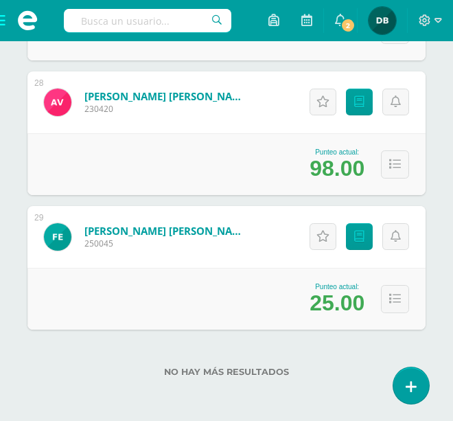
scroll to position [0, 0]
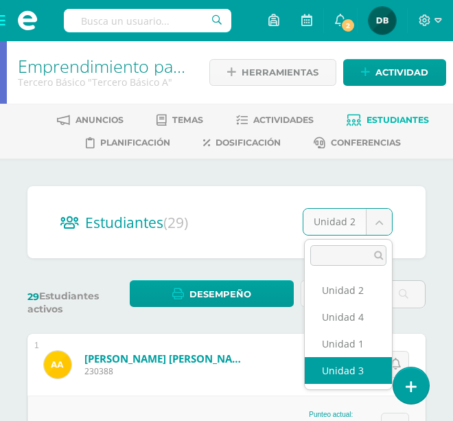
select select "/dashboard/teacher/section/2026/students/?unit=91622"
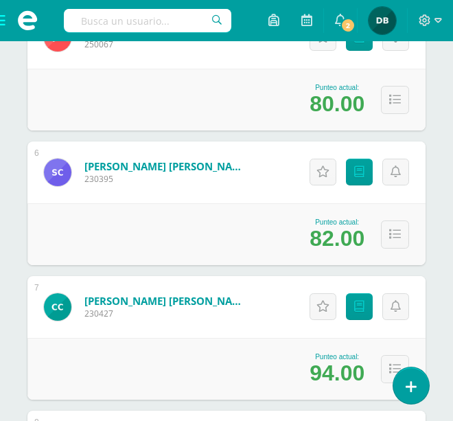
scroll to position [888, 0]
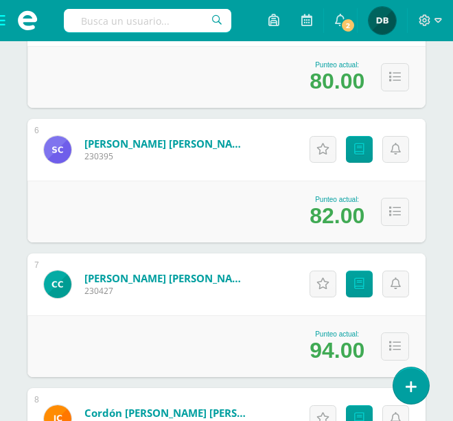
drag, startPoint x: 252, startPoint y: 315, endPoint x: 255, endPoint y: 306, distance: 9.3
click at [255, 306] on div "7 Cordon [PERSON_NAME] [PERSON_NAME] 230427 Punteo actual: 94.00 Actitudinales …" at bounding box center [226, 315] width 398 height 124
click at [255, 304] on div "[PERSON_NAME] [PERSON_NAME] 230427" at bounding box center [146, 284] width 238 height 62
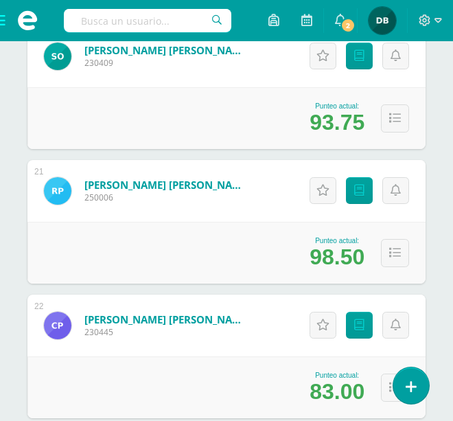
scroll to position [2890, 0]
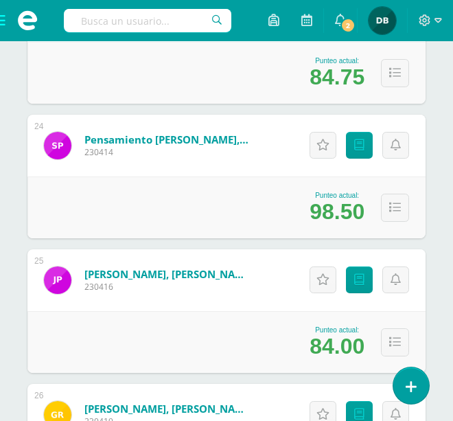
scroll to position [3338, 0]
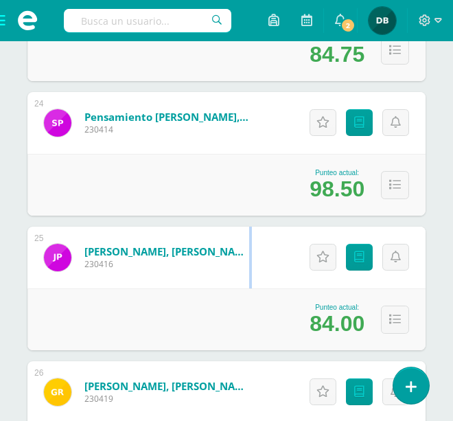
drag, startPoint x: 146, startPoint y: 267, endPoint x: 144, endPoint y: 301, distance: 33.7
click at [144, 301] on div "25 [PERSON_NAME], [PERSON_NAME] 230416 Punteo actual: 84.00 Actitudinales Punte…" at bounding box center [226, 289] width 398 height 124
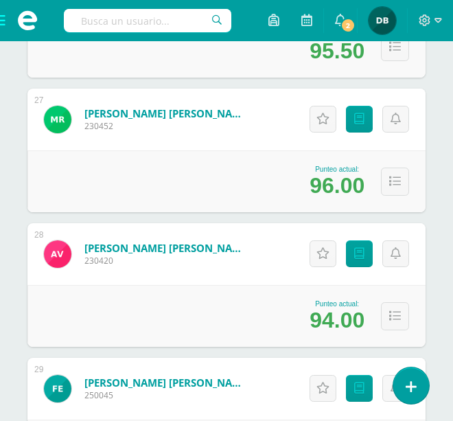
scroll to position [3897, 0]
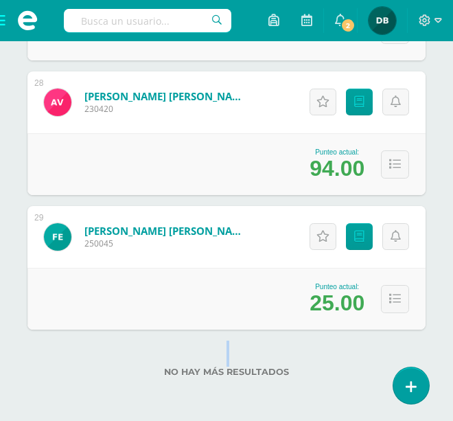
drag, startPoint x: 128, startPoint y: 330, endPoint x: 27, endPoint y: 442, distance: 151.2
click at [277, 361] on div "No hay más resultados" at bounding box center [226, 362] width 398 height 64
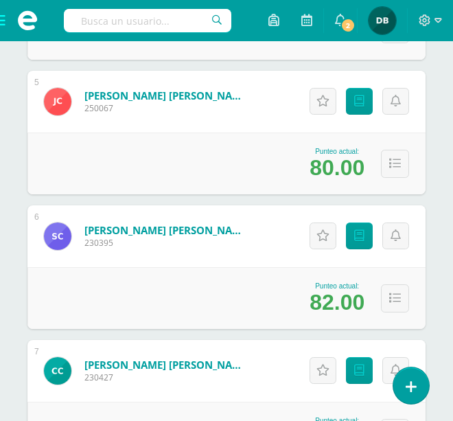
scroll to position [0, 0]
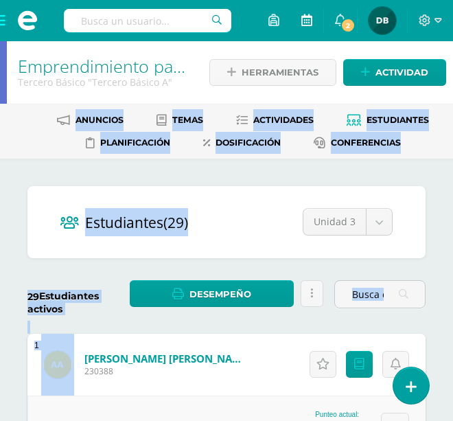
drag, startPoint x: 174, startPoint y: 343, endPoint x: 301, endPoint y: 23, distance: 343.5
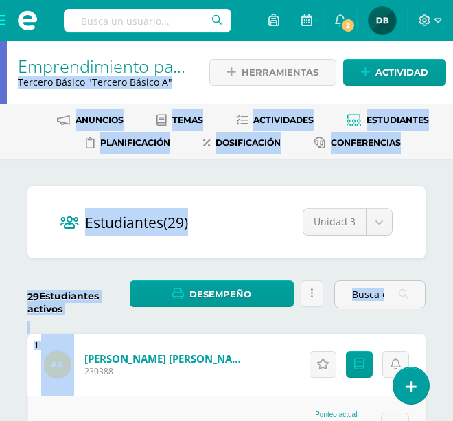
click at [239, 194] on div "Estudiantes (29) Unidad 3 Unidad 2 Unidad 4 Unidad 1 Unidad 3" at bounding box center [226, 222] width 398 height 72
